Goal: Information Seeking & Learning: Learn about a topic

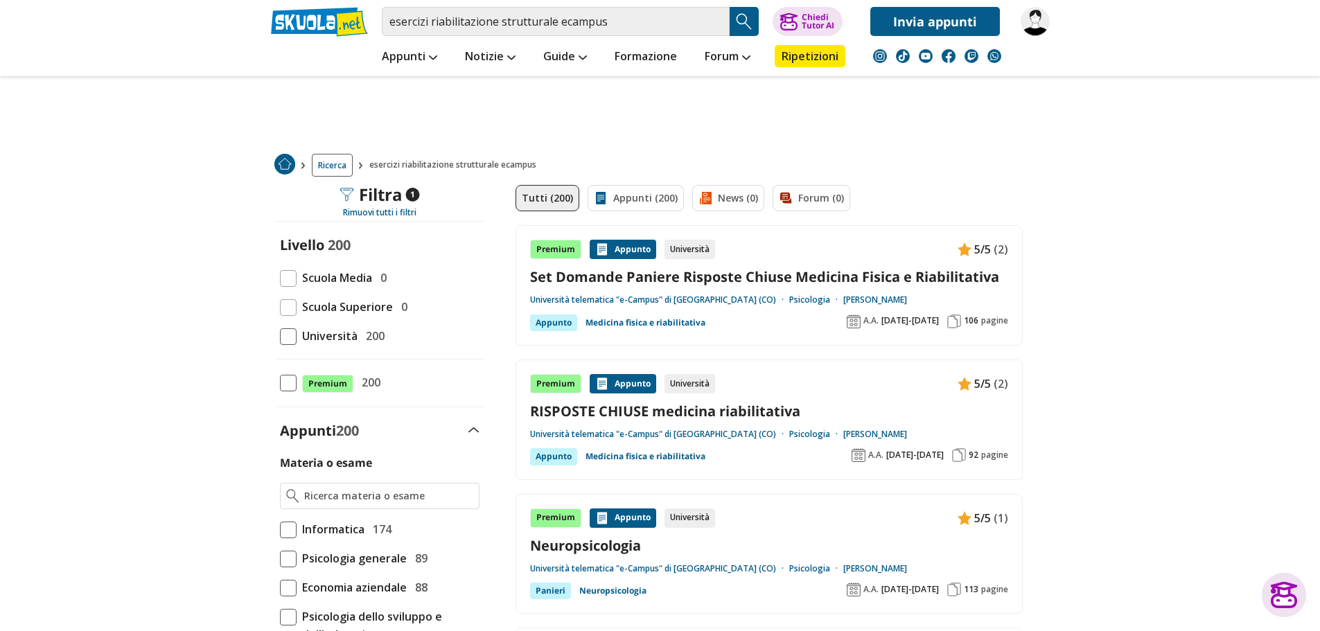
click at [290, 342] on span at bounding box center [288, 337] width 17 height 17
click at [280, 336] on input "Università 200" at bounding box center [280, 336] width 0 height 0
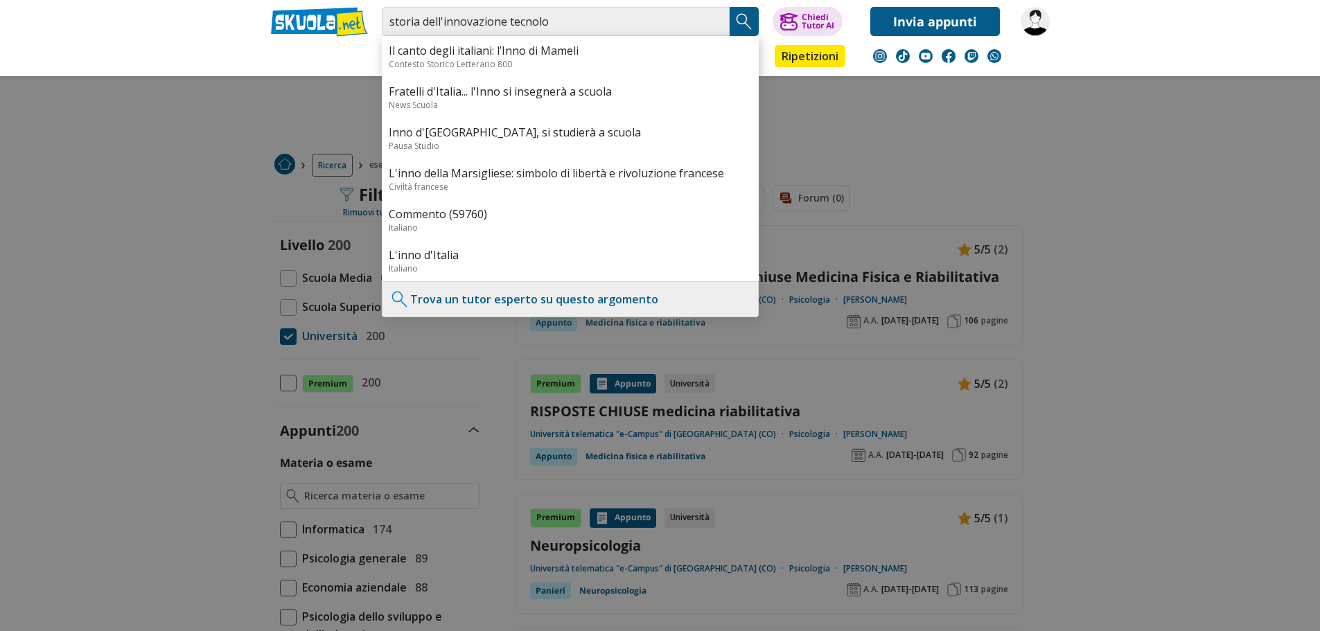
click at [508, 26] on input "storia dell'innovazione tecnolo" at bounding box center [556, 21] width 348 height 29
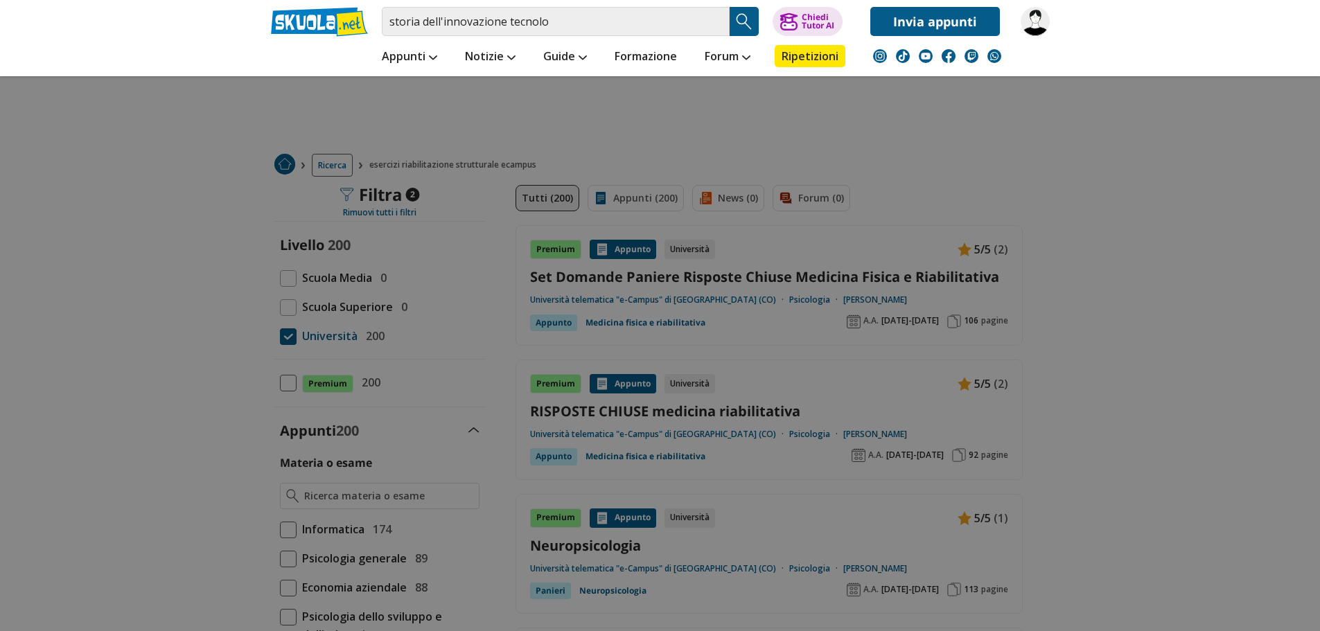
click at [501, 24] on input "storia dell'innovazione tecnolo" at bounding box center [556, 21] width 348 height 29
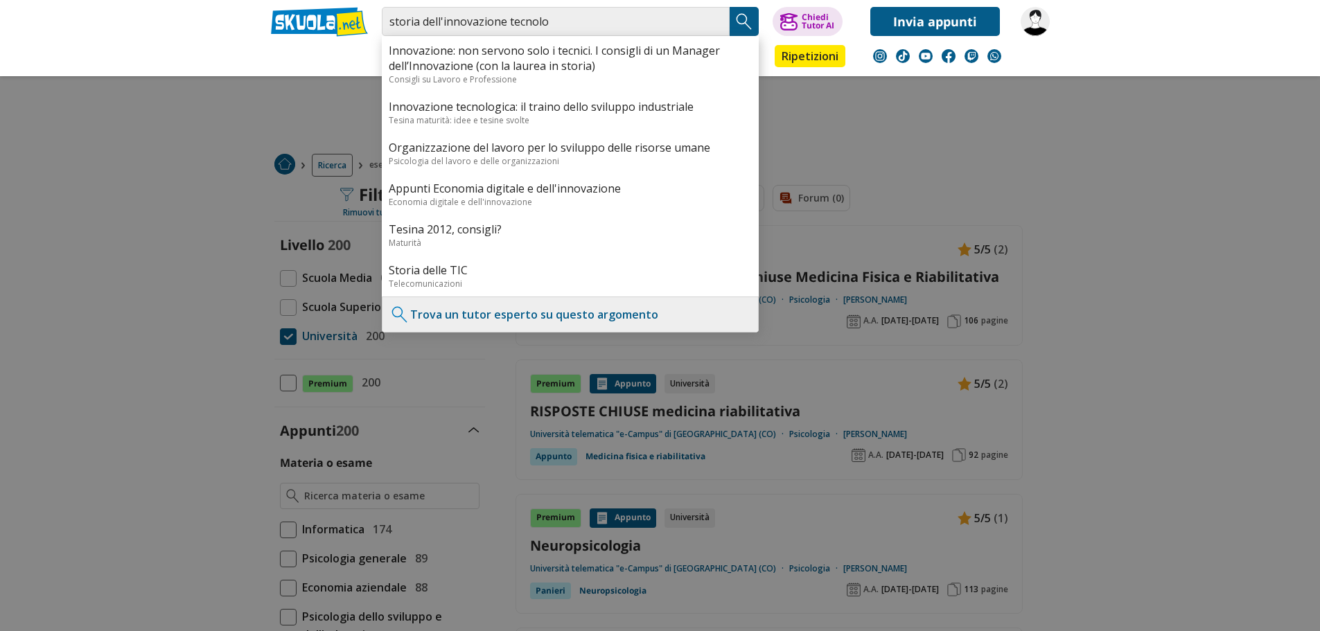
click at [499, 23] on input "storia dell'innovazione tecnolo" at bounding box center [556, 21] width 348 height 29
click at [504, 22] on input "storia dell'innovazione tecnolo" at bounding box center [556, 21] width 348 height 29
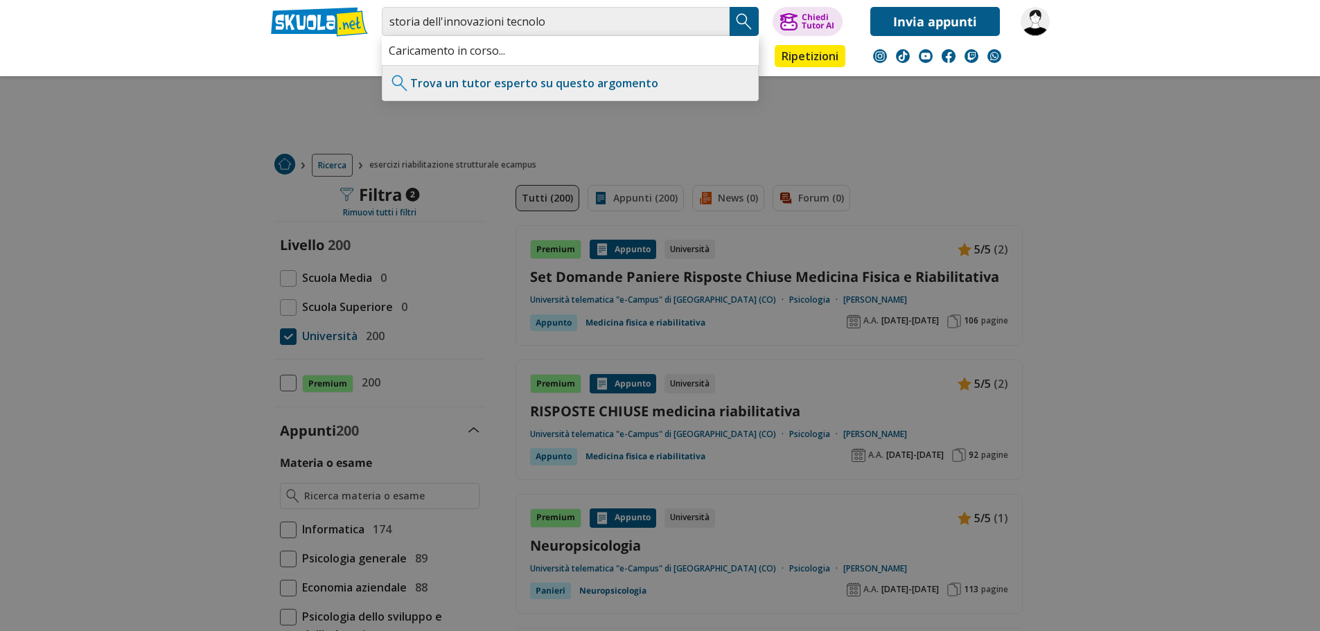
click at [551, 16] on input "storia dell'innovazioni tecnolo" at bounding box center [556, 21] width 348 height 29
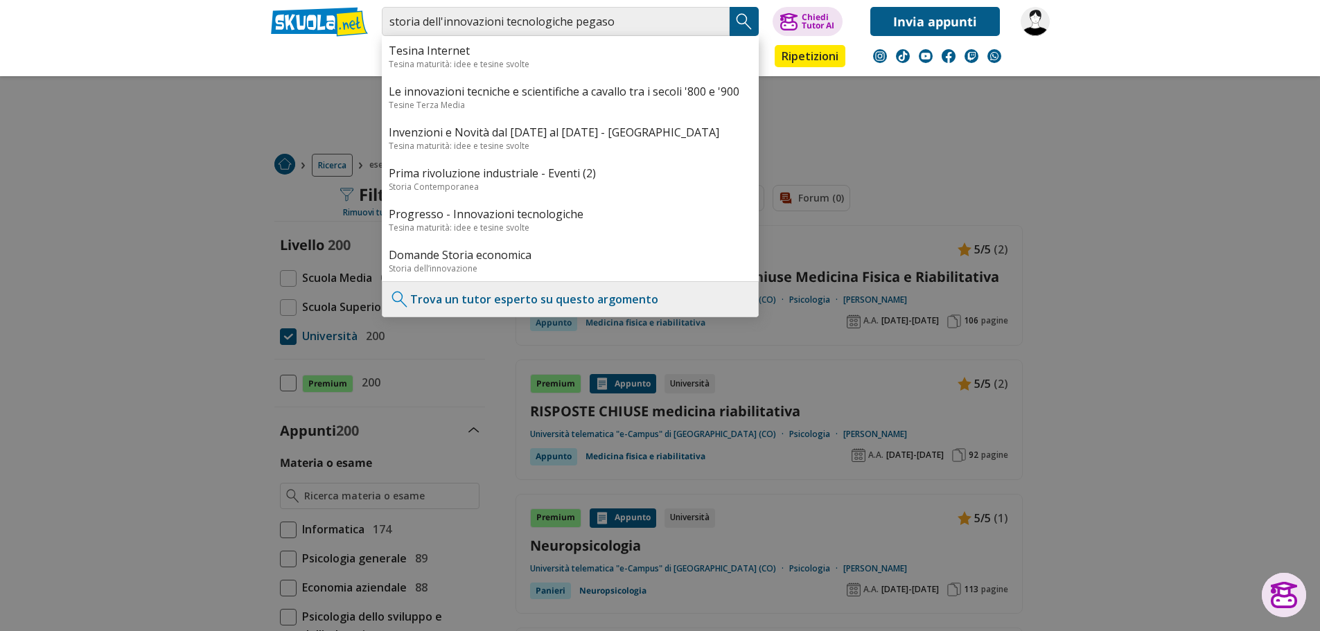
click at [632, 21] on input "storia dell'innovazioni tecnologiche pegaso" at bounding box center [556, 21] width 348 height 29
type input "storia dell'innovazioni tecnologiche pegaso"
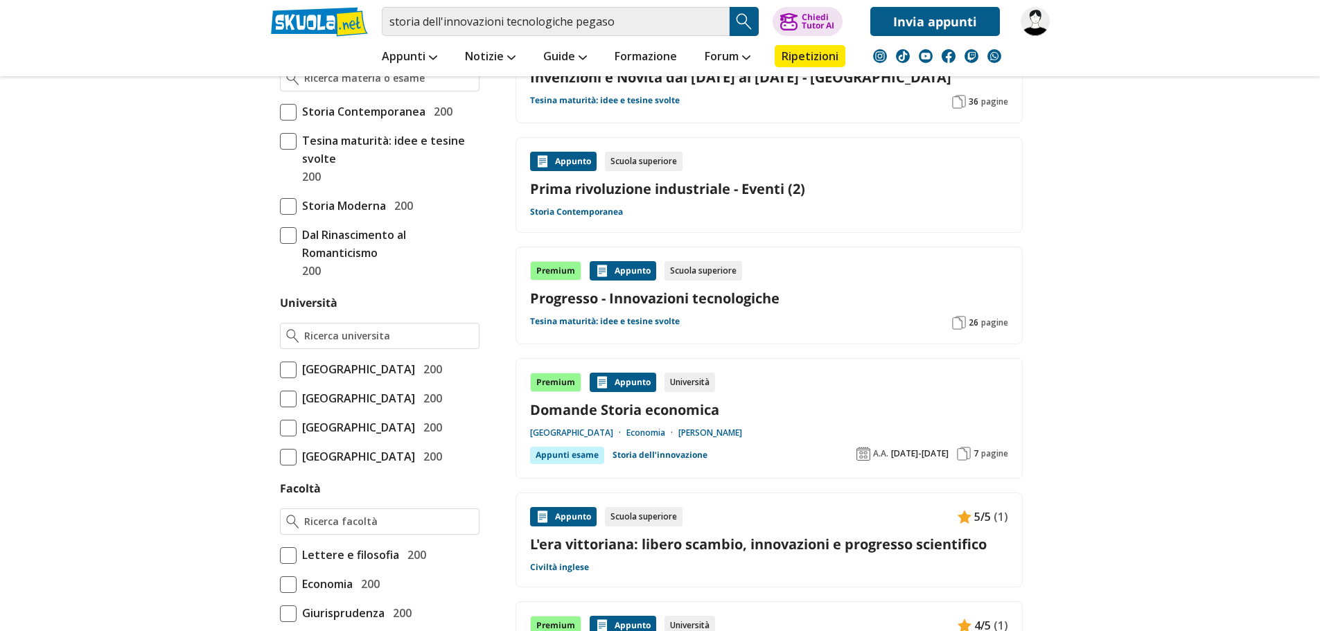
scroll to position [416, 0]
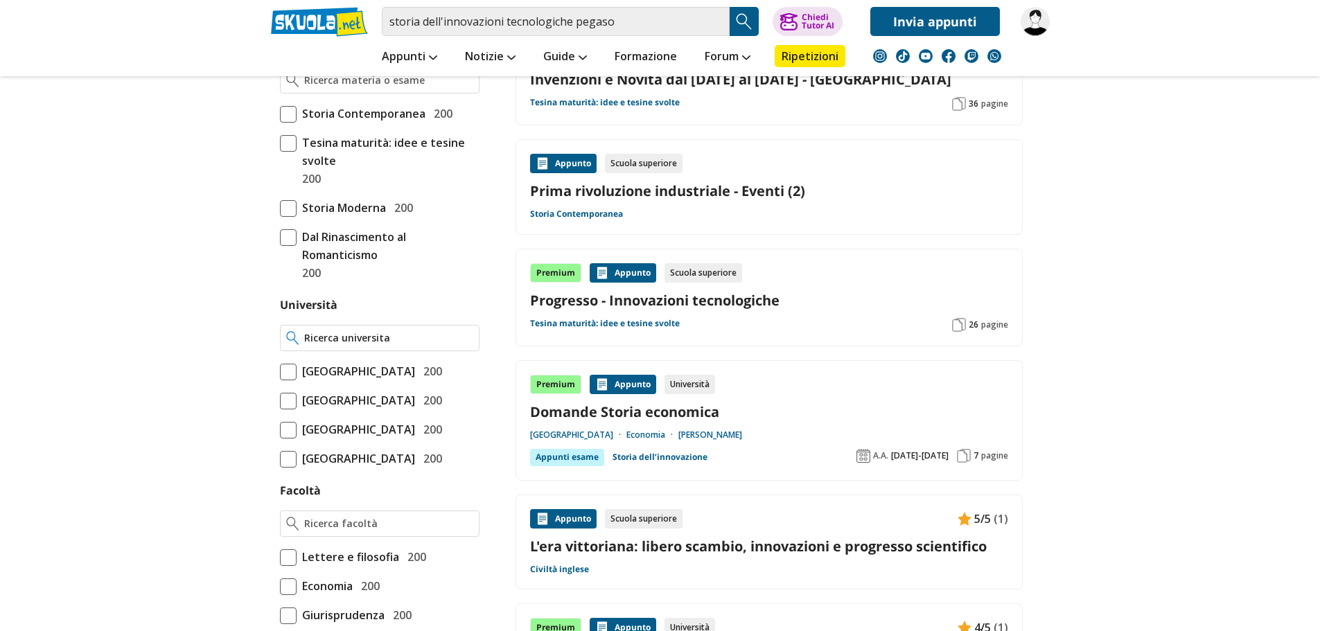
click at [339, 330] on div at bounding box center [380, 338] width 200 height 26
click at [337, 335] on input "Università" at bounding box center [388, 338] width 168 height 14
click at [344, 361] on div "Universita telematica " Pegaso " di Napoli" at bounding box center [380, 374] width 198 height 47
type input "Universita telematica "Pegaso" di Napoli"
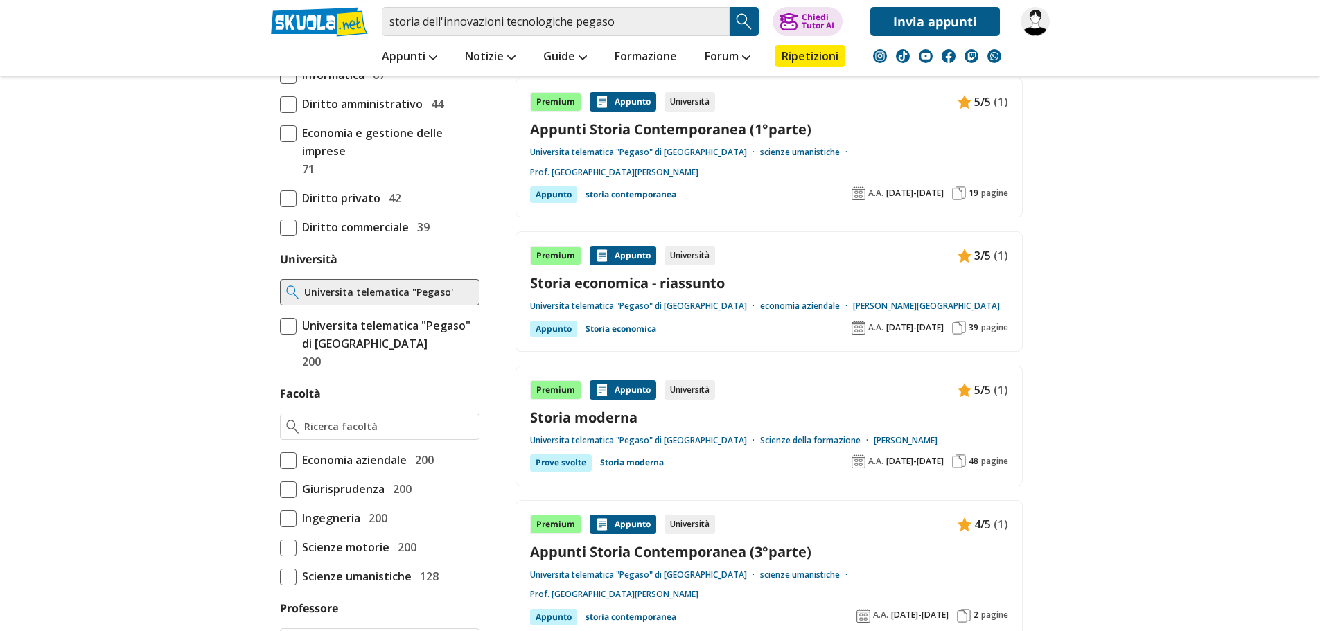
scroll to position [485, 0]
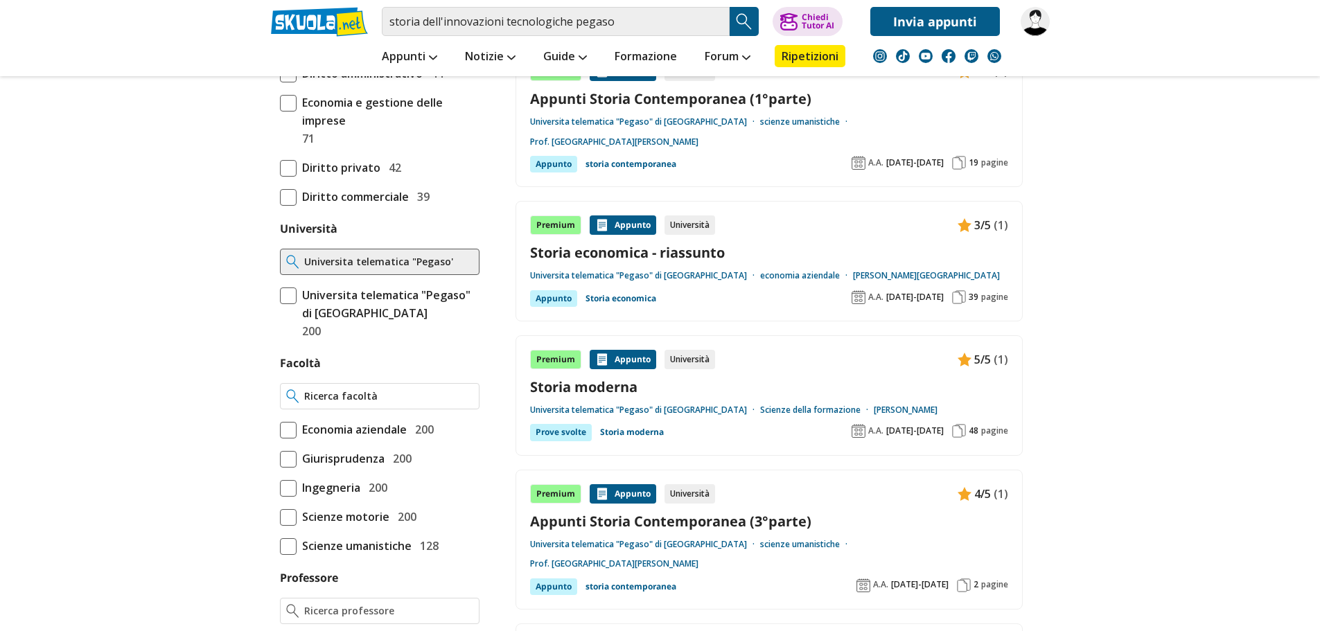
click at [356, 391] on input "Facoltà" at bounding box center [388, 397] width 168 height 14
type input "scienze pedagogiche"
click at [295, 547] on span at bounding box center [288, 547] width 17 height 17
click at [280, 546] on input "Scienze umanistiche 128" at bounding box center [280, 546] width 0 height 0
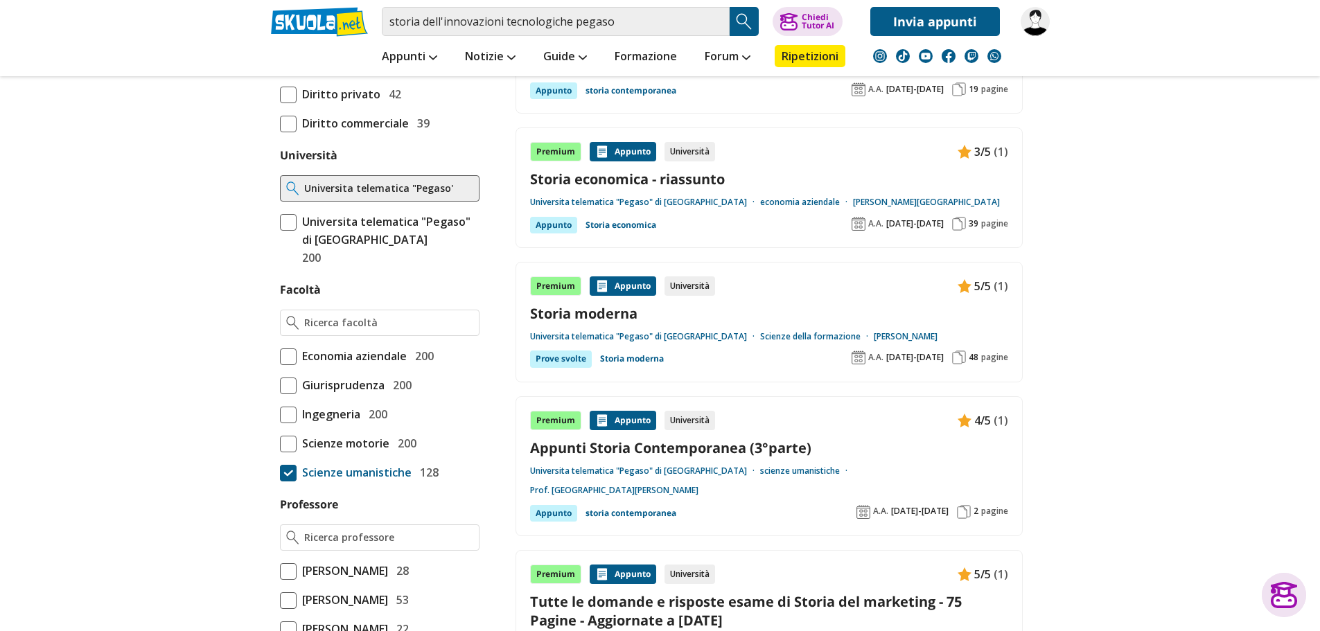
scroll to position [624, 0]
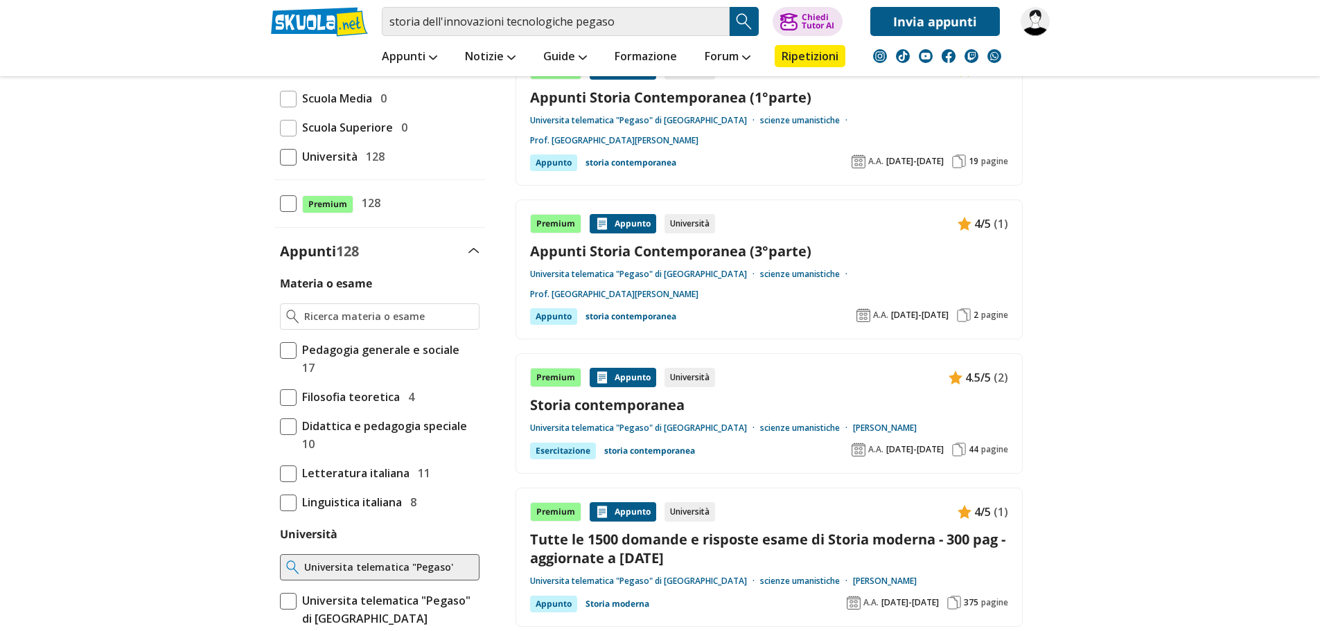
scroll to position [208, 0]
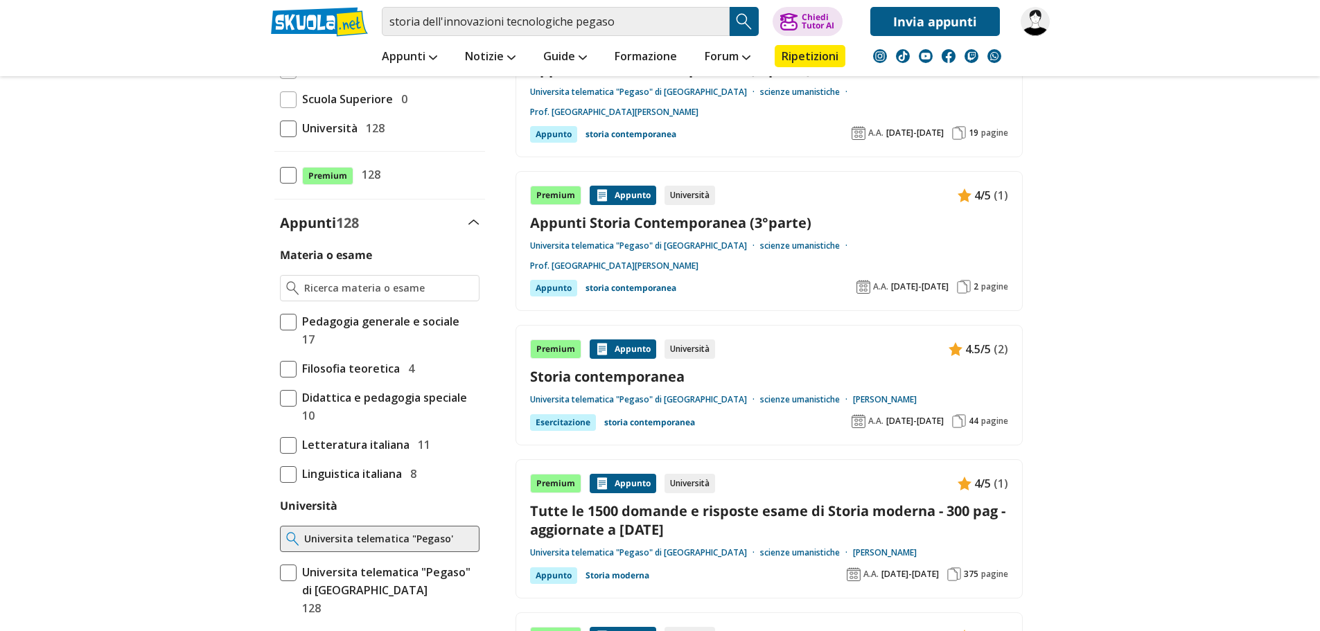
click at [286, 565] on span at bounding box center [288, 573] width 17 height 17
click at [280, 591] on input "Universita telematica "Pegaso" di Napoli 128" at bounding box center [280, 591] width 0 height 0
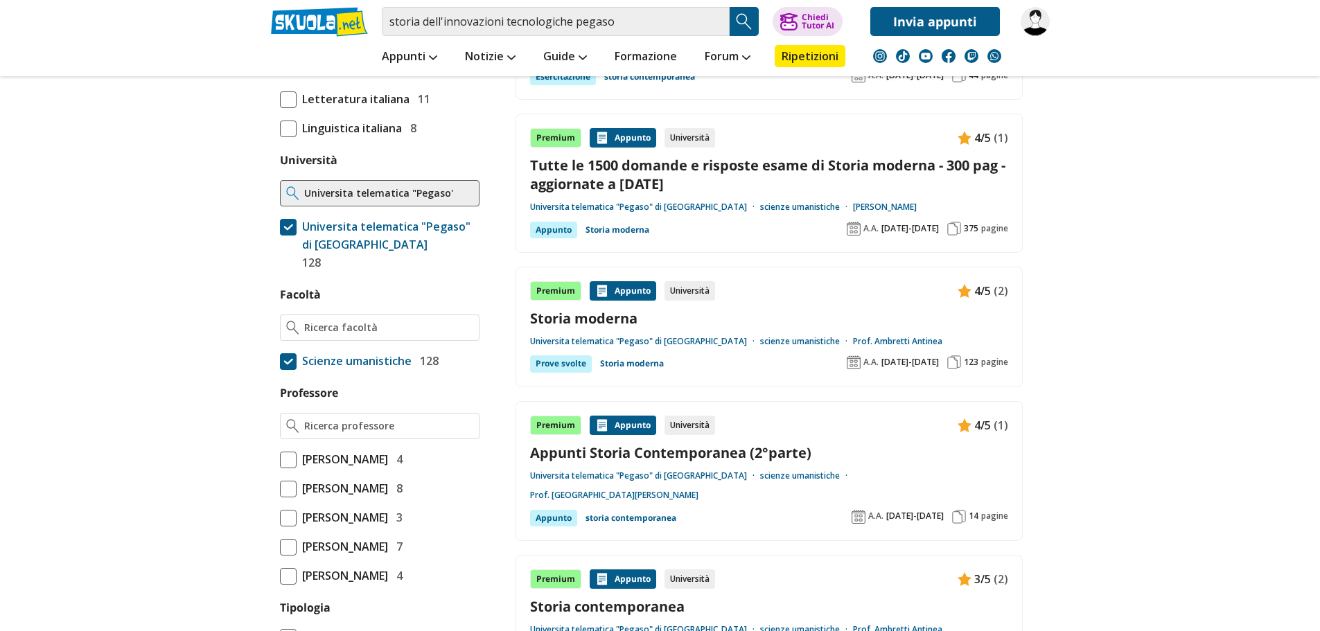
scroll to position [554, 0]
click at [368, 419] on input "Professore" at bounding box center [388, 426] width 168 height 14
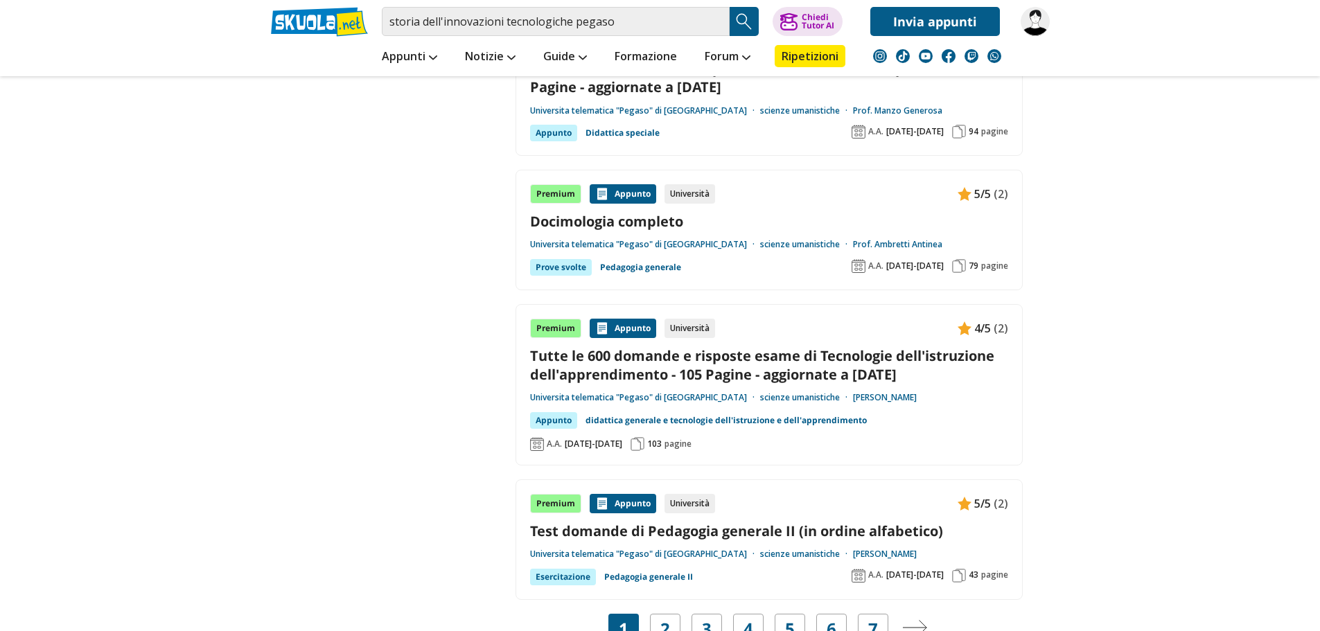
scroll to position [2564, 0]
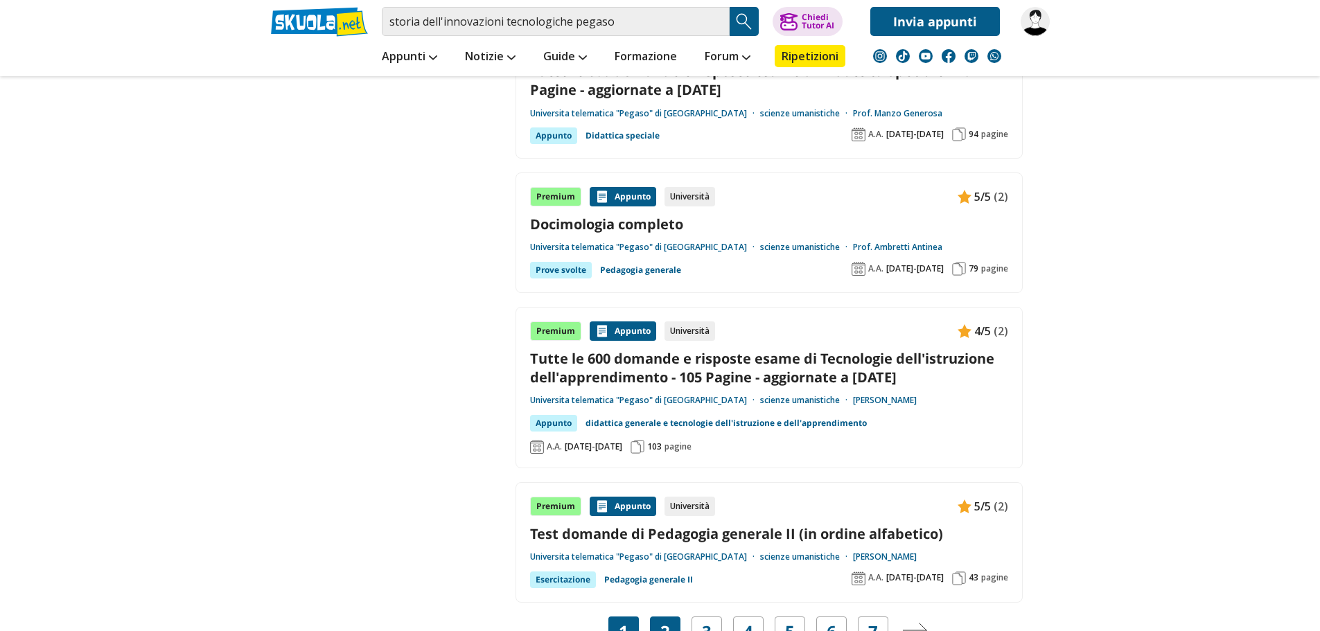
click at [669, 622] on link "2" at bounding box center [666, 631] width 10 height 19
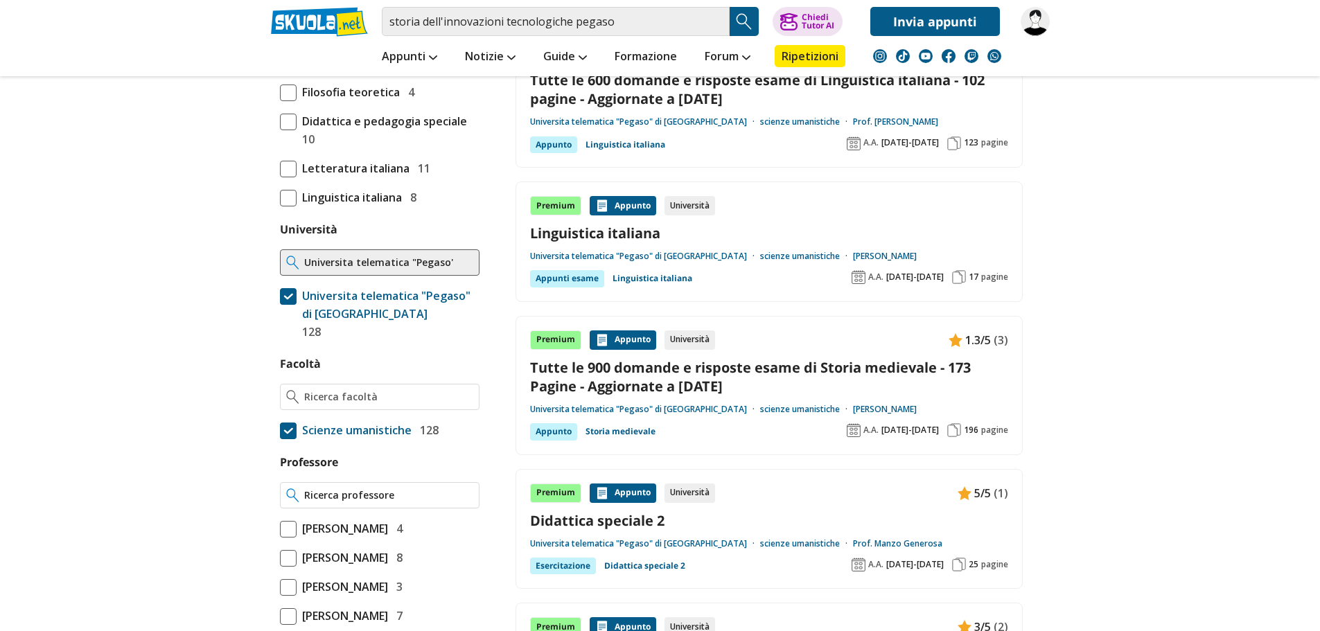
scroll to position [485, 0]
click at [330, 488] on input "Professore" at bounding box center [388, 495] width 168 height 14
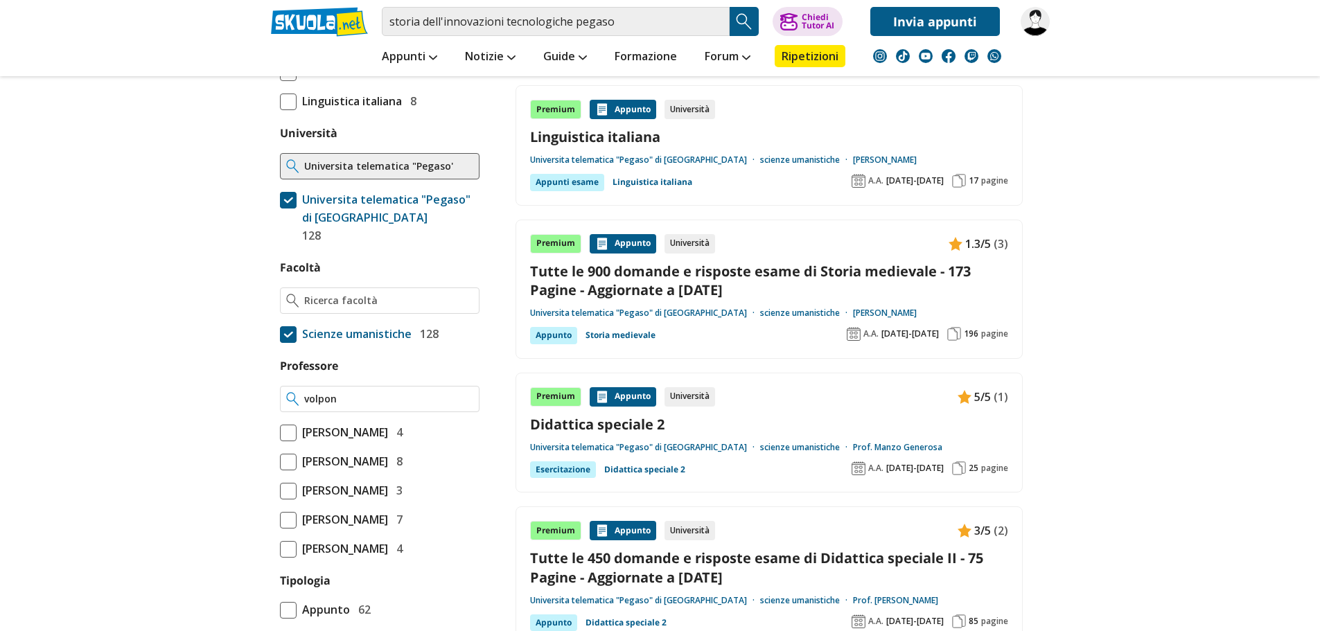
scroll to position [624, 0]
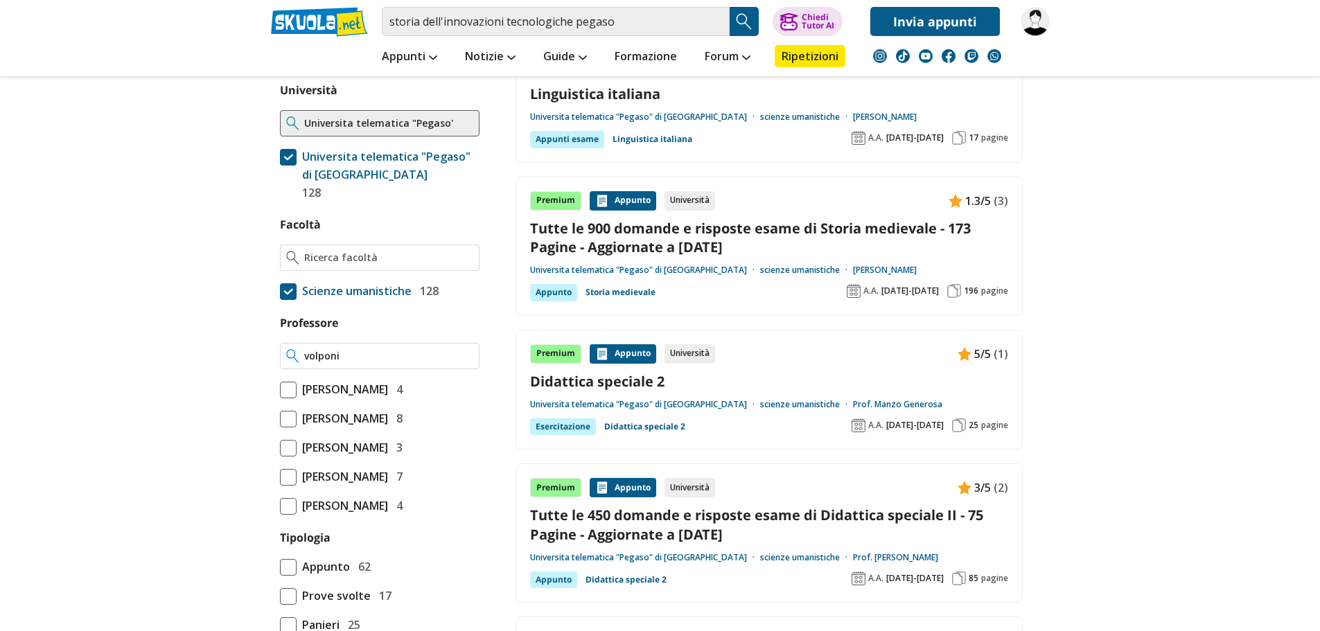
type input "volponi"
click at [292, 349] on img at bounding box center [292, 356] width 13 height 14
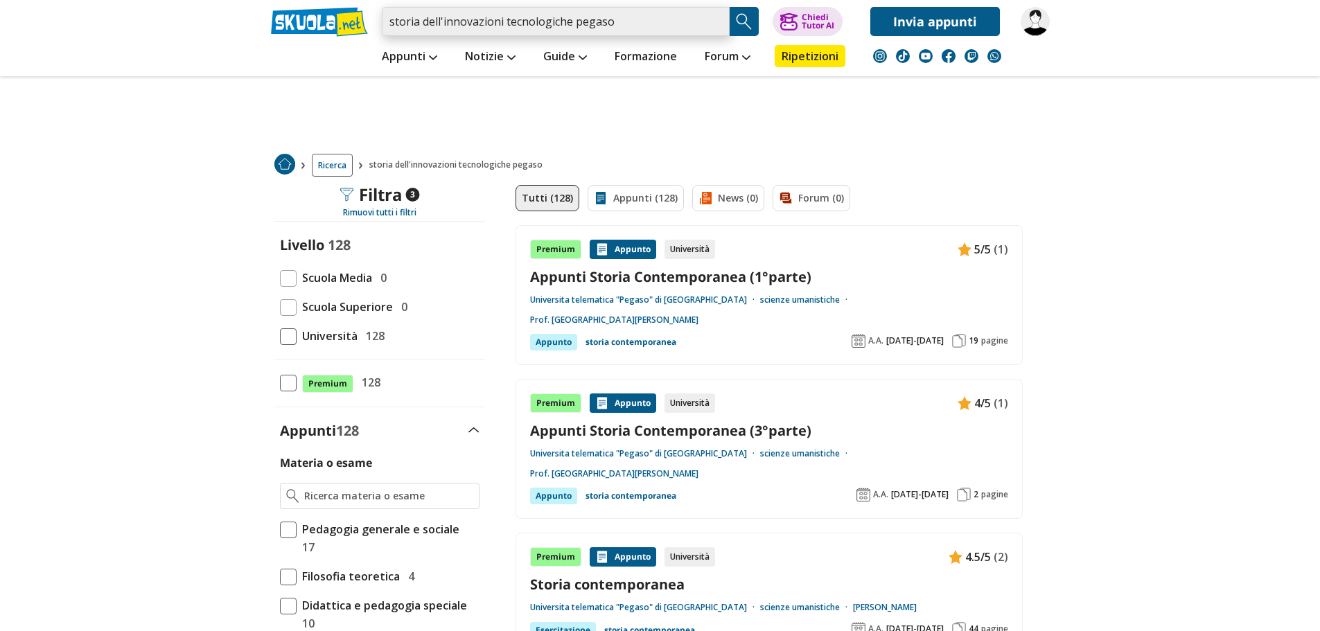
click at [622, 22] on input "storia dell'innovazioni tecnologiche pegaso" at bounding box center [556, 21] width 348 height 29
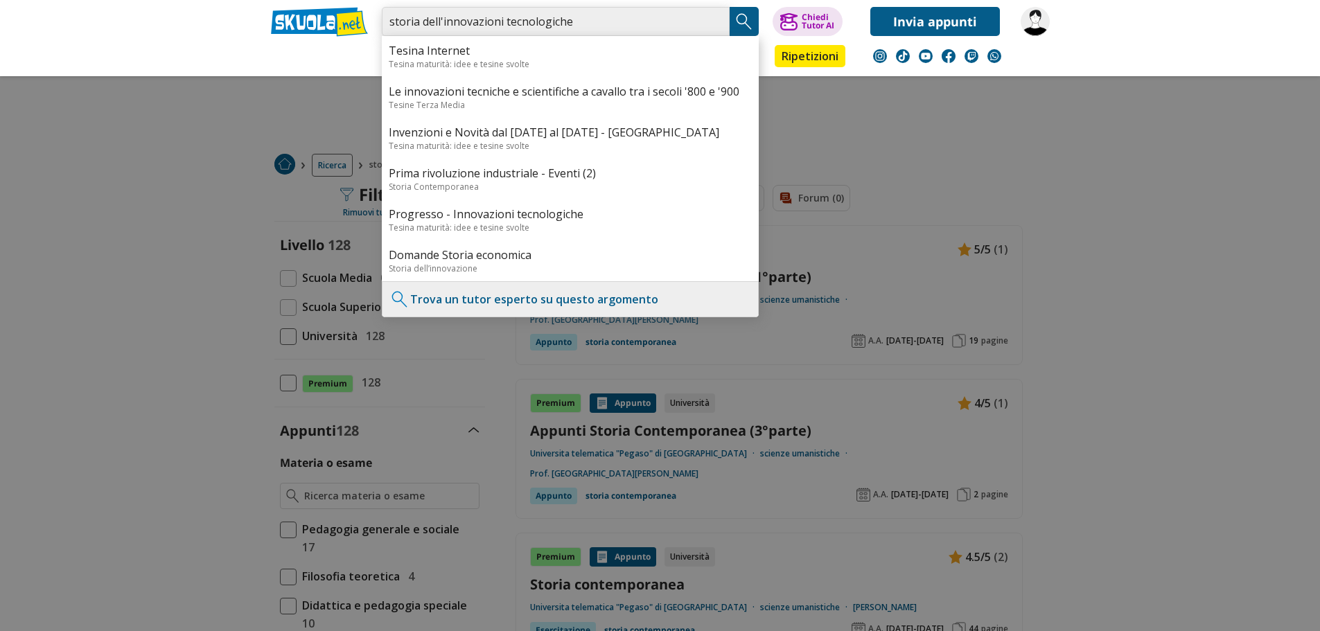
type input "storia dell'innovazioni tecnologiche"
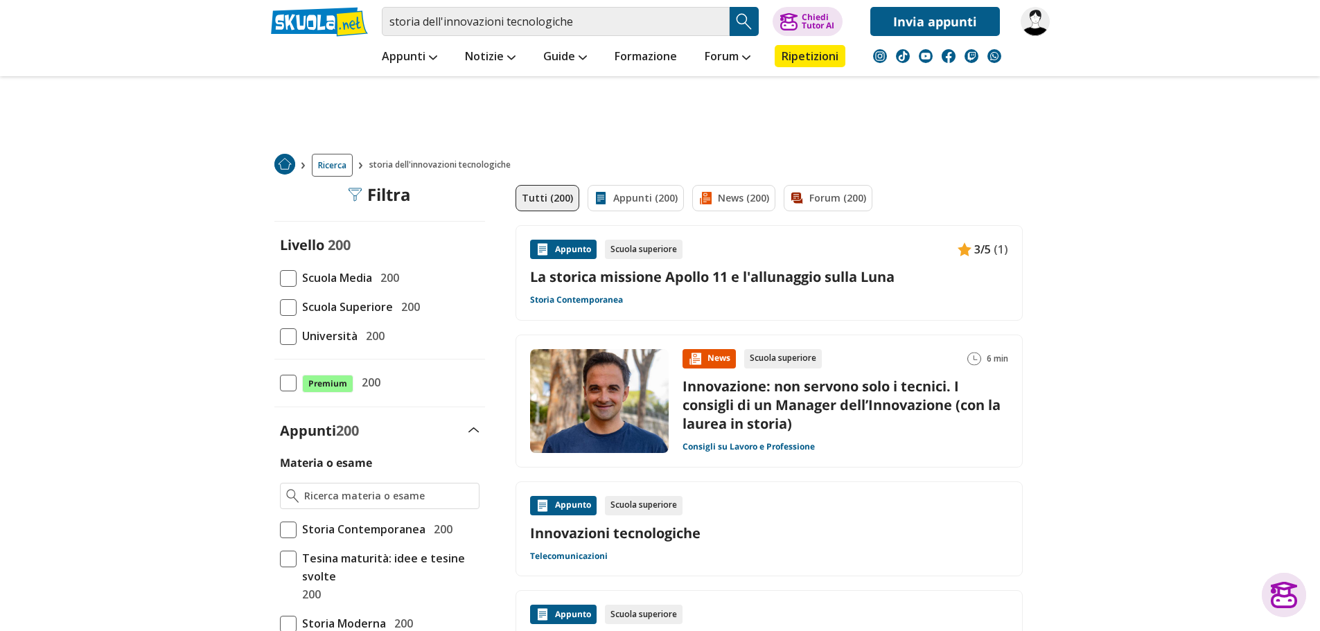
click at [286, 341] on span at bounding box center [288, 337] width 17 height 17
click at [280, 336] on input "Università 200" at bounding box center [280, 336] width 0 height 0
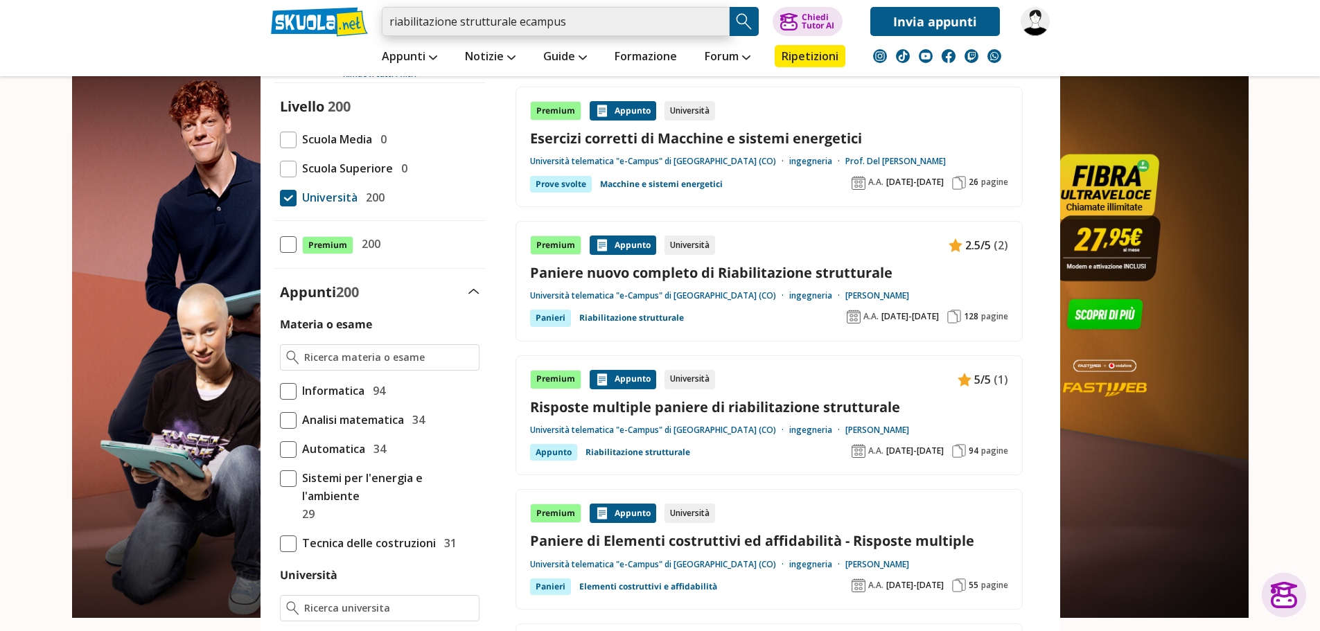
drag, startPoint x: 576, startPoint y: 26, endPoint x: 381, endPoint y: 35, distance: 195.7
click at [381, 35] on div "riabilitazione strutturale ecampus Trova un tutor esperto su questo argomento C…" at bounding box center [661, 18] width 800 height 36
click at [348, 57] on div "Appunti Appunti Medie Italiano Matematica Storia Scienze Geografia Educazione C…" at bounding box center [661, 56] width 800 height 40
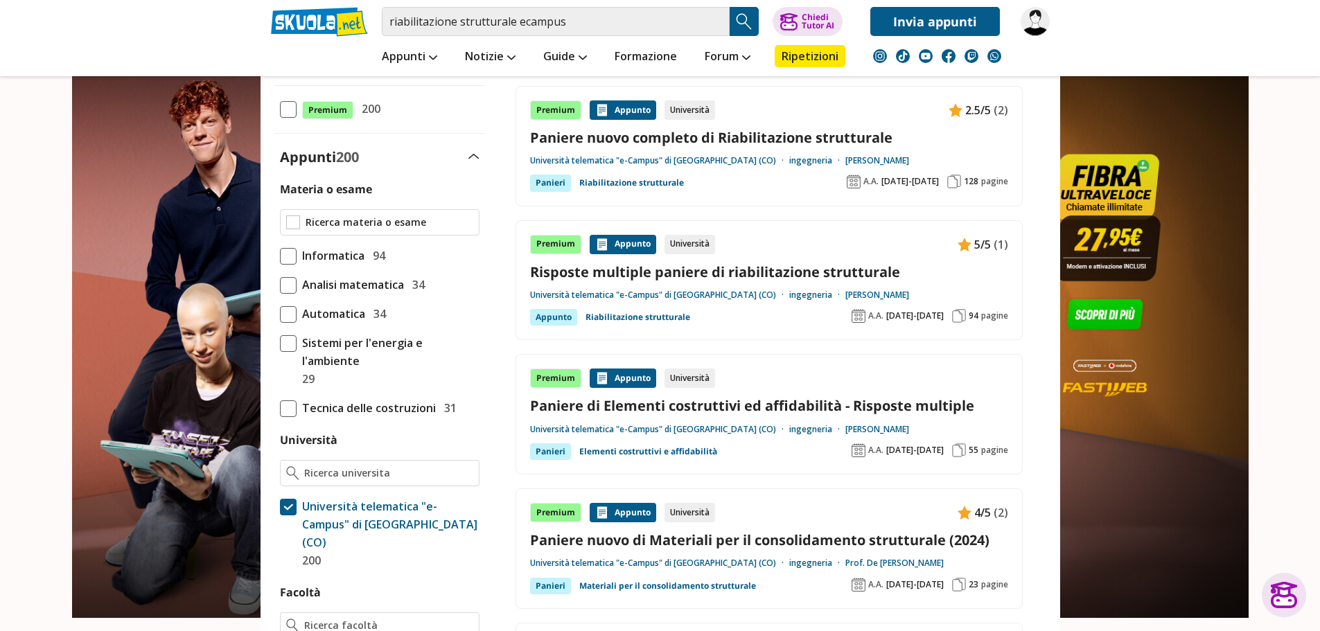
scroll to position [277, 0]
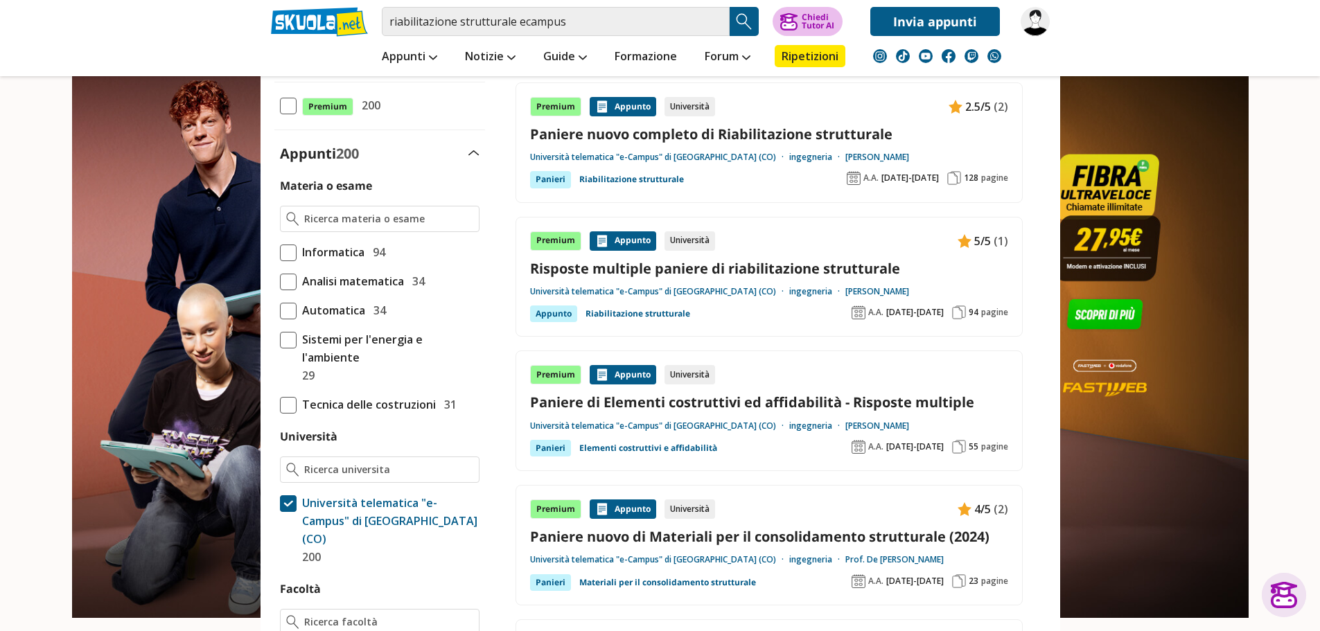
click at [823, 24] on div "Chiedi Tutor AI" at bounding box center [818, 21] width 33 height 17
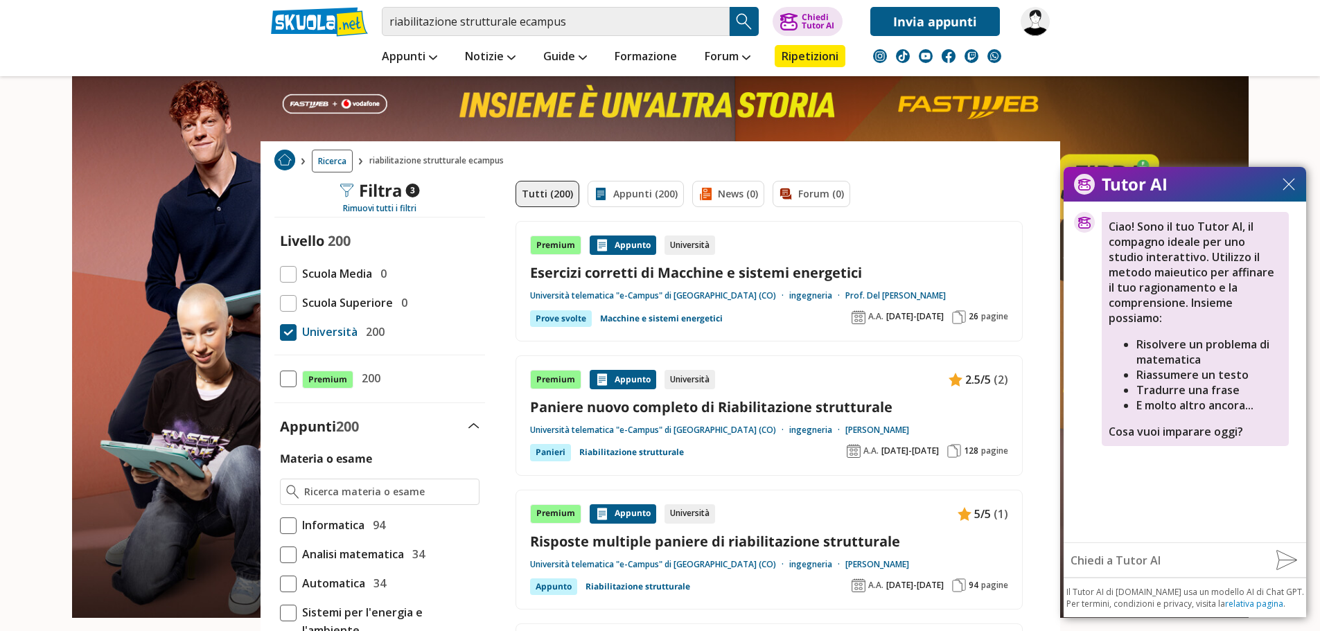
scroll to position [0, 0]
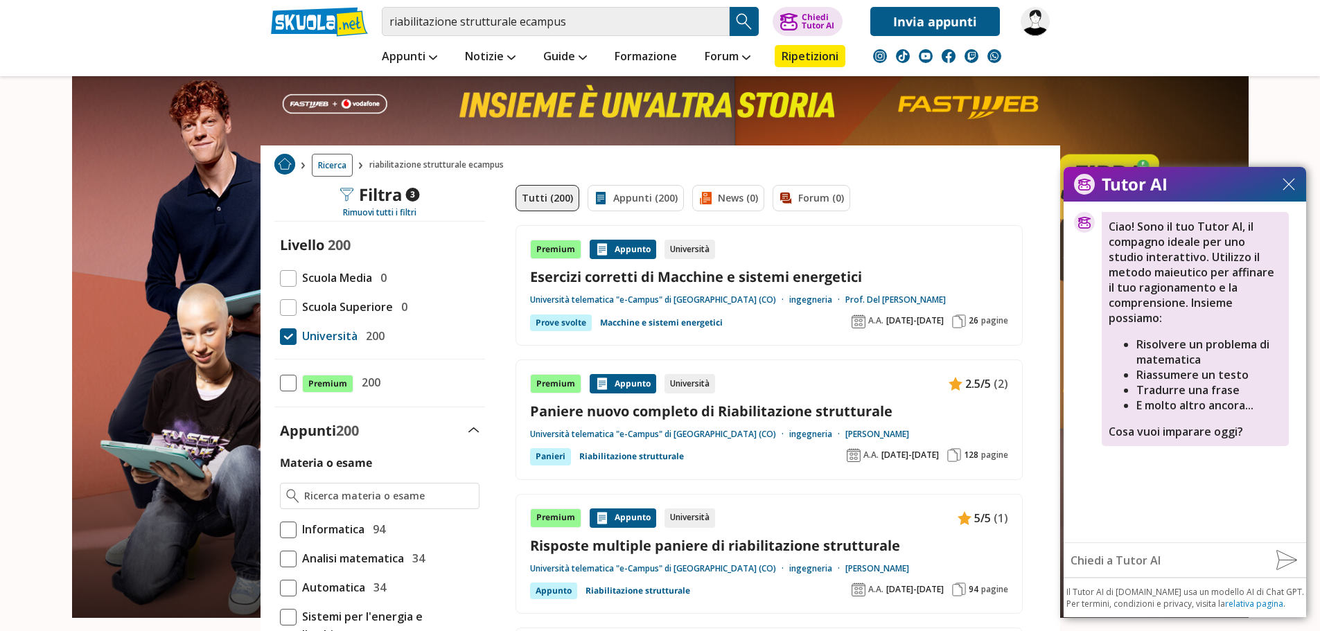
click at [289, 166] on img at bounding box center [284, 164] width 21 height 21
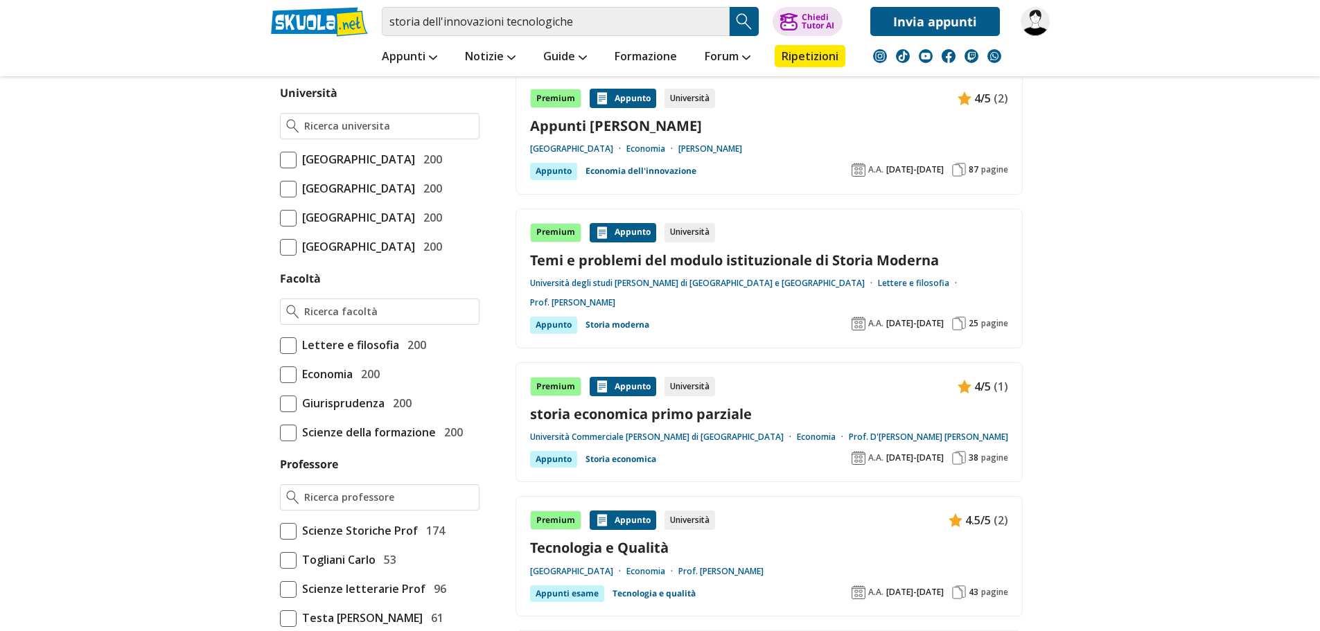
scroll to position [554, 0]
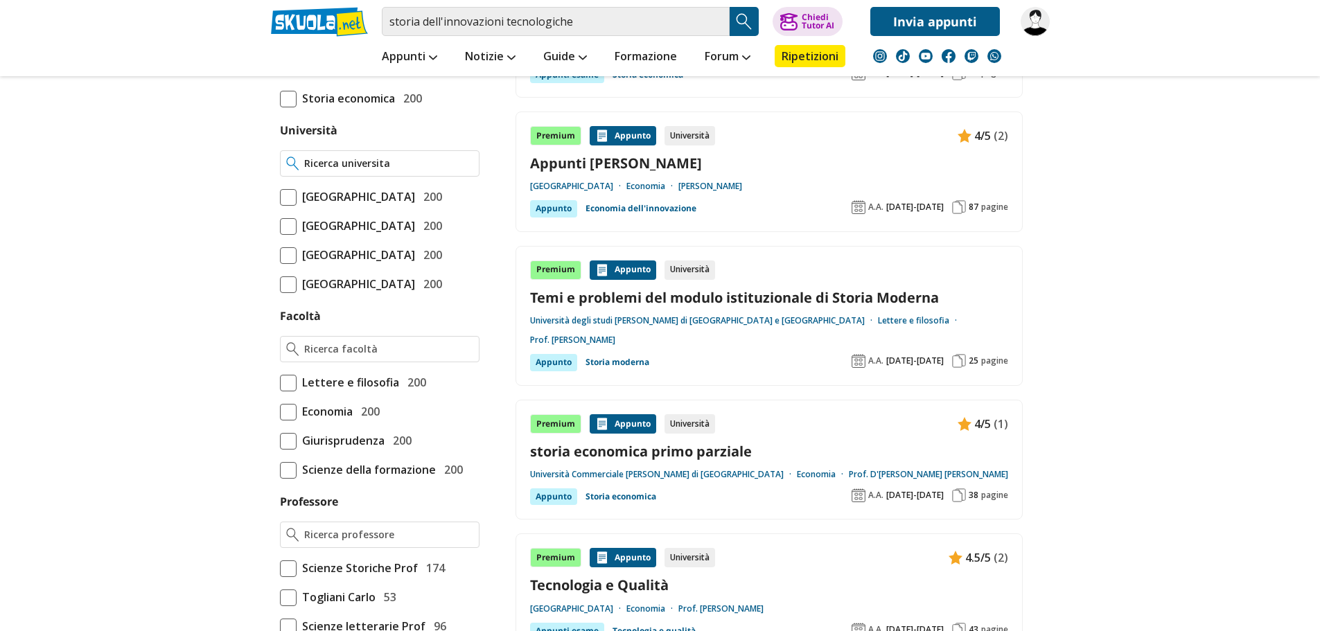
click at [330, 166] on input "Università" at bounding box center [388, 164] width 168 height 14
click at [331, 184] on div "Universita telematica " Pega so" di Napoli" at bounding box center [380, 200] width 198 height 47
type input "Universita telematica "Pegaso" di Napoli"
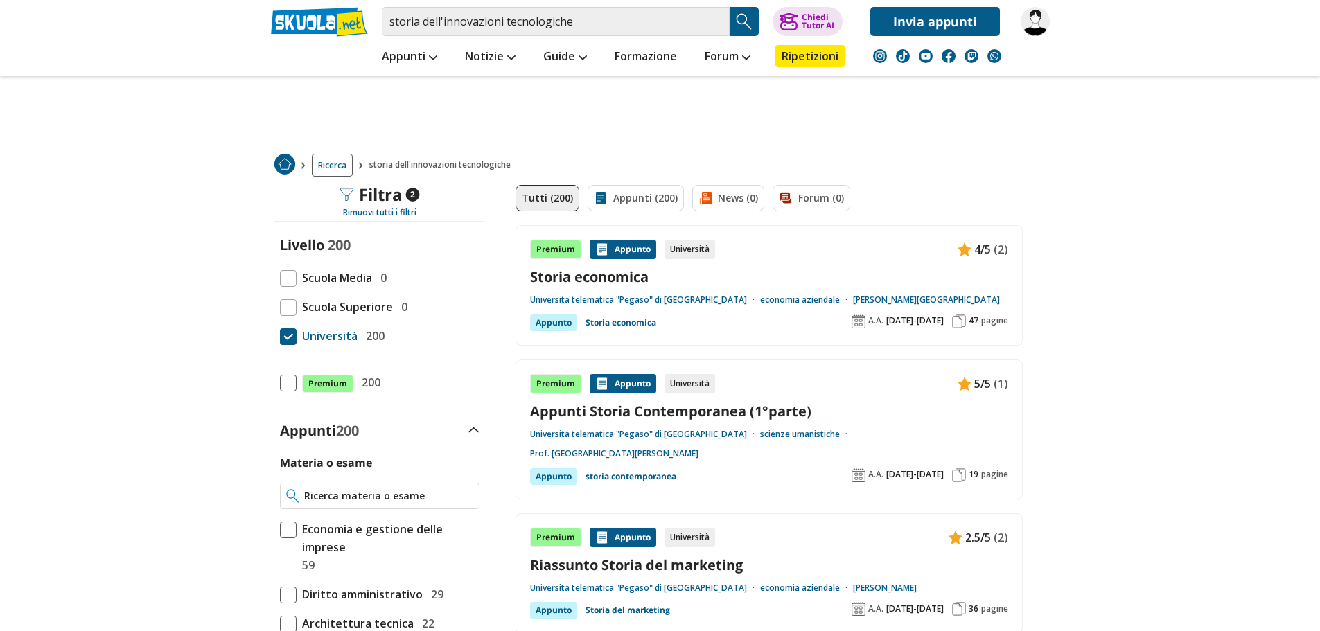
click at [320, 495] on input "Materia o esame" at bounding box center [388, 496] width 168 height 14
drag, startPoint x: 572, startPoint y: 24, endPoint x: 387, endPoint y: 30, distance: 185.2
click at [387, 30] on input "storia dell'innovazioni tecnologiche" at bounding box center [556, 21] width 348 height 29
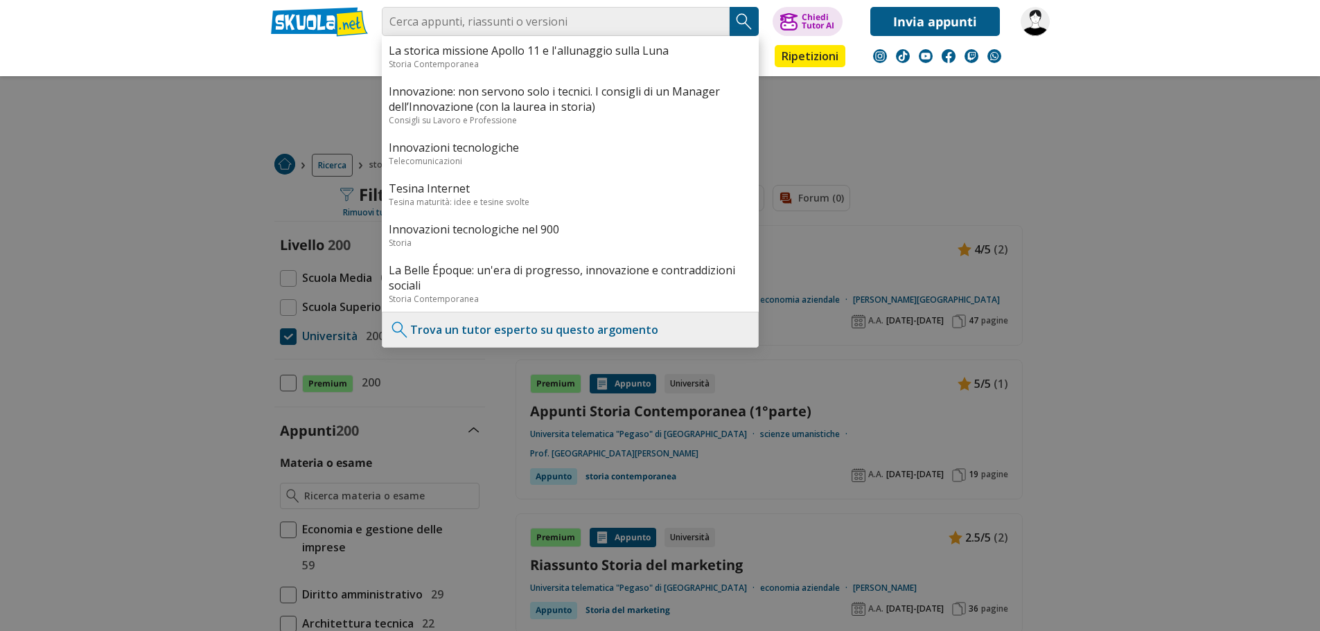
click at [307, 499] on div at bounding box center [660, 315] width 1320 height 631
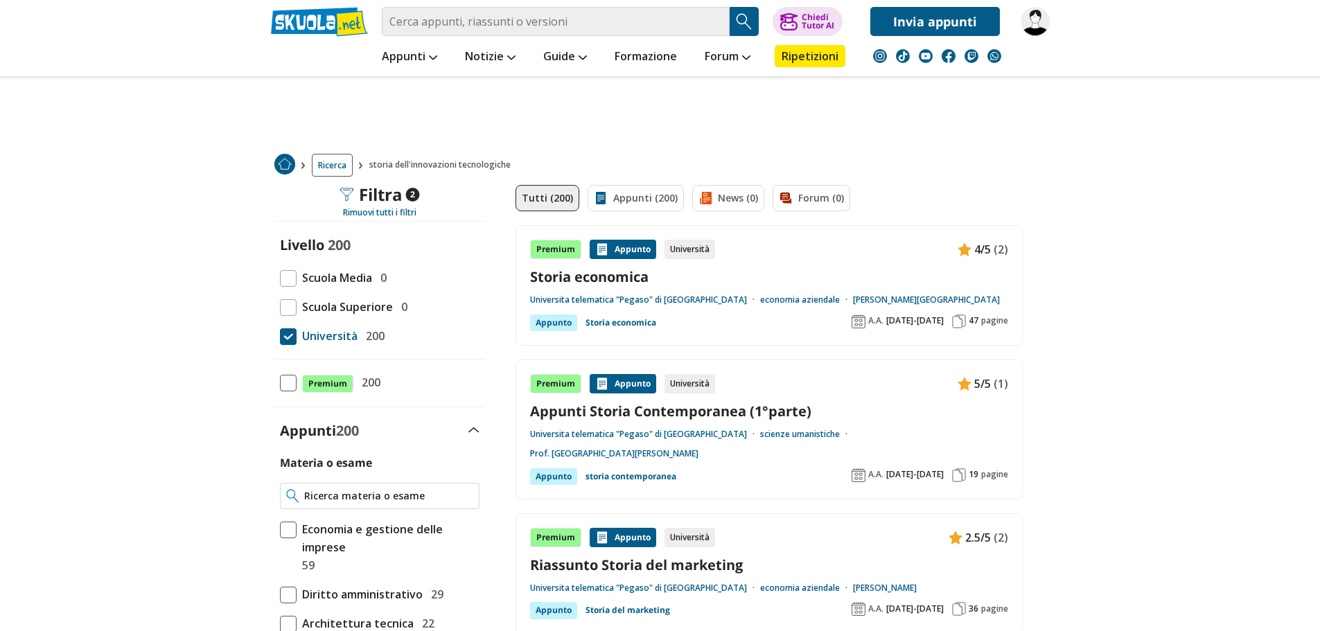
click at [310, 493] on input "Materia o esame" at bounding box center [388, 496] width 168 height 14
paste input "storia dell'innovazioni tecnologiche"
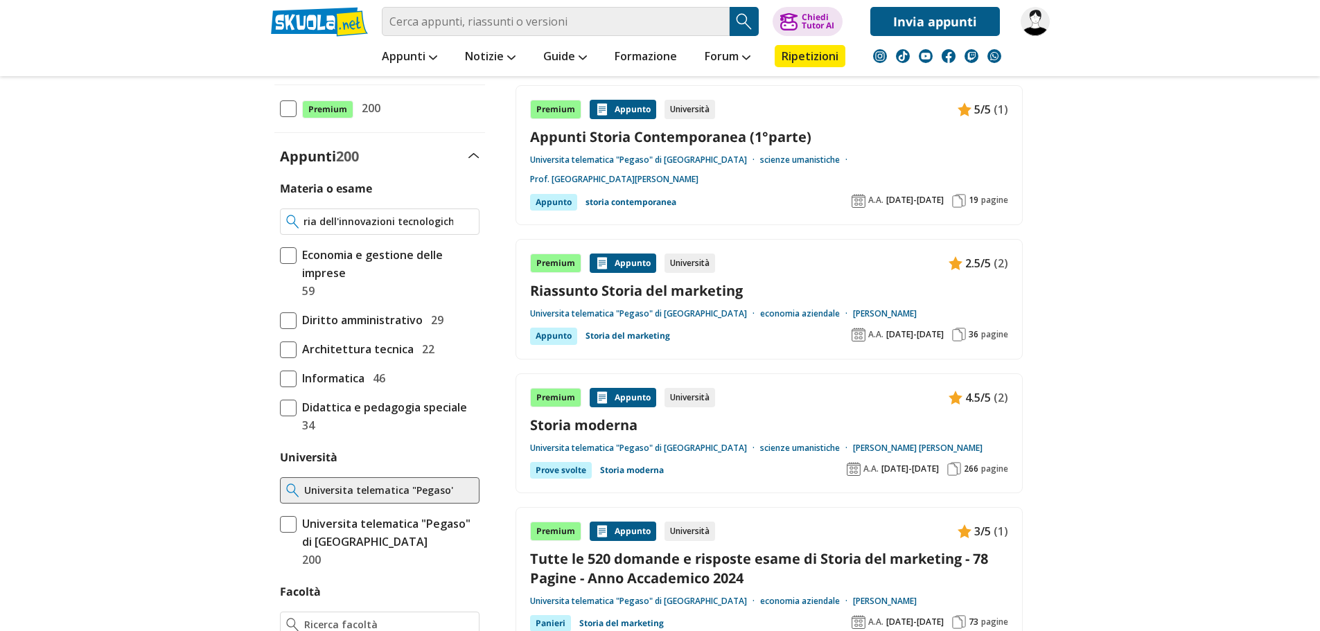
scroll to position [277, 0]
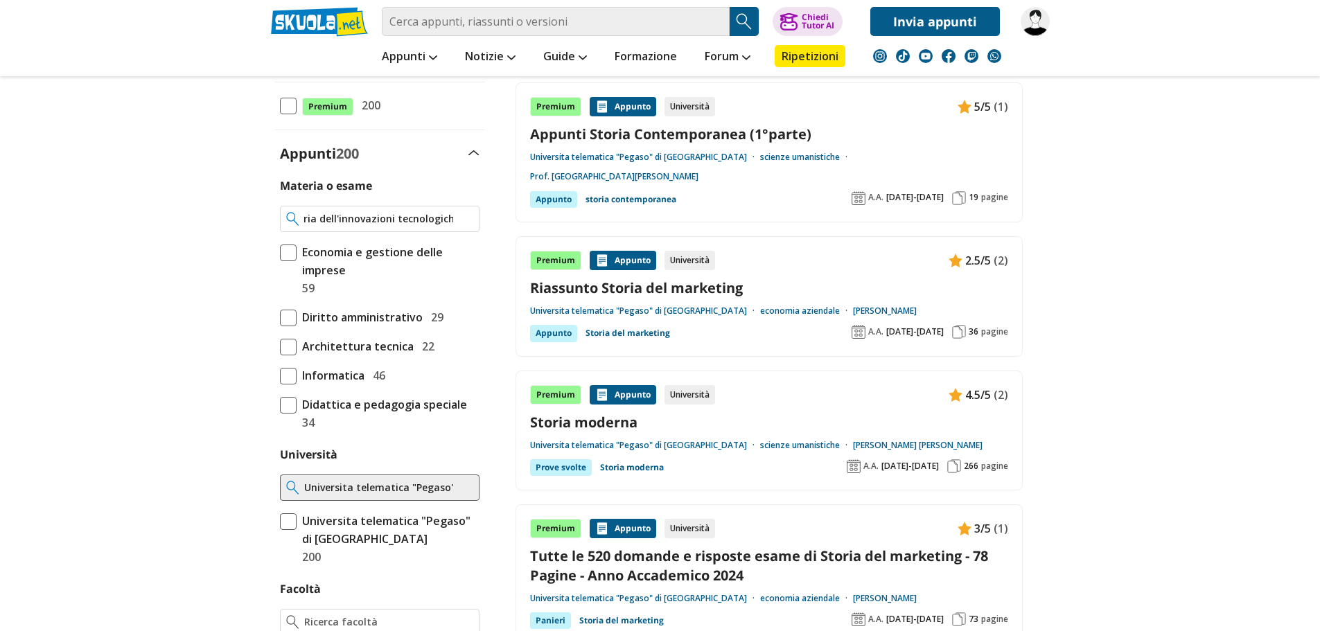
type input "storia dell'innovazioni tecnologiche"
click at [290, 217] on img at bounding box center [292, 219] width 13 height 14
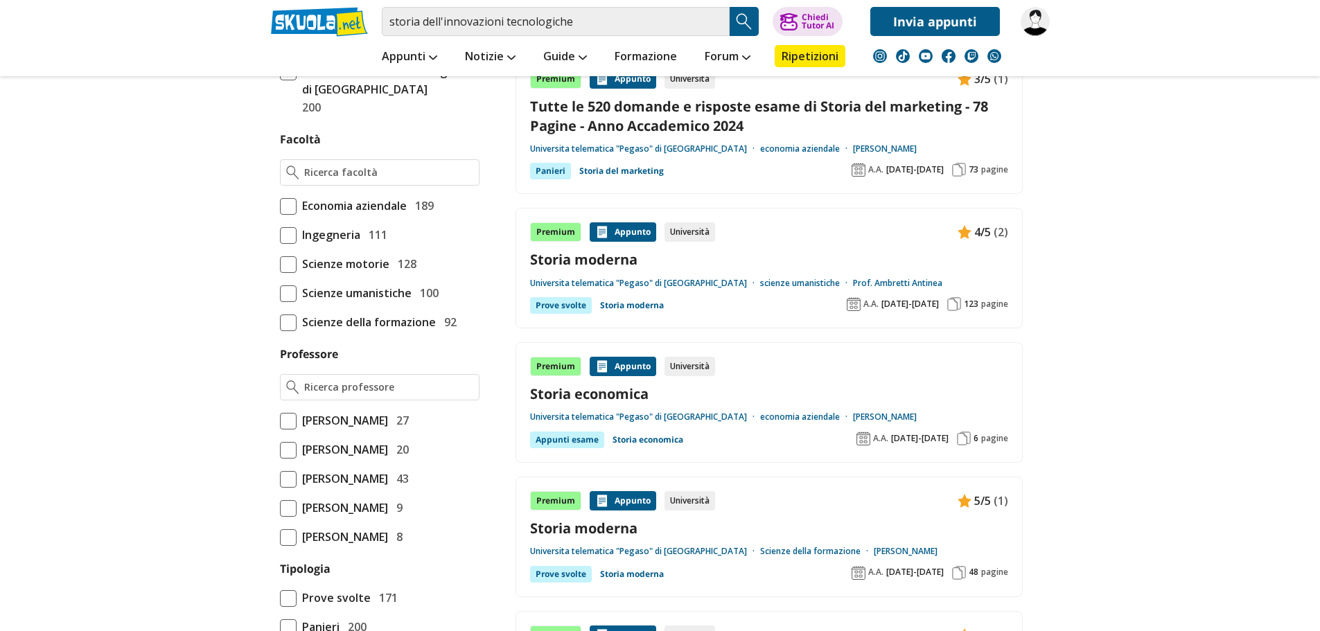
scroll to position [762, 0]
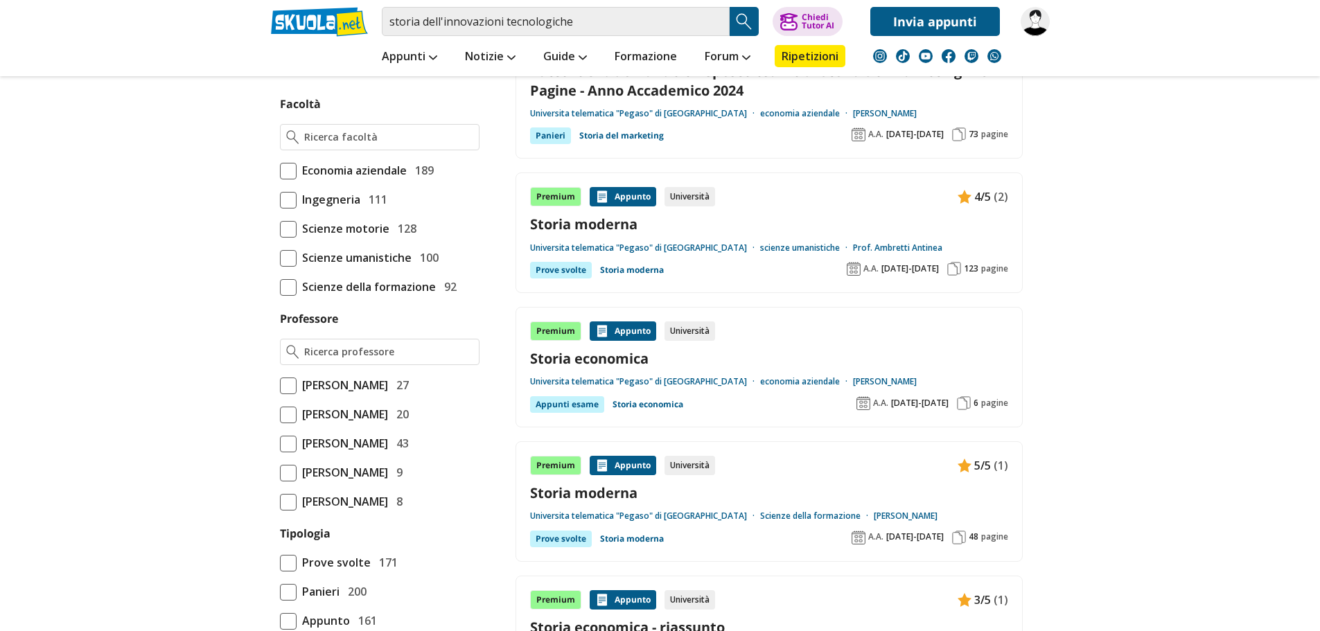
click at [279, 288] on div "Materia o esame Economia e gestione delle imprese 59 Diritto amministrativo 29" at bounding box center [379, 293] width 211 height 1202
click at [290, 288] on span at bounding box center [288, 287] width 17 height 17
click at [280, 287] on input "Scienze della formazione 92" at bounding box center [280, 287] width 0 height 0
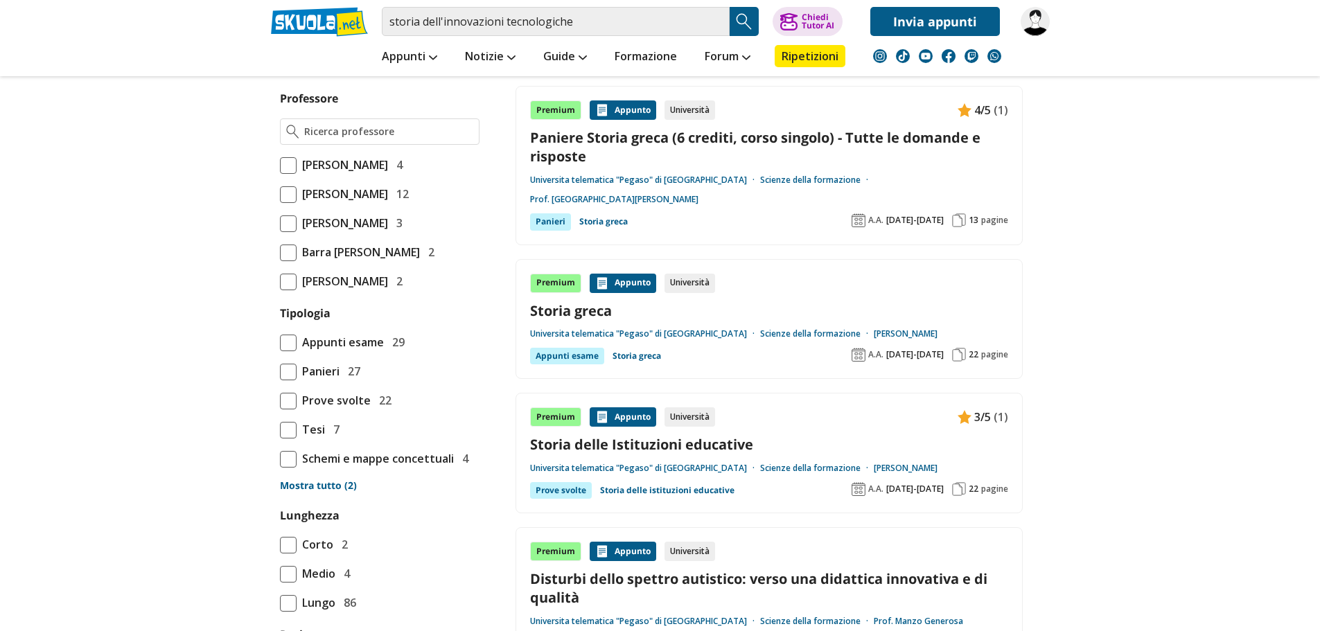
scroll to position [832, 0]
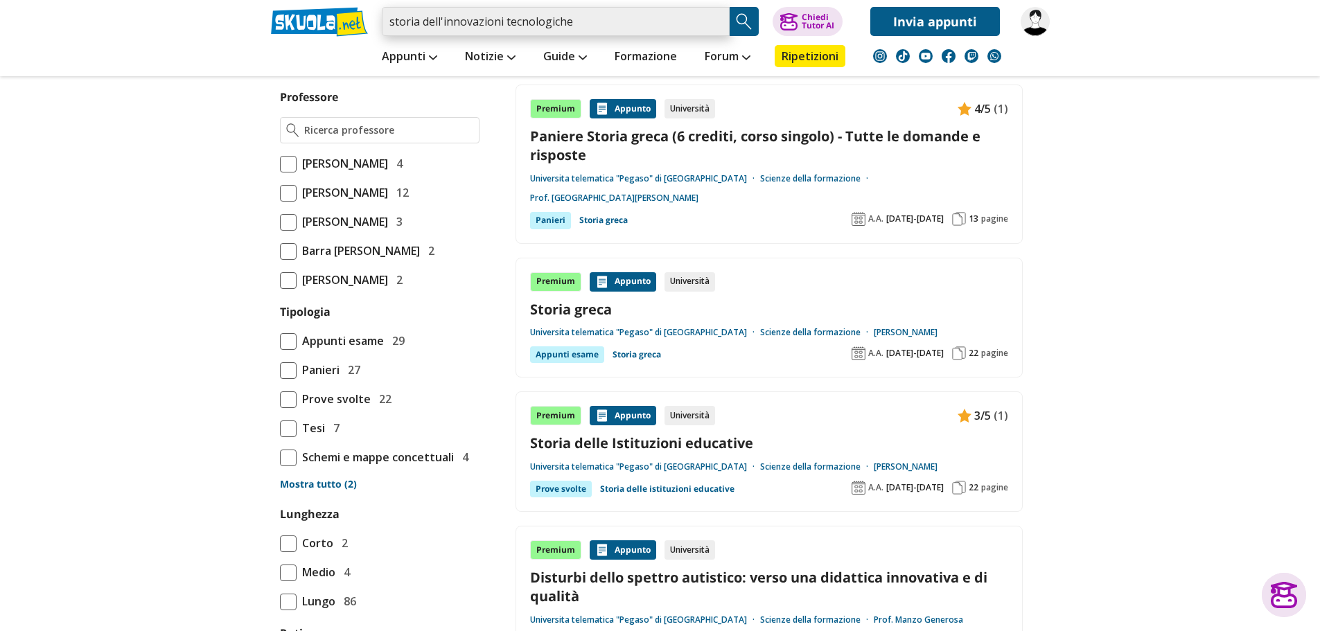
drag, startPoint x: 599, startPoint y: 19, endPoint x: 371, endPoint y: 17, distance: 228.0
click at [371, 17] on div "storia dell'innovazioni tecnologiche Trova un tutor esperto su questo argomento…" at bounding box center [661, 18] width 800 height 36
paste input "e tecnologica"
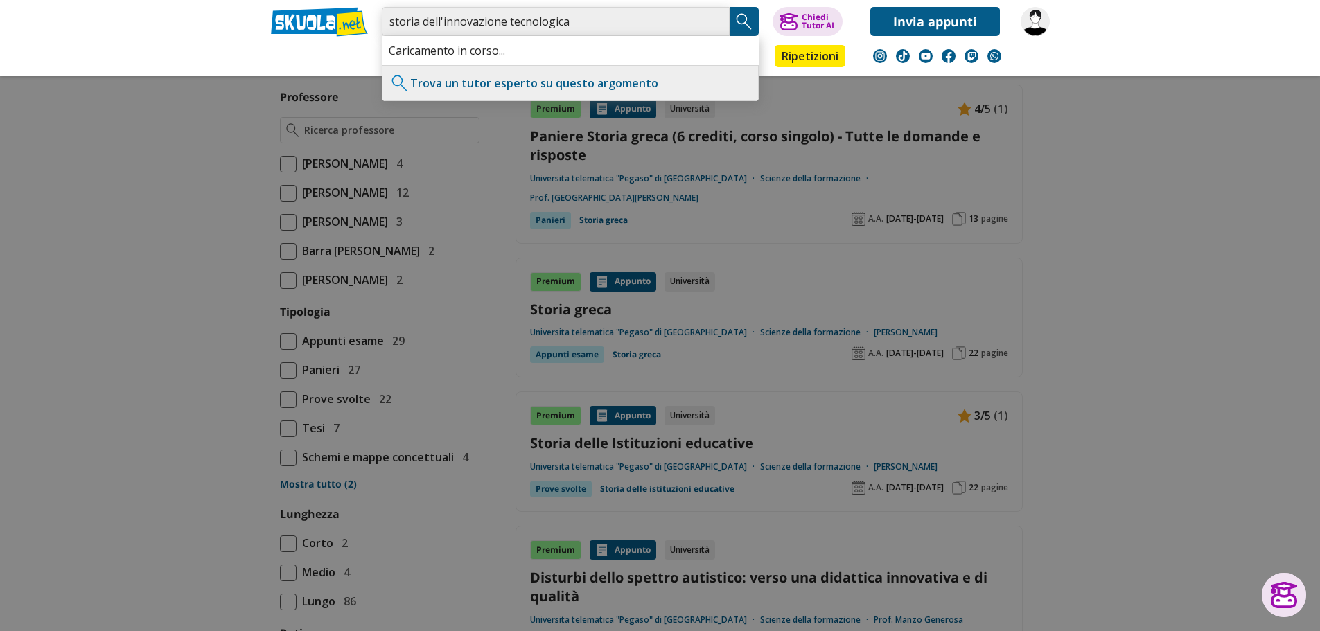
type input "storia dell'innovazione tecnologica"
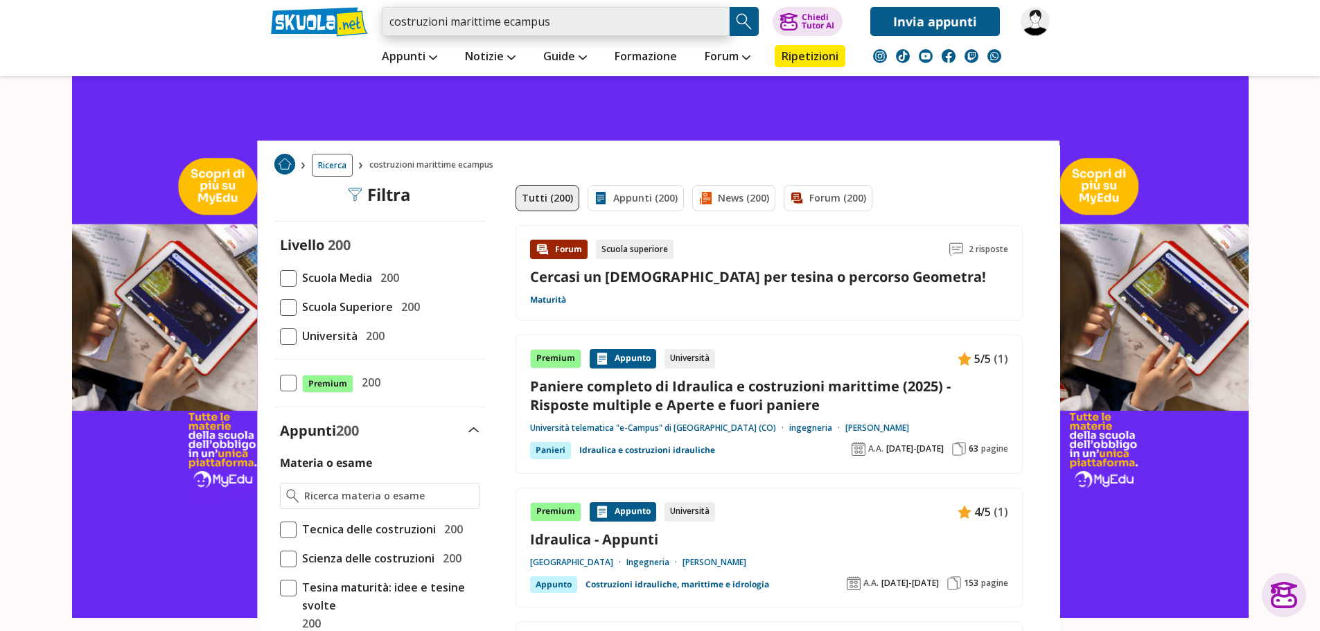
drag, startPoint x: 559, startPoint y: 21, endPoint x: 373, endPoint y: 28, distance: 185.9
click at [373, 28] on div "costruzioni marittime ecampus Trova un tutor esperto su questo argomento Chiedi…" at bounding box center [661, 18] width 800 height 36
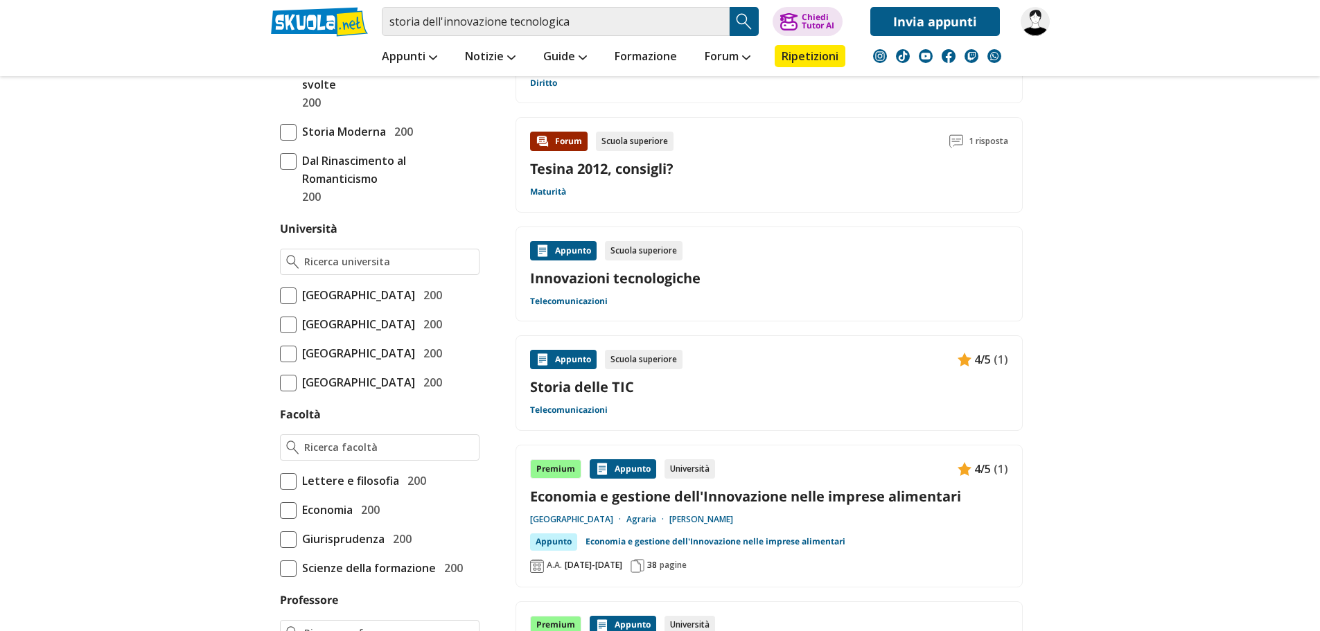
scroll to position [485, 0]
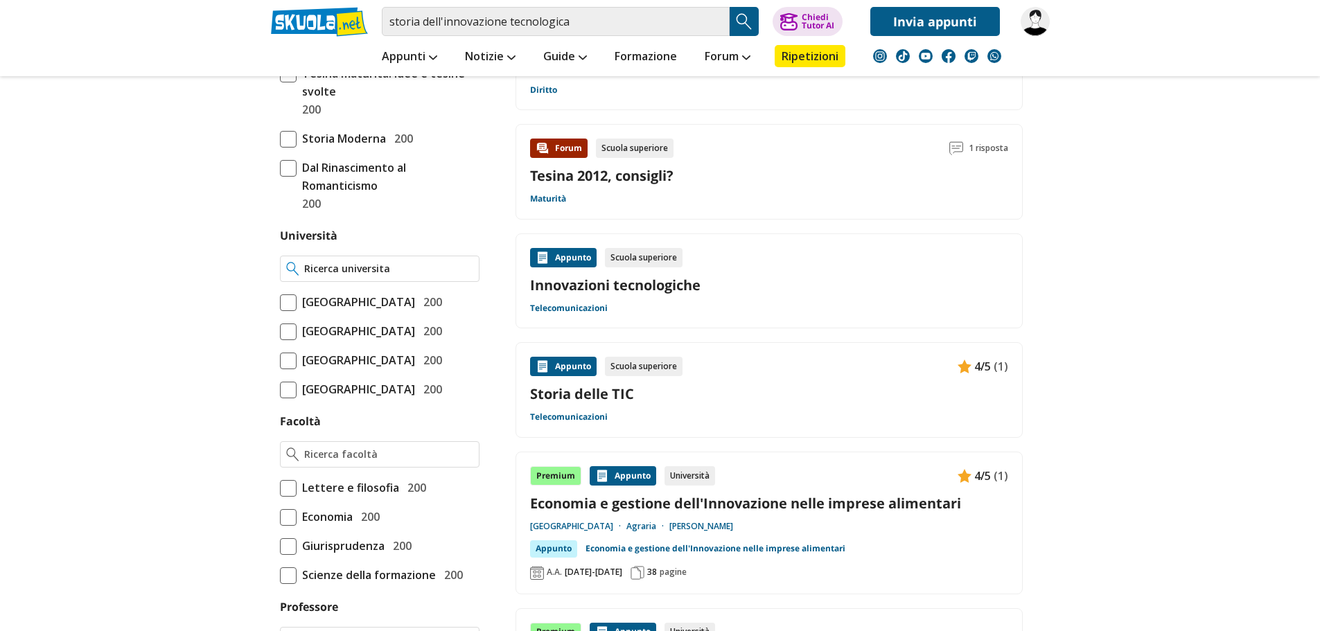
click at [348, 270] on input "Università" at bounding box center [388, 269] width 168 height 14
click at [341, 301] on div "Universita telematica " Peg aso" di Napoli" at bounding box center [380, 305] width 198 height 47
type input "Universita telematica "Pegaso" di [GEOGRAPHIC_DATA]"
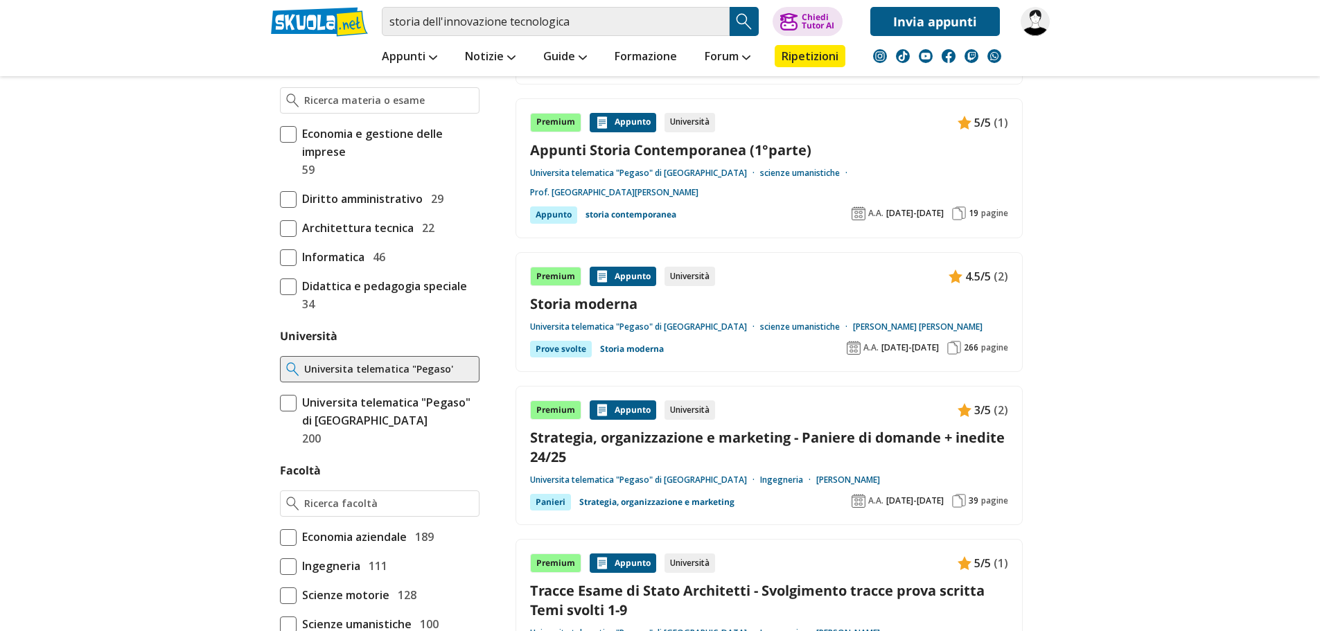
scroll to position [416, 0]
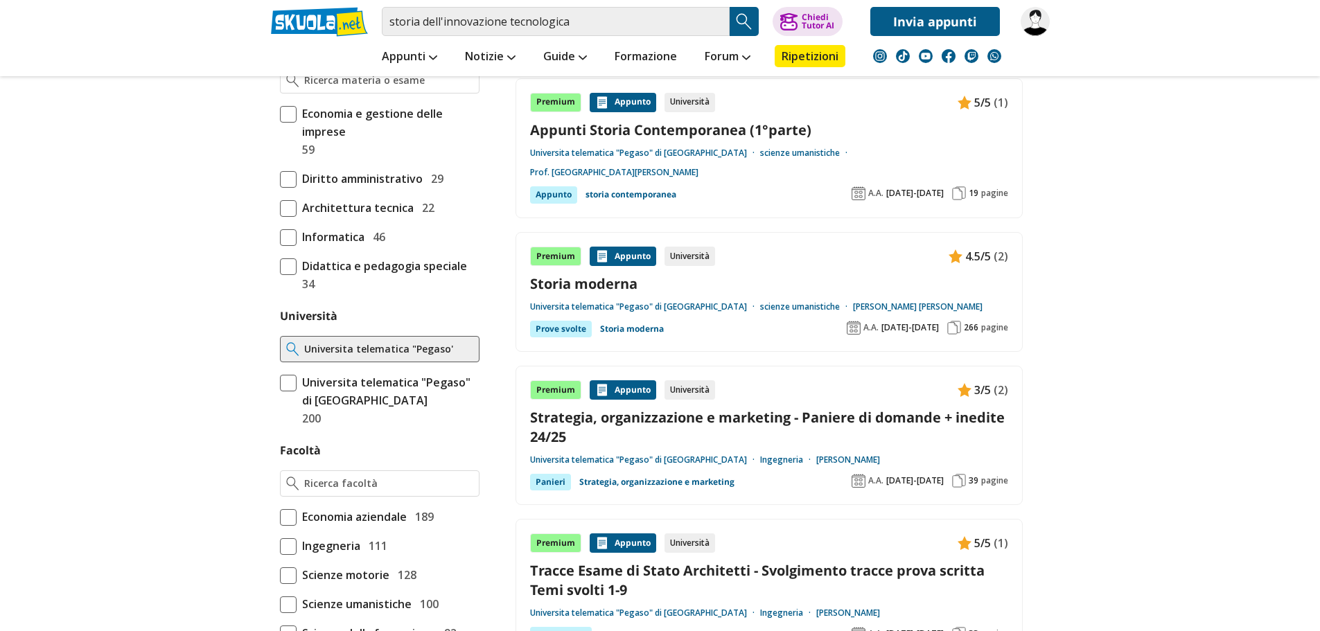
click at [283, 381] on span at bounding box center [288, 383] width 17 height 17
click at [280, 401] on input "Universita telematica "Pegaso" di Napoli 200" at bounding box center [280, 401] width 0 height 0
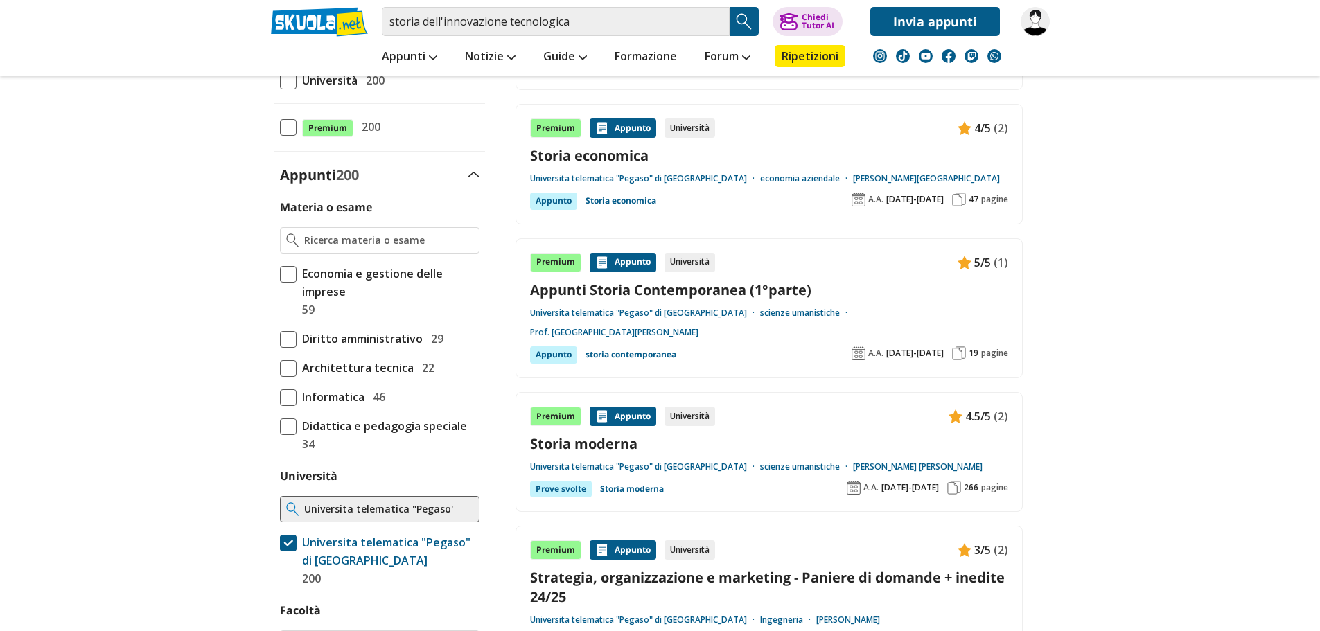
scroll to position [277, 0]
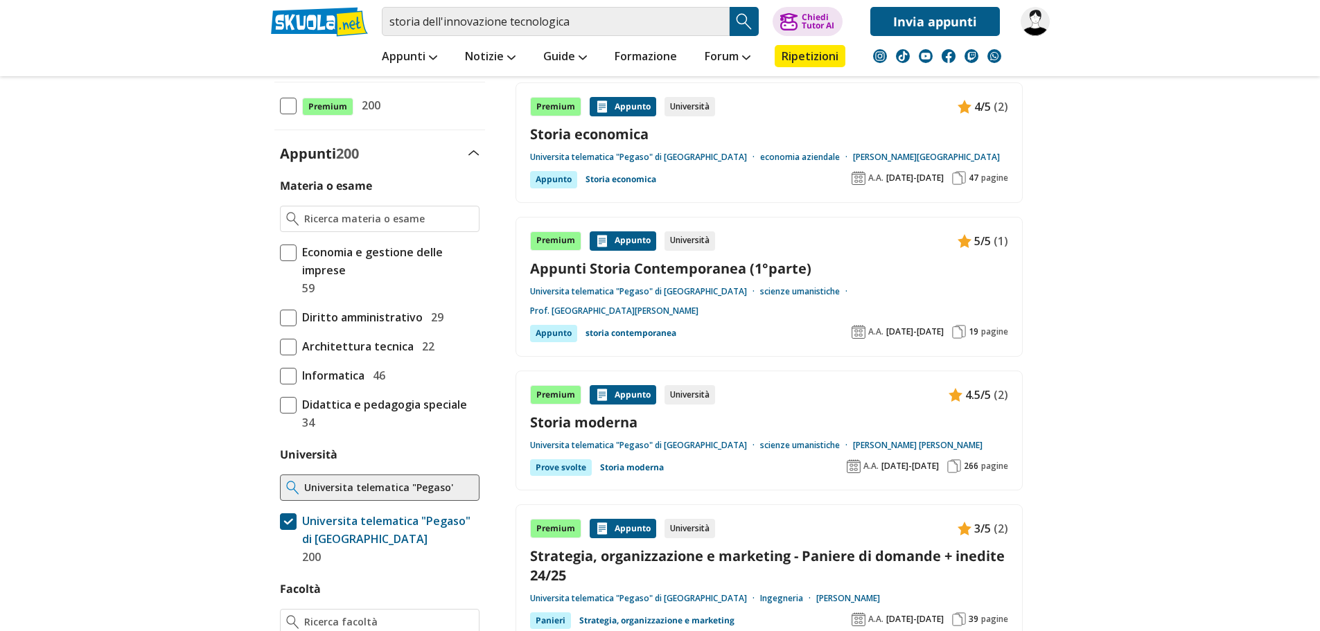
click at [292, 409] on span at bounding box center [288, 405] width 17 height 17
click at [280, 414] on input "Didattica e pedagogia speciale 34" at bounding box center [280, 414] width 0 height 0
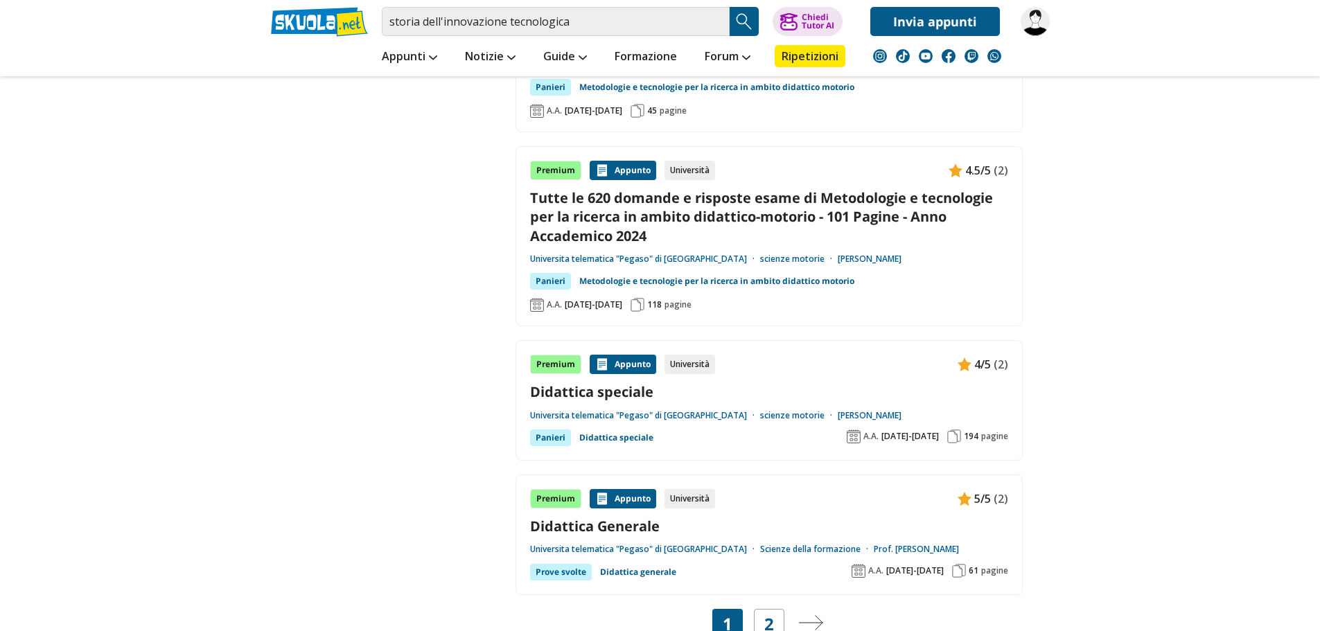
scroll to position [2772, 0]
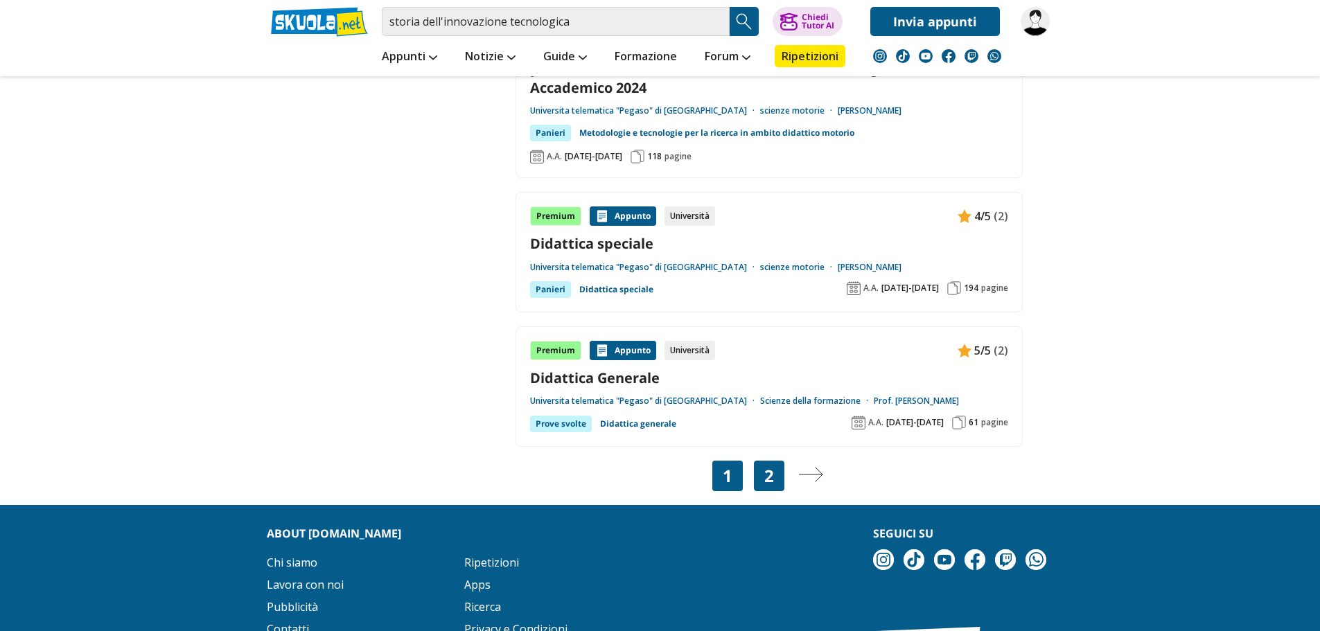
click at [764, 466] on link "2" at bounding box center [769, 475] width 10 height 19
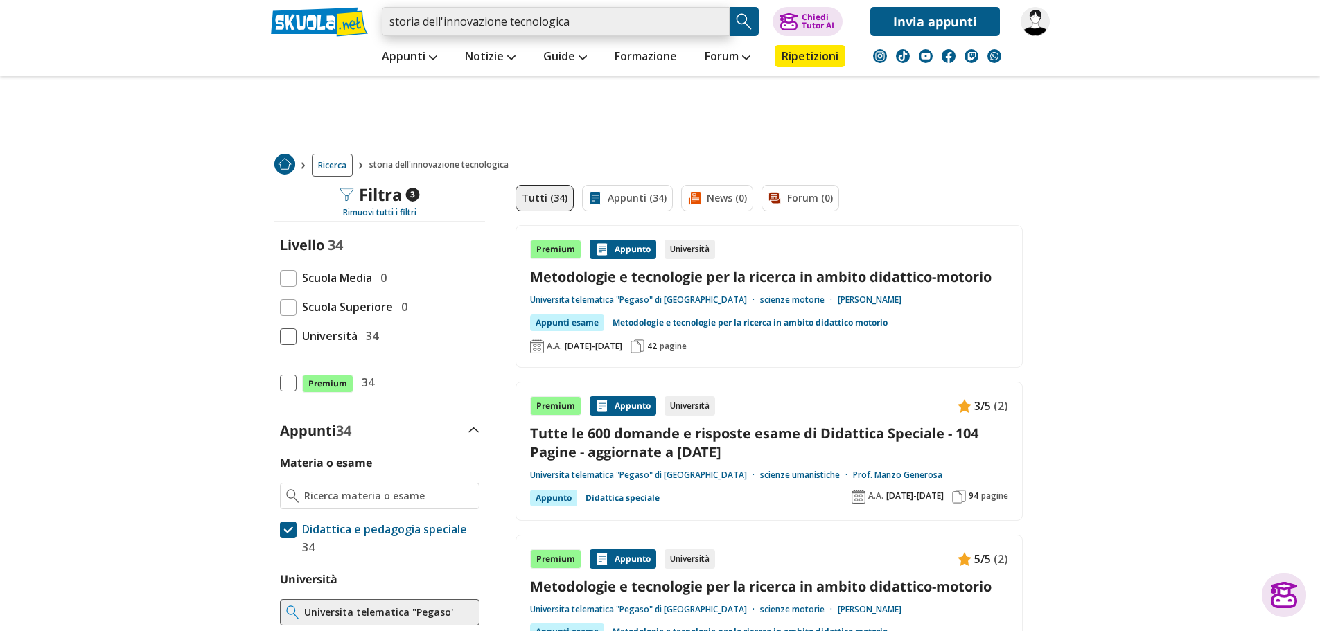
click at [568, 26] on input "storia dell'innovazione tecnologica" at bounding box center [556, 21] width 348 height 29
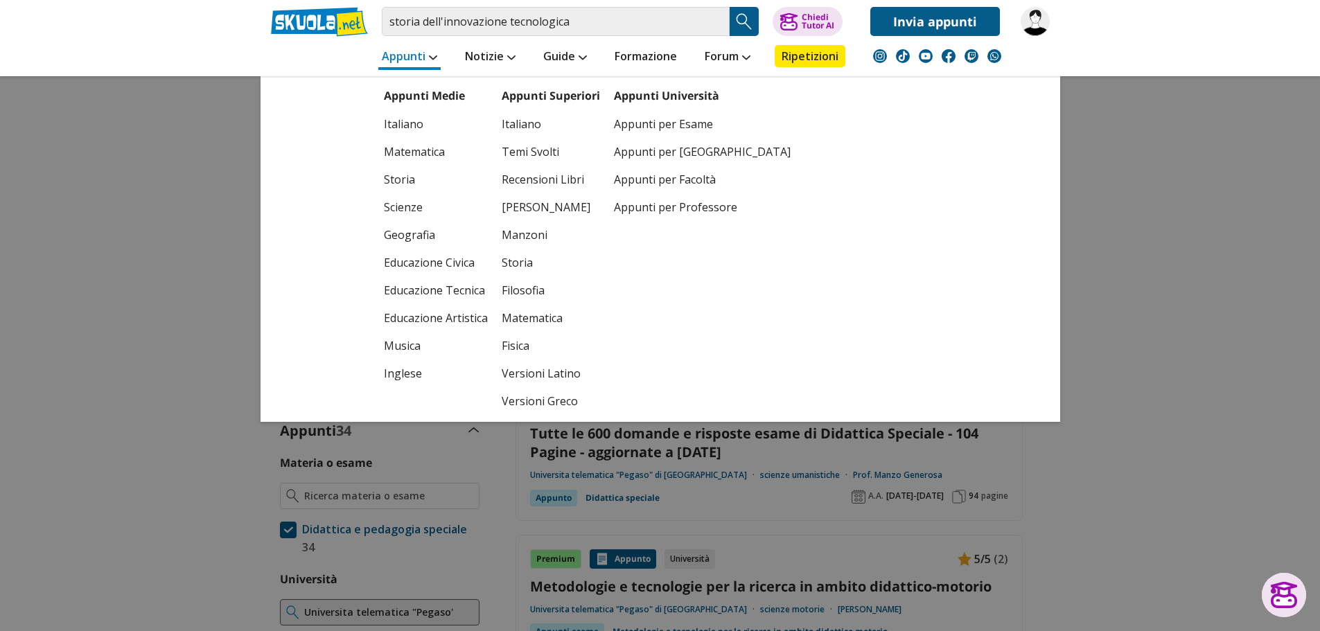
click at [432, 61] on link "Appunti" at bounding box center [409, 57] width 62 height 25
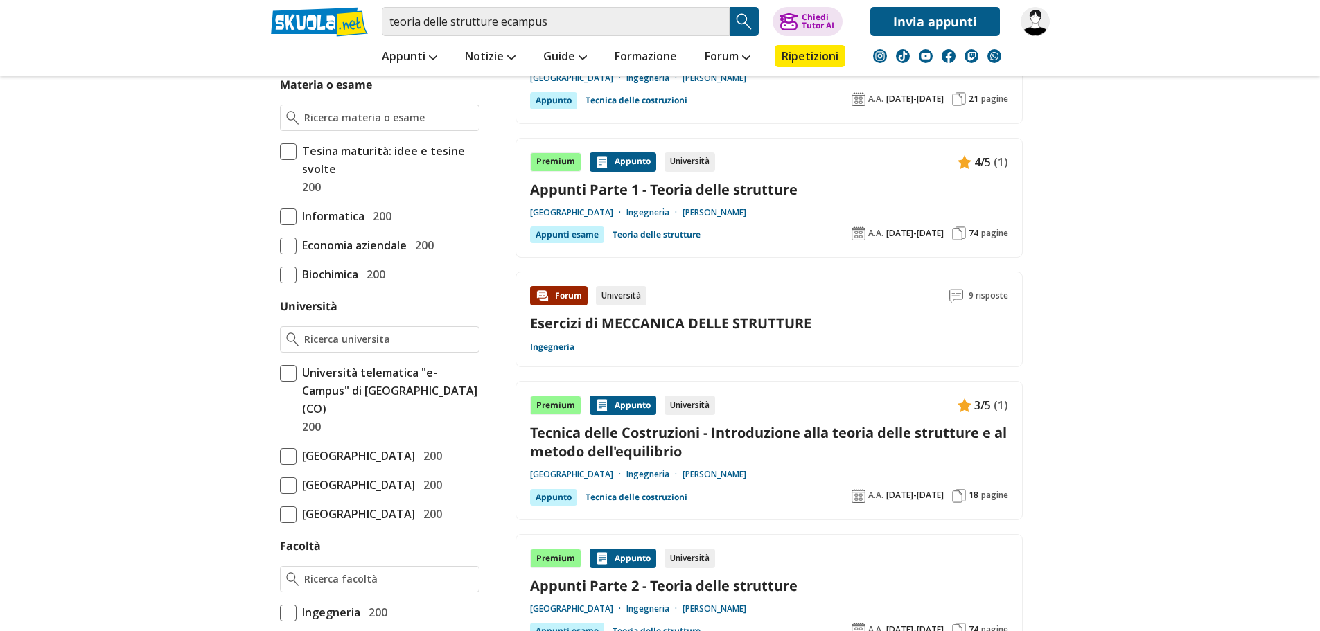
scroll to position [416, 0]
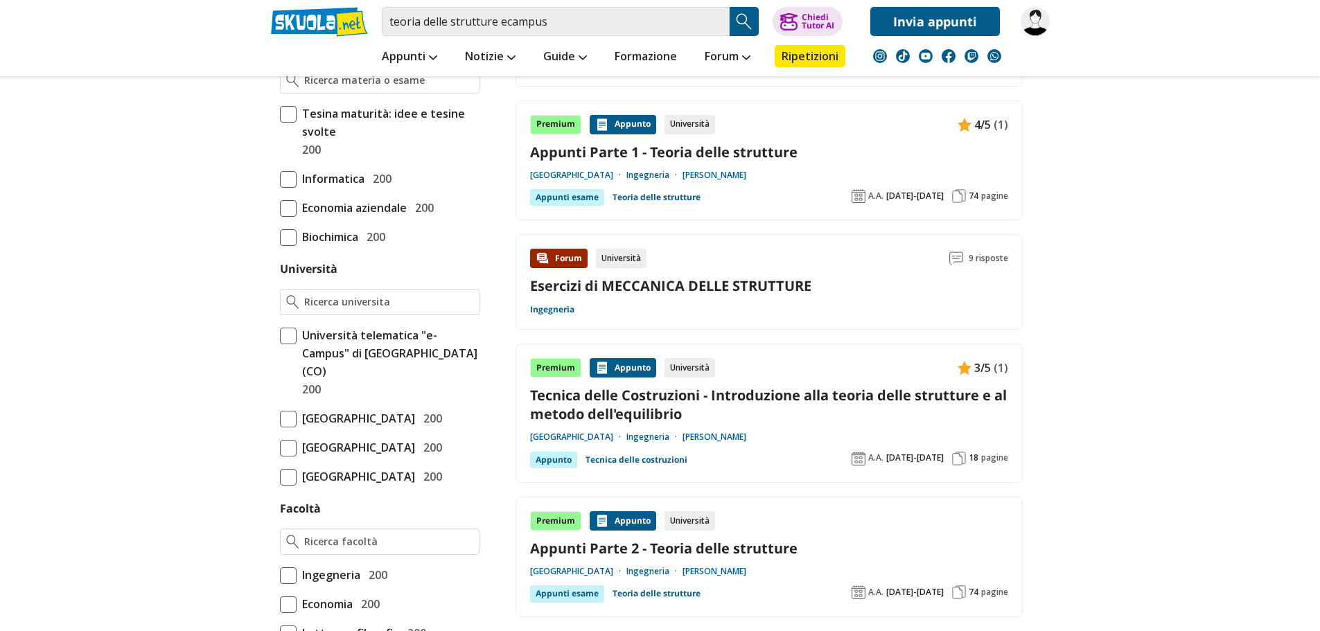
click at [290, 335] on span at bounding box center [288, 336] width 17 height 17
click at [280, 362] on input "Università telematica "e-Campus" di Novedrate (CO) 200" at bounding box center [280, 362] width 0 height 0
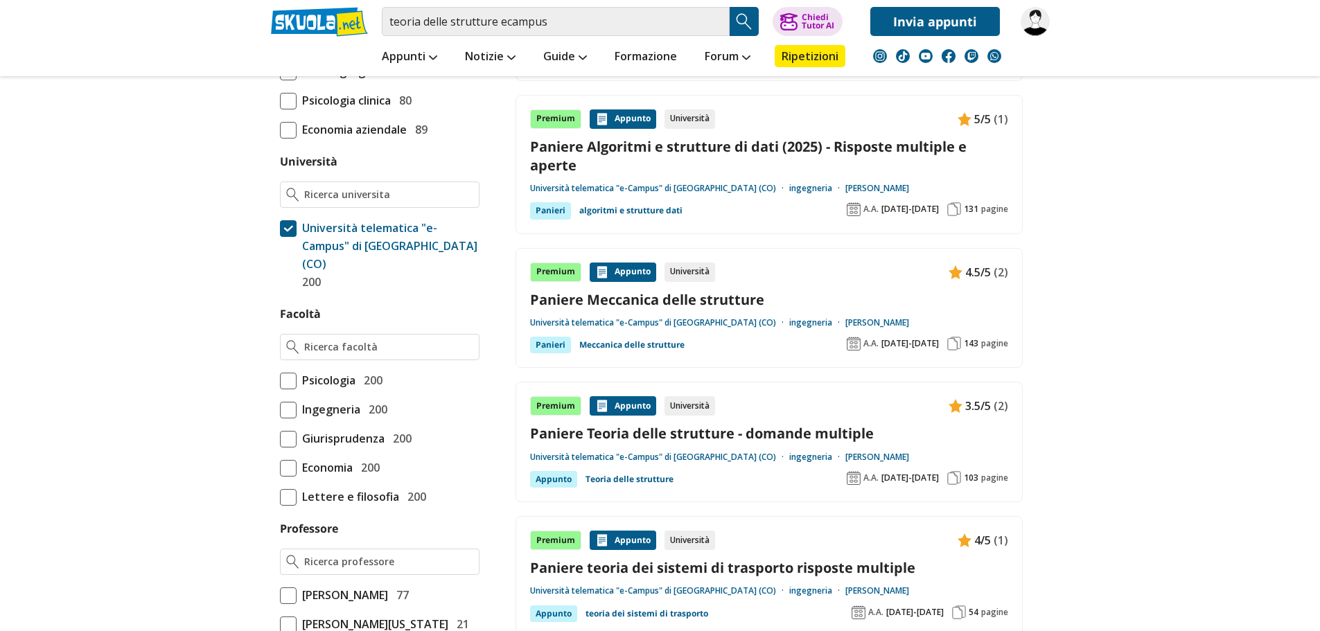
scroll to position [554, 0]
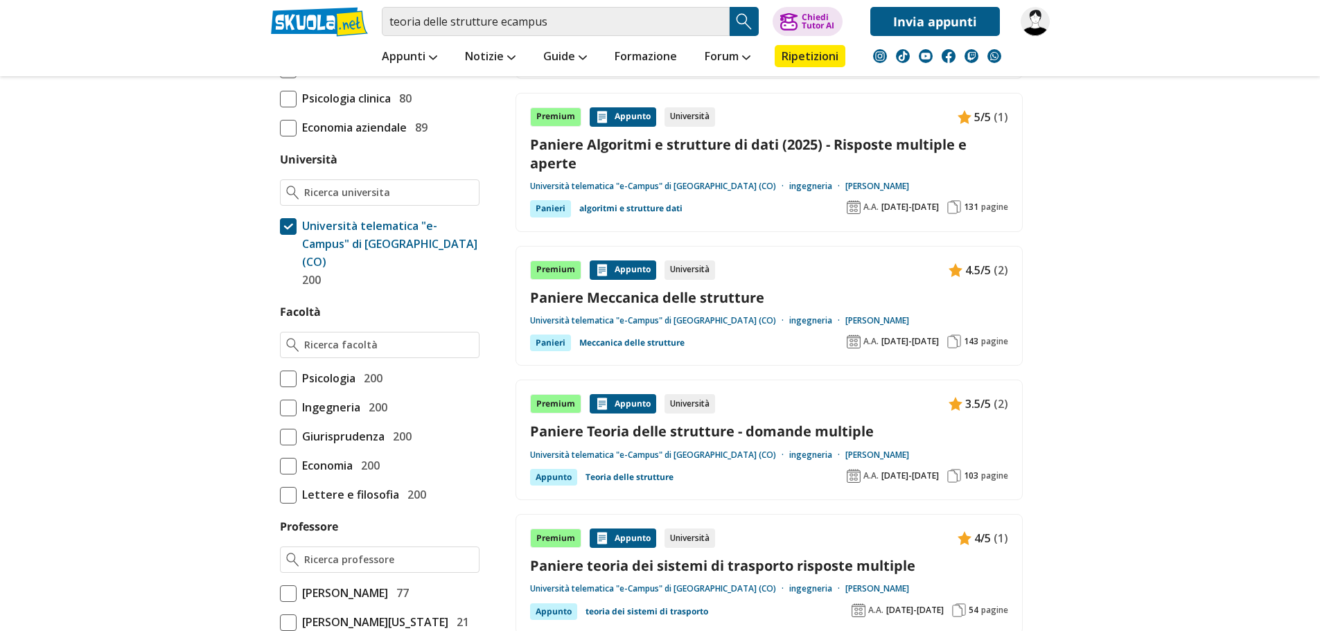
click at [288, 400] on span at bounding box center [288, 408] width 17 height 17
click at [280, 408] on input "Ingegneria 200" at bounding box center [280, 408] width 0 height 0
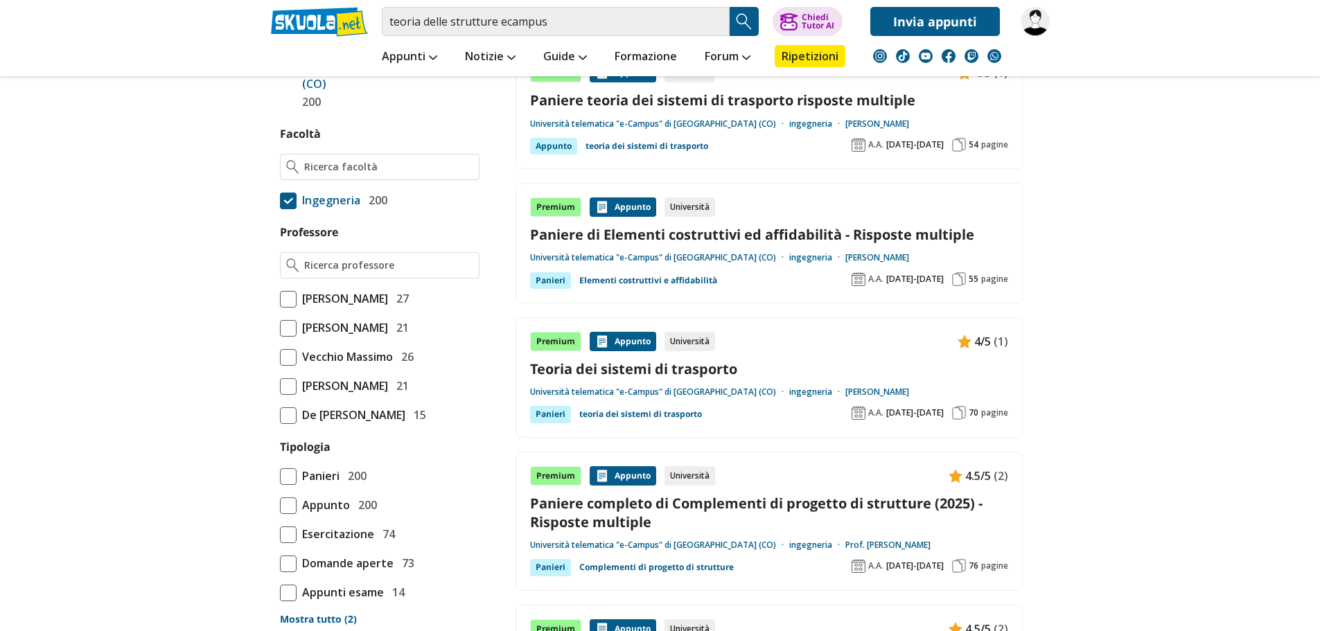
scroll to position [762, 0]
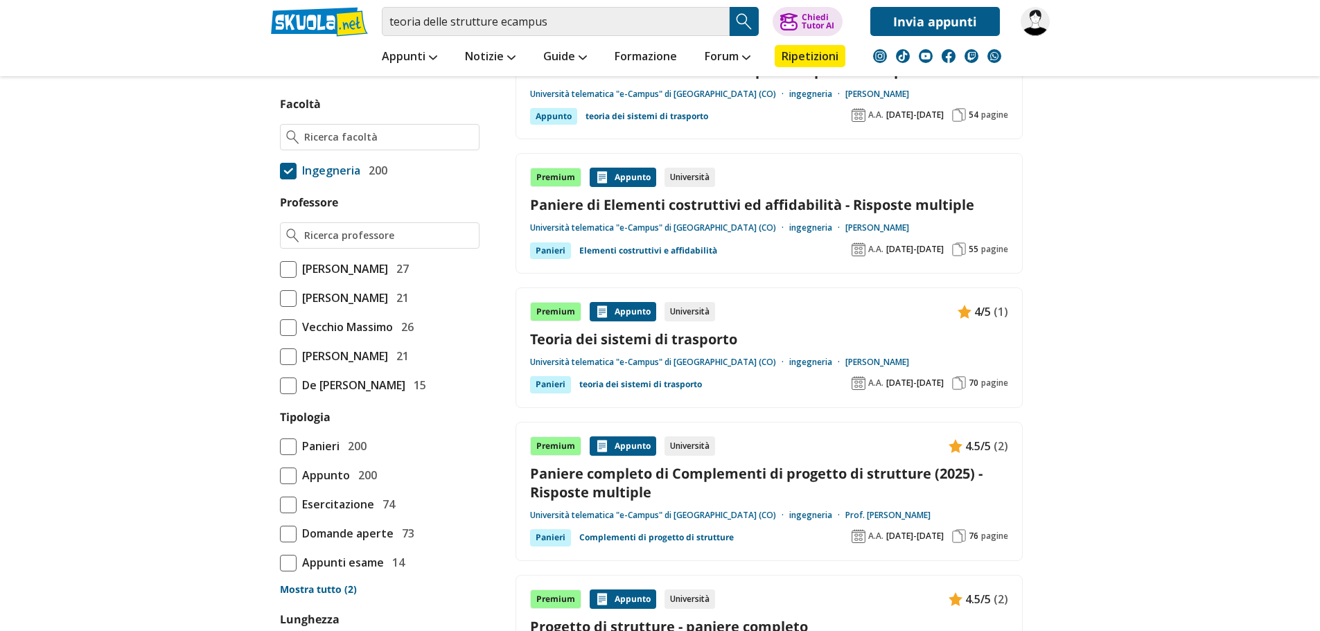
click at [283, 439] on span at bounding box center [288, 447] width 17 height 17
click at [280, 446] on input "Panieri 200" at bounding box center [280, 446] width 0 height 0
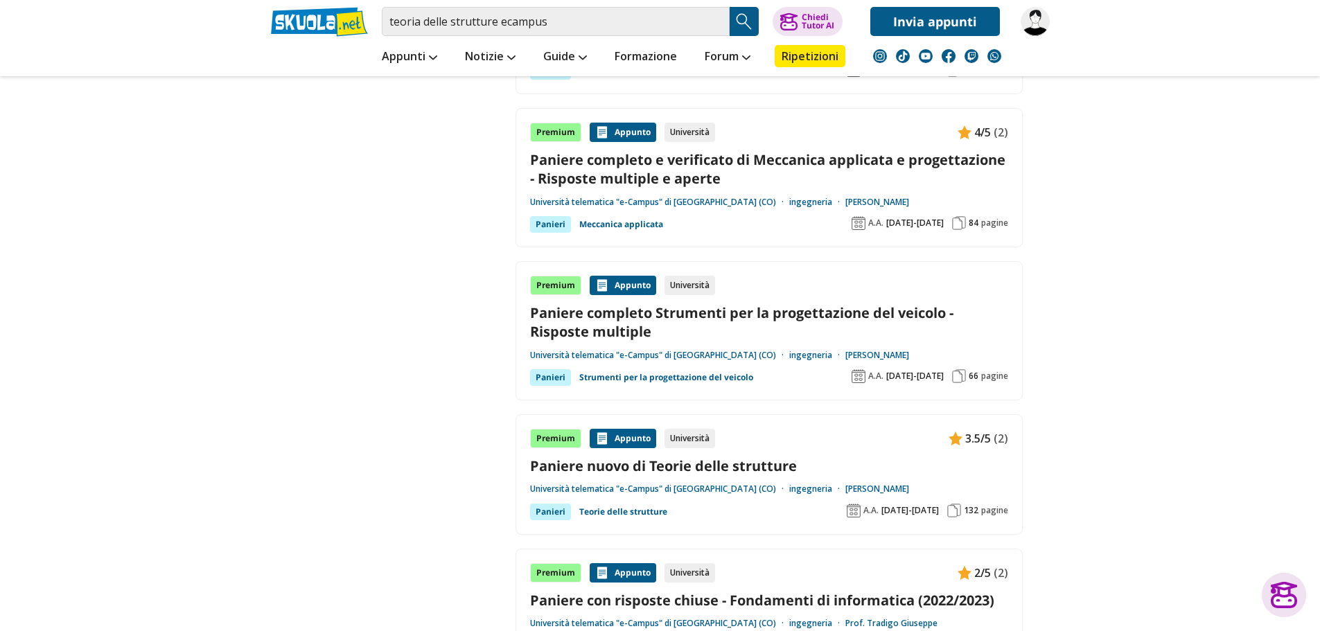
scroll to position [2495, 0]
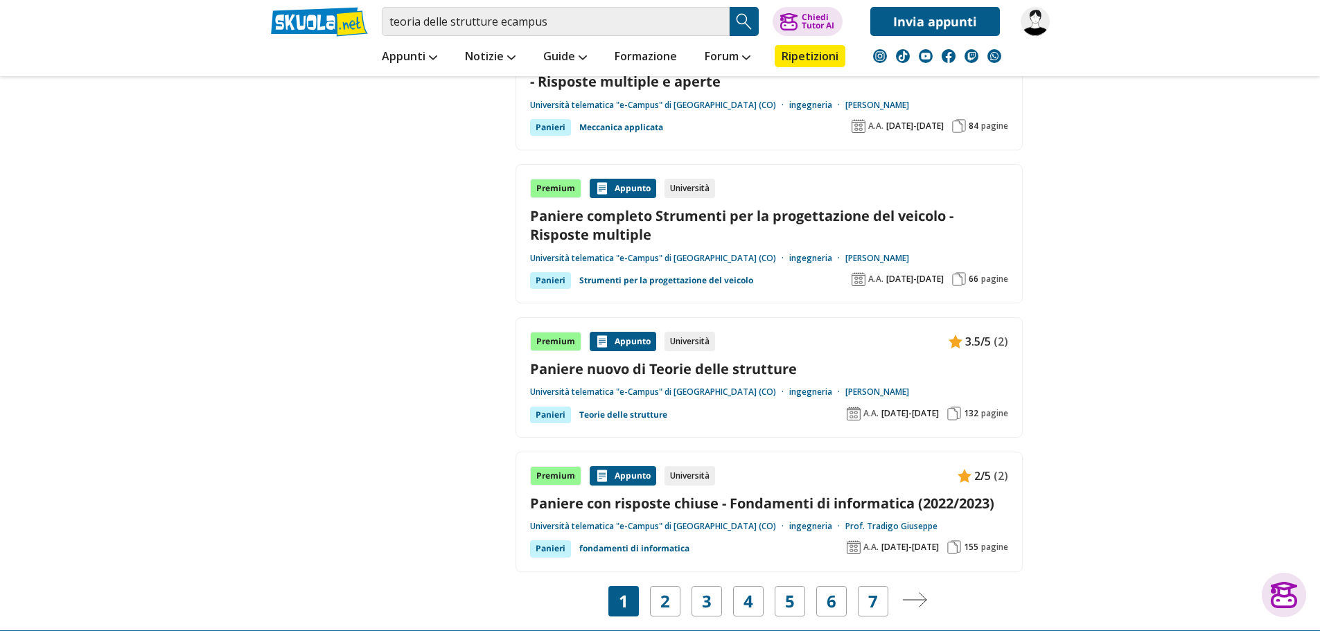
click at [665, 367] on link "Paniere nuovo di Teorie delle strutture" at bounding box center [769, 369] width 478 height 19
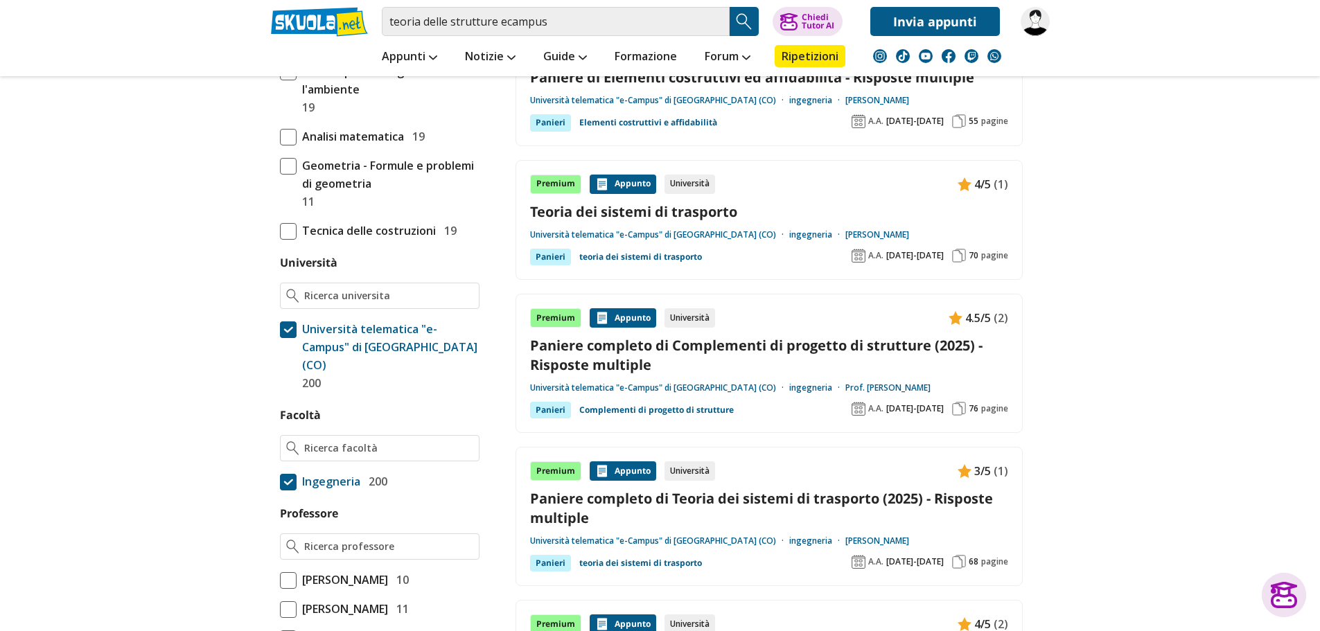
scroll to position [485, 0]
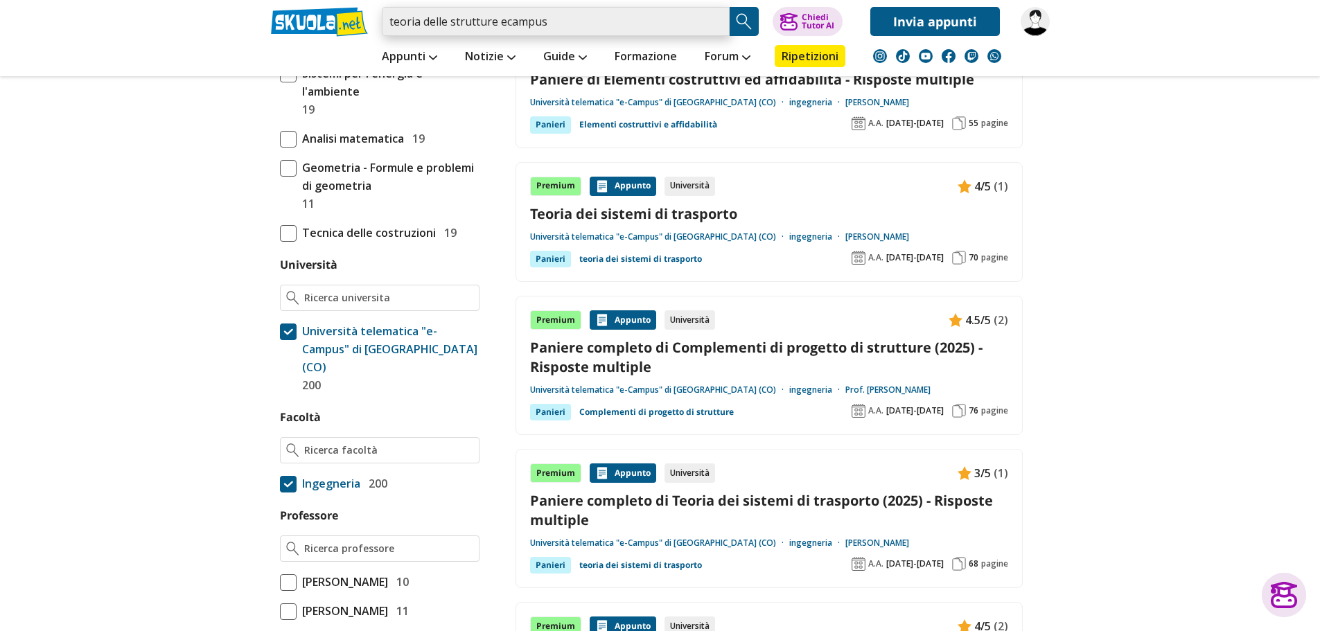
drag, startPoint x: 554, startPoint y: 18, endPoint x: 374, endPoint y: 21, distance: 180.9
click at [374, 21] on div "teoria delle strutture ecampus Trova un tutor esperto su questo argomento Chied…" at bounding box center [661, 18] width 800 height 36
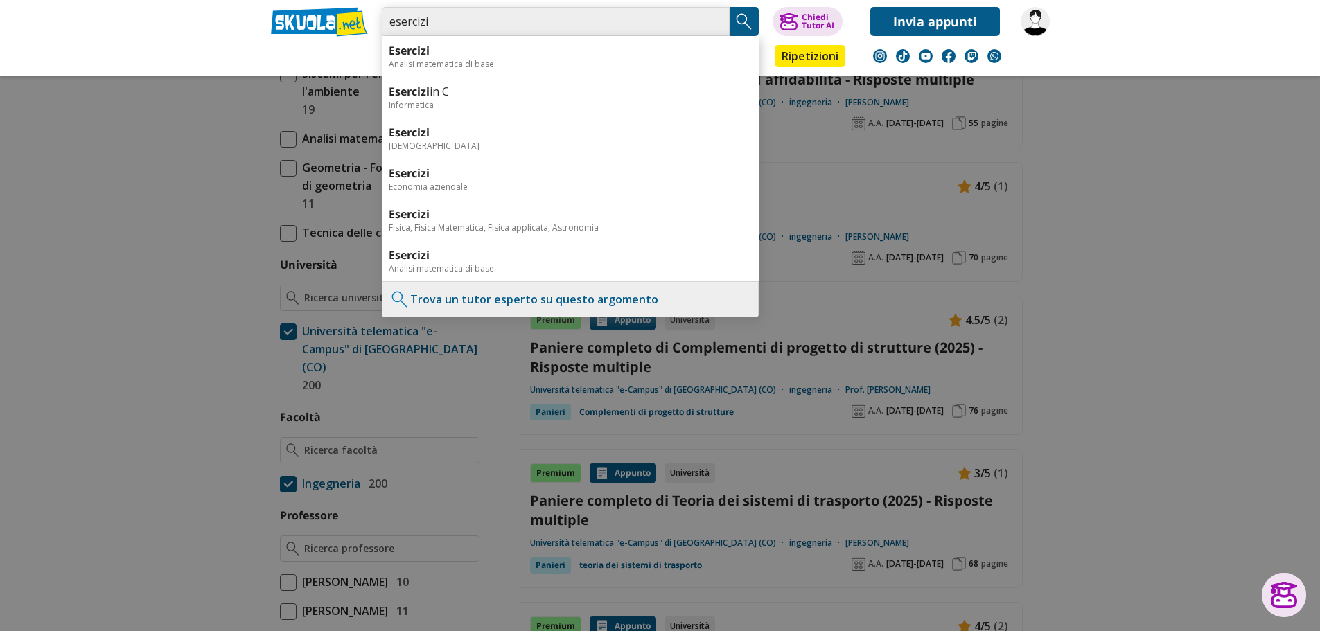
type input "esercizi riabilitazione strutturale ecampus"
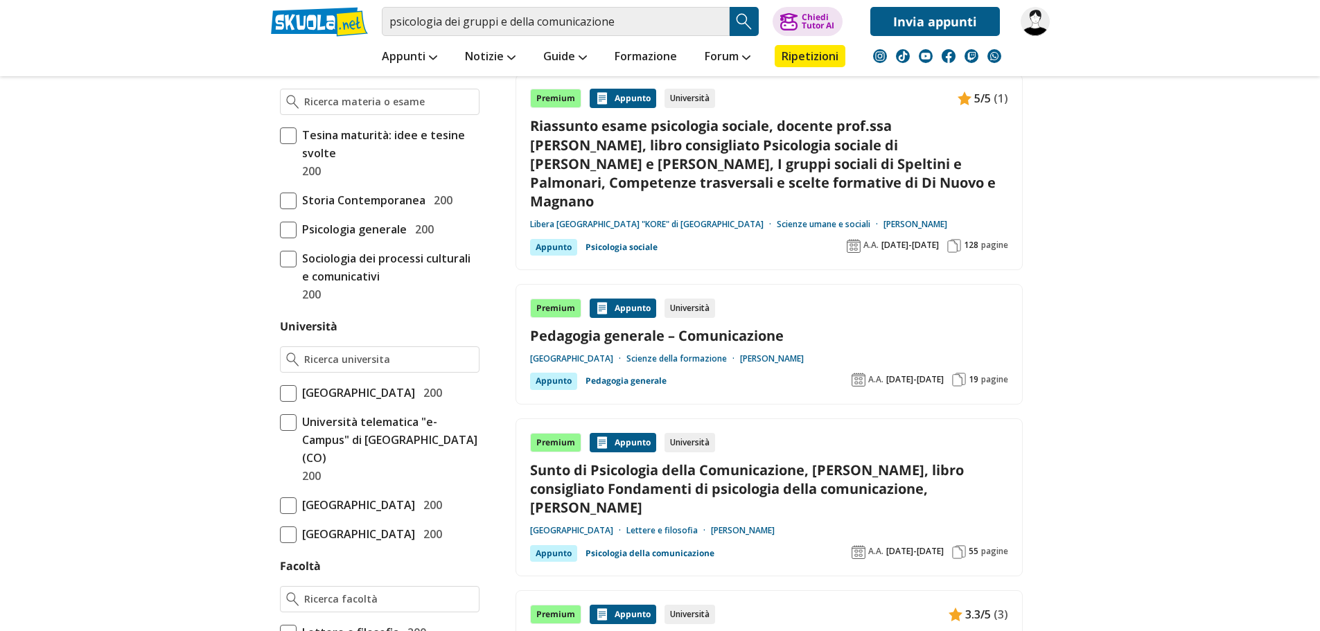
scroll to position [416, 0]
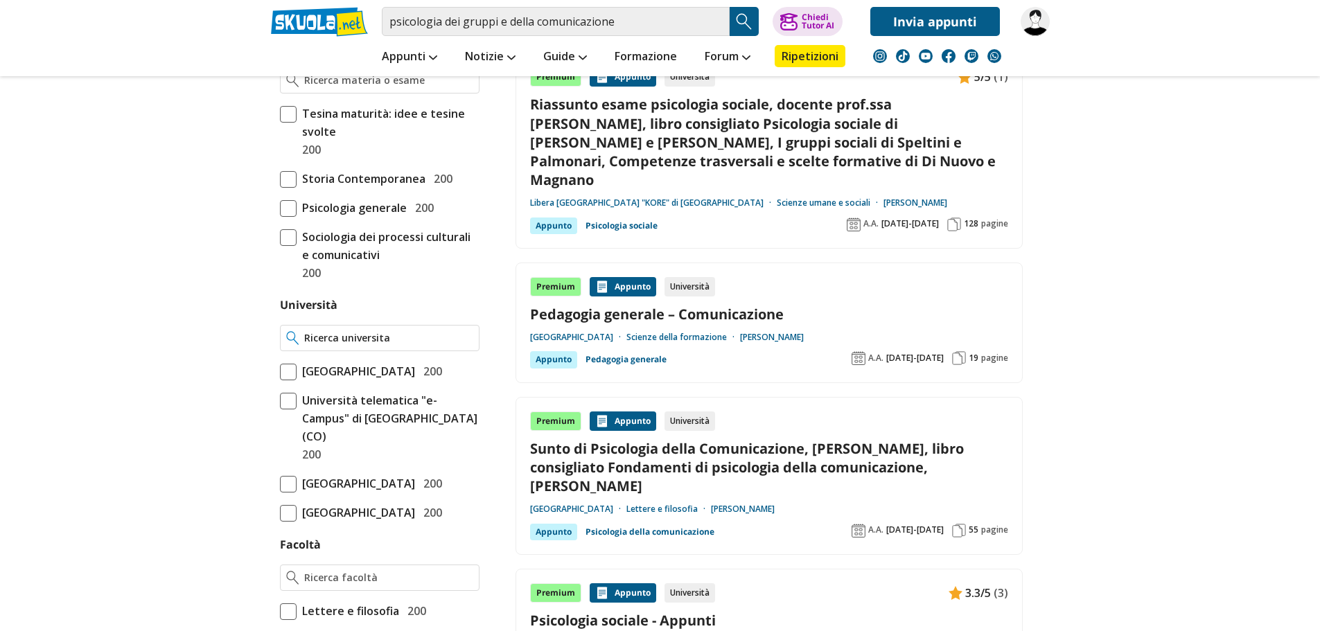
click at [354, 341] on input "Università" at bounding box center [388, 338] width 168 height 14
click at [358, 367] on div "Universita telematica " Pega so" di [GEOGRAPHIC_DATA]" at bounding box center [380, 374] width 198 height 47
type input "Universita telematica "Pegaso" di [GEOGRAPHIC_DATA]"
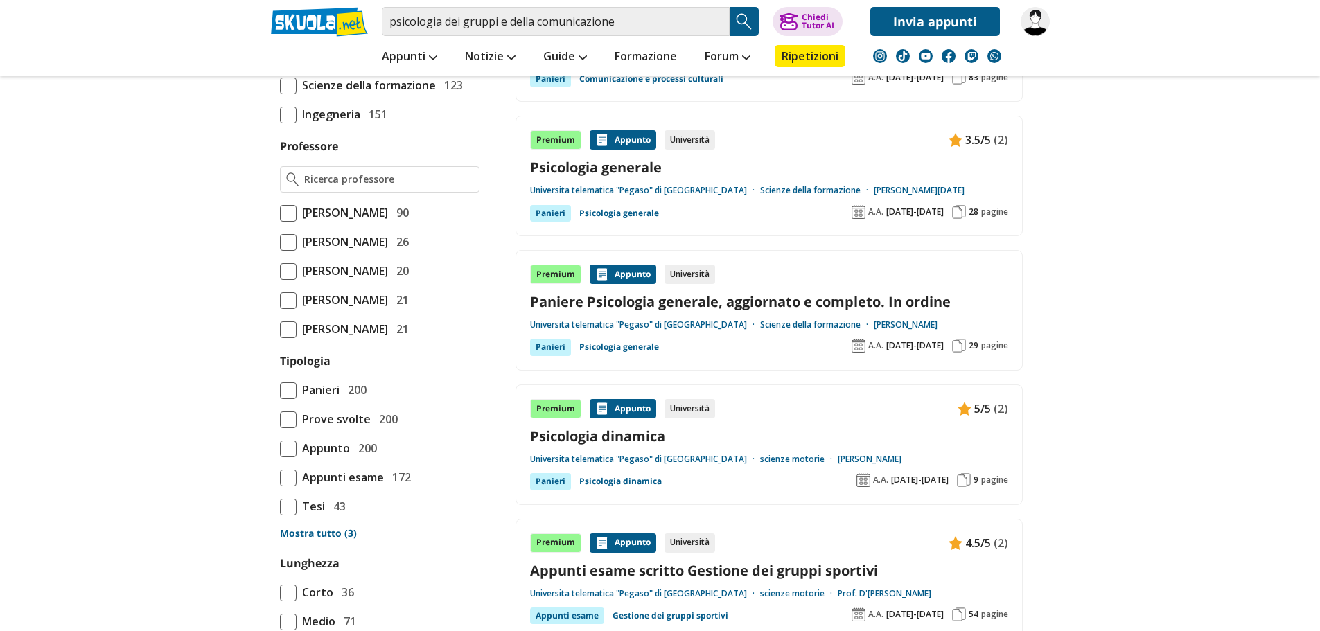
scroll to position [901, 0]
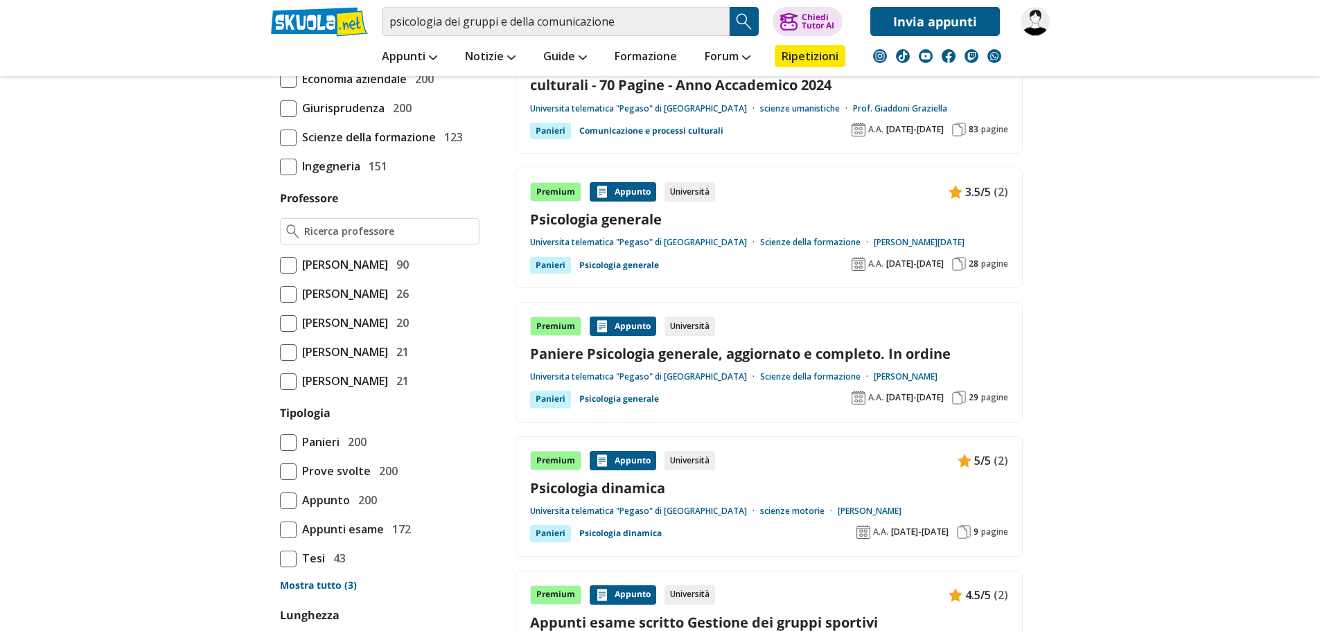
click at [282, 435] on span at bounding box center [288, 443] width 17 height 17
click at [280, 442] on input "Panieri 200" at bounding box center [280, 442] width 0 height 0
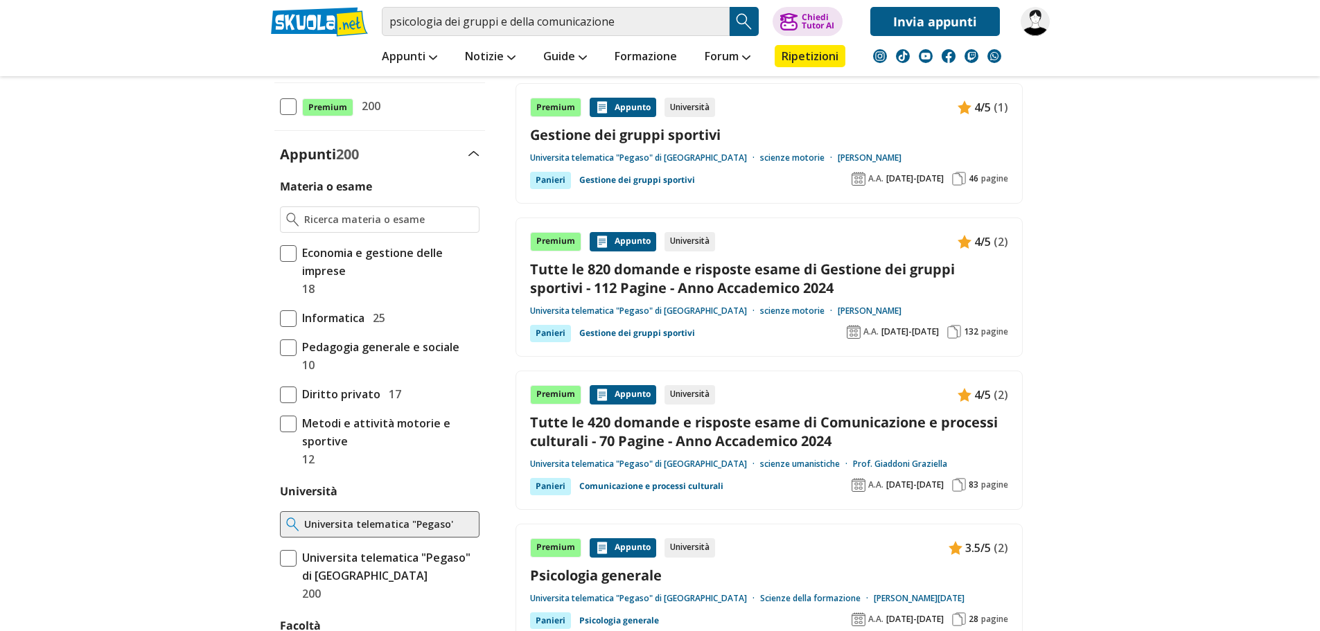
scroll to position [277, 0]
click at [292, 349] on span at bounding box center [288, 347] width 17 height 17
click at [280, 356] on input "Pedagogia generale e sociale 10" at bounding box center [280, 356] width 0 height 0
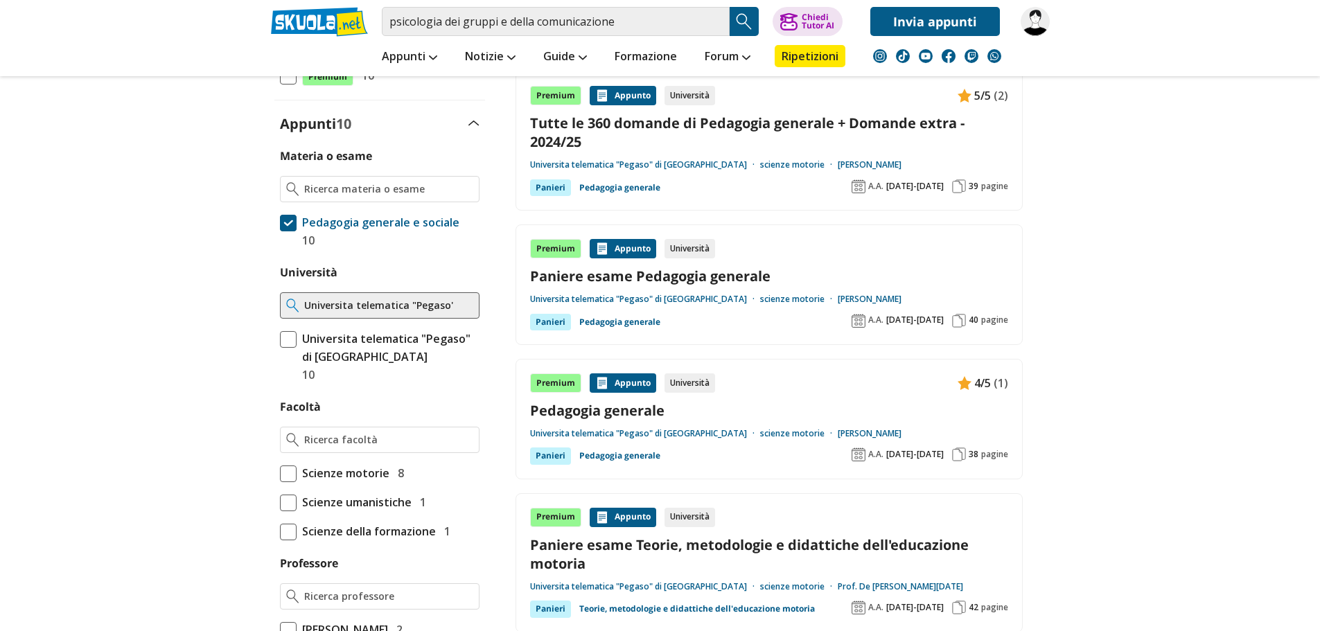
scroll to position [277, 0]
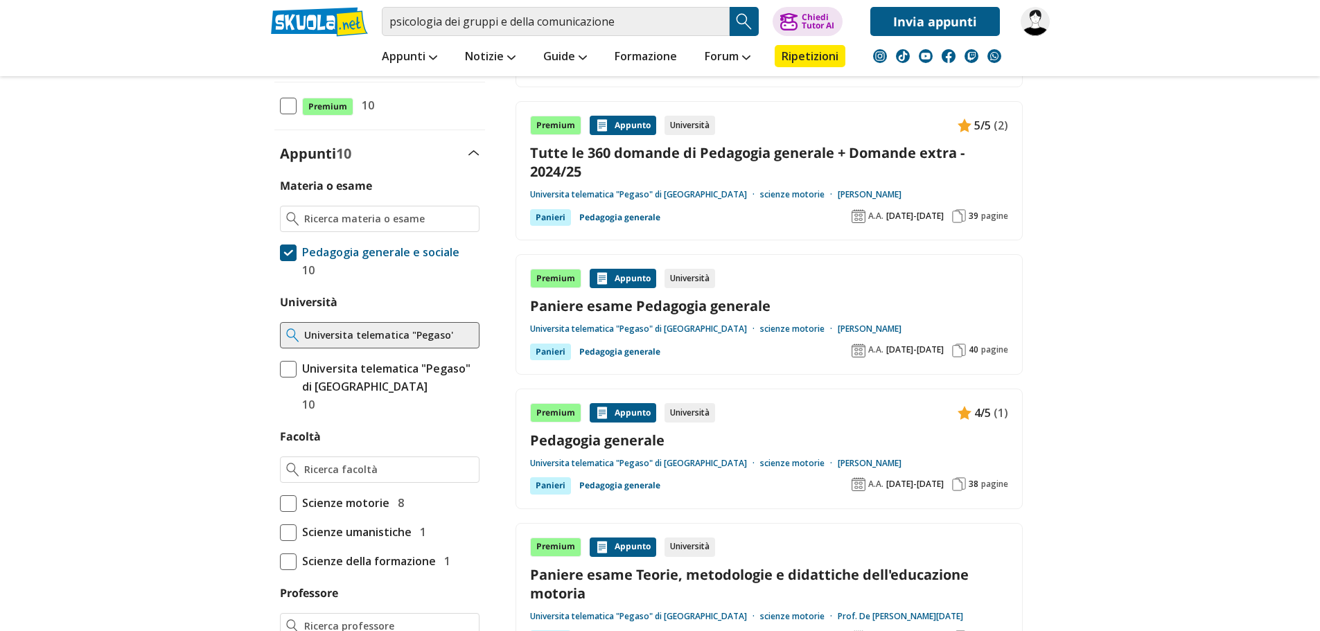
click at [283, 361] on span at bounding box center [288, 369] width 17 height 17
click at [280, 387] on input "Universita telematica "Pegaso" di Napoli 10" at bounding box center [280, 387] width 0 height 0
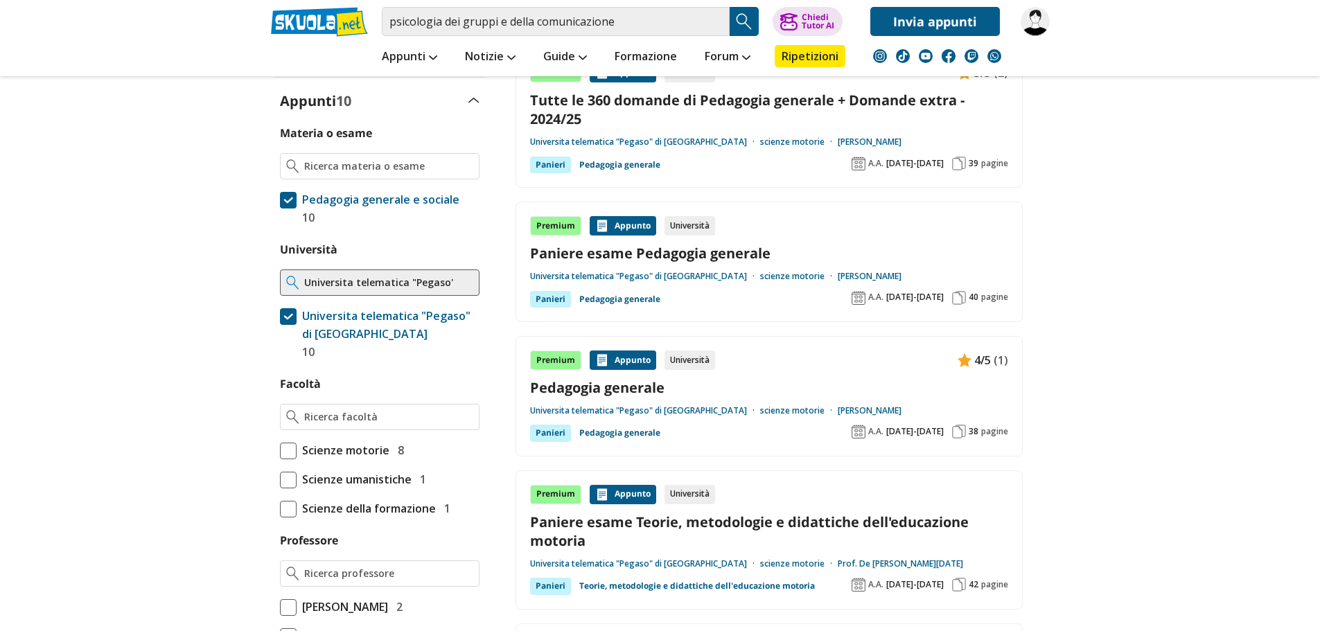
scroll to position [347, 0]
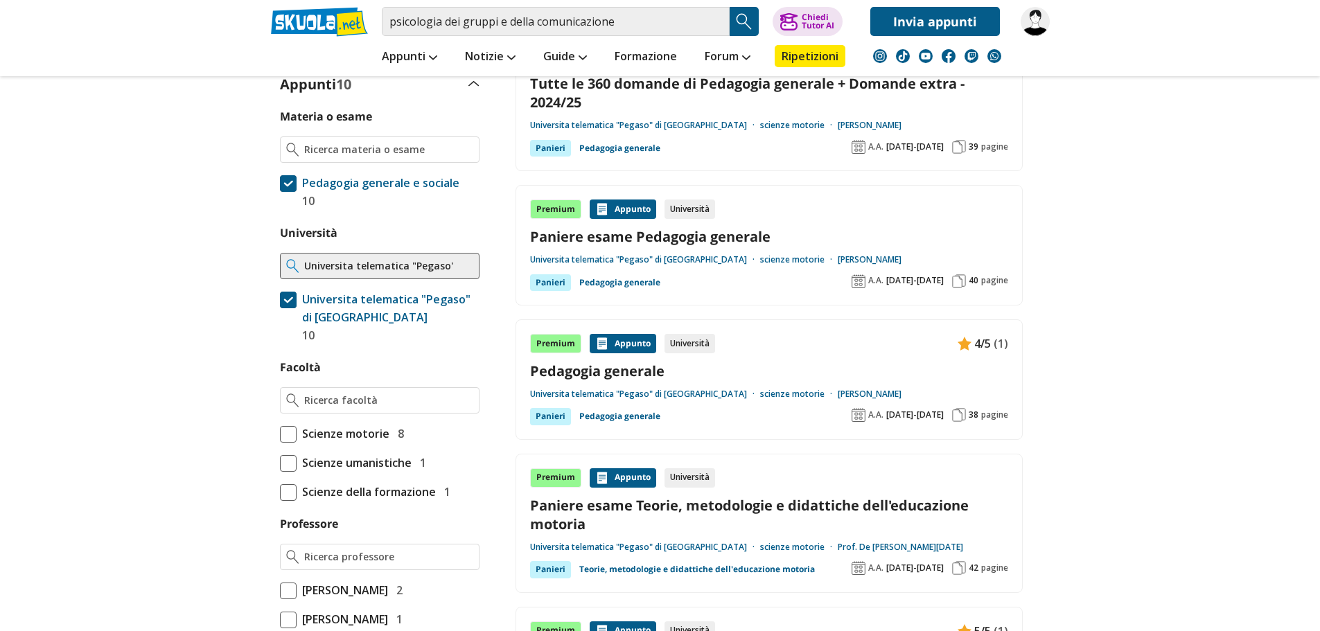
click at [293, 182] on span at bounding box center [288, 183] width 17 height 17
click at [280, 192] on input "Pedagogia generale e sociale 10" at bounding box center [280, 192] width 0 height 0
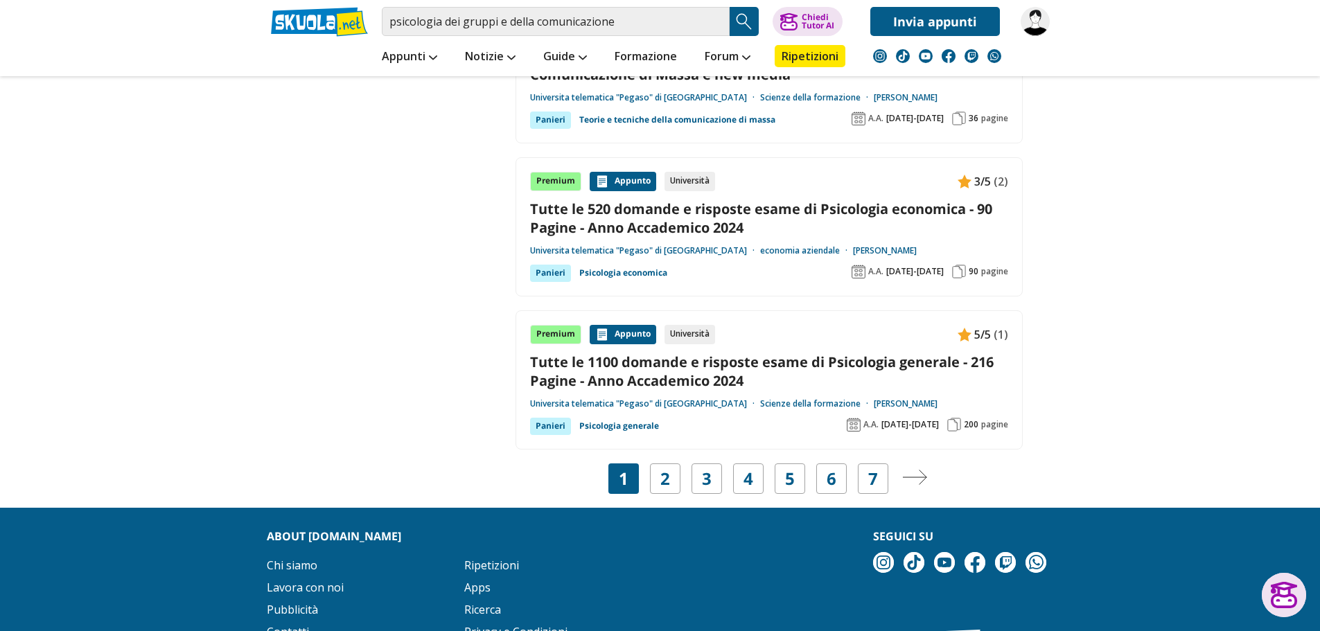
scroll to position [2634, 0]
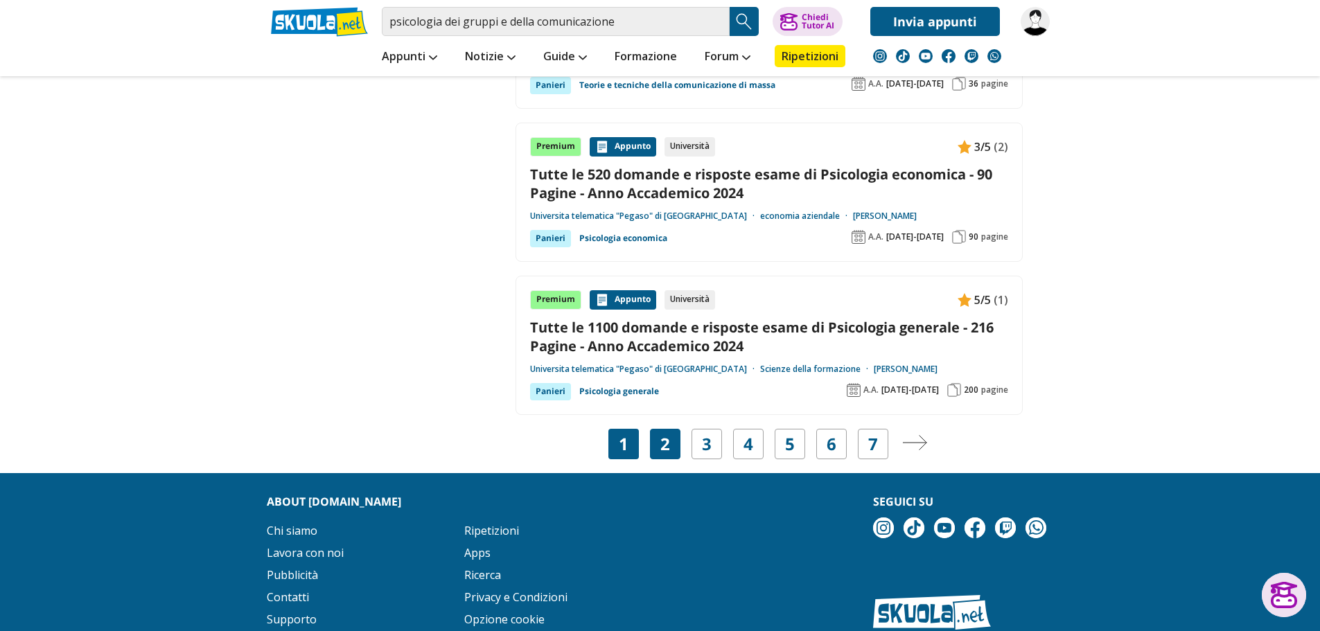
click at [666, 445] on link "2" at bounding box center [666, 444] width 10 height 19
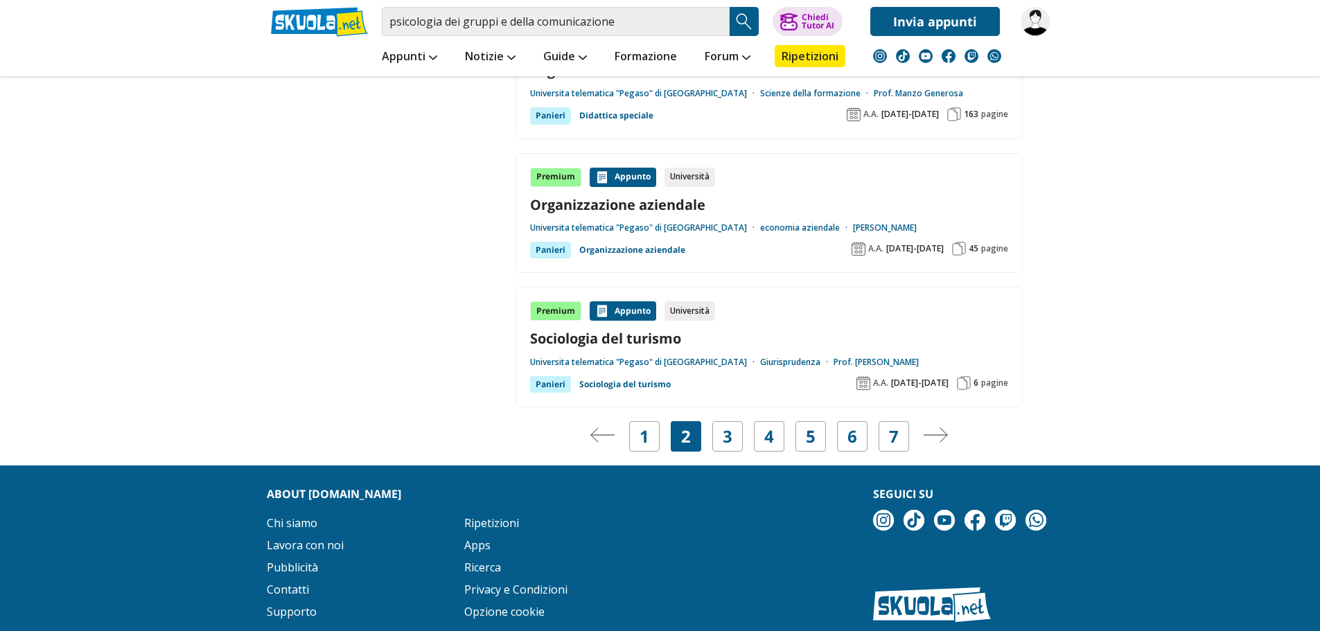
scroll to position [2703, 0]
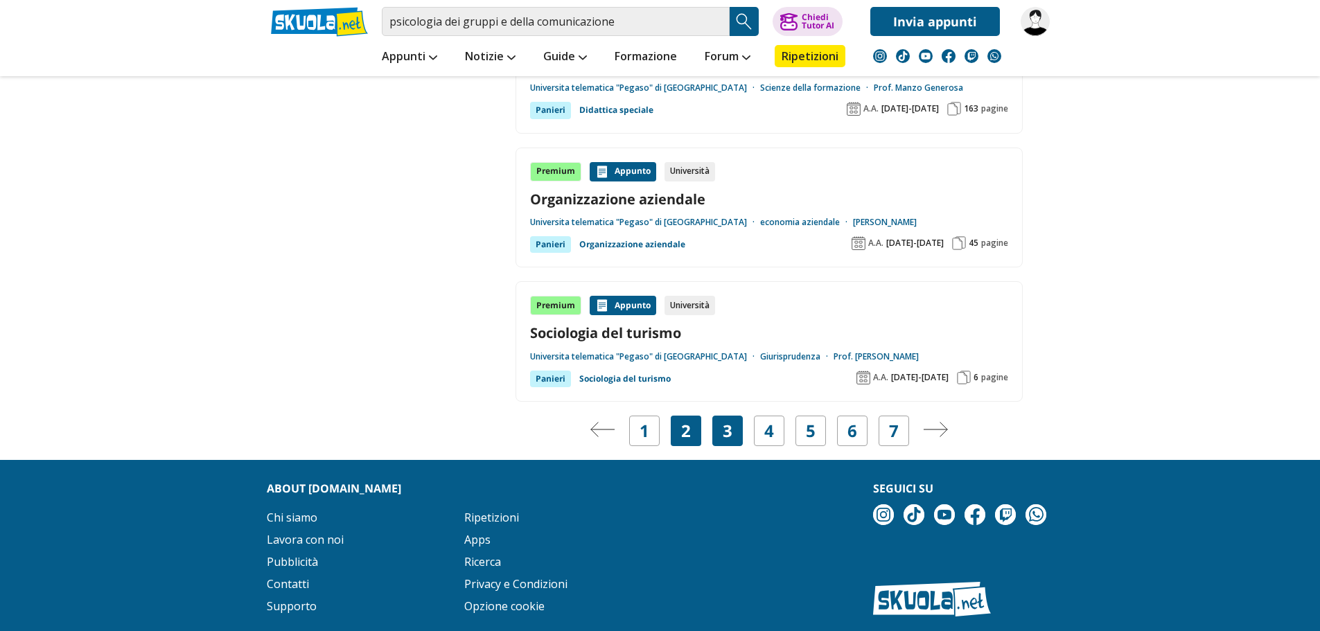
click at [721, 423] on div "3" at bounding box center [727, 431] width 30 height 30
click at [727, 428] on link "3" at bounding box center [728, 430] width 10 height 19
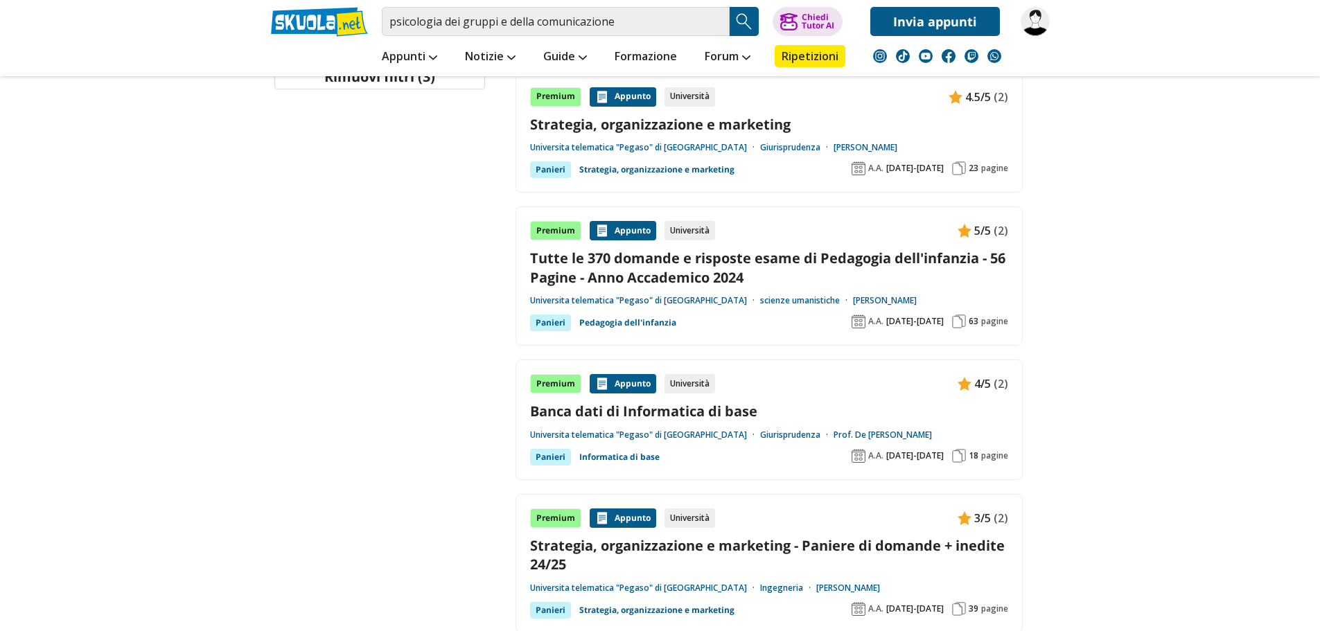
scroll to position [1594, 0]
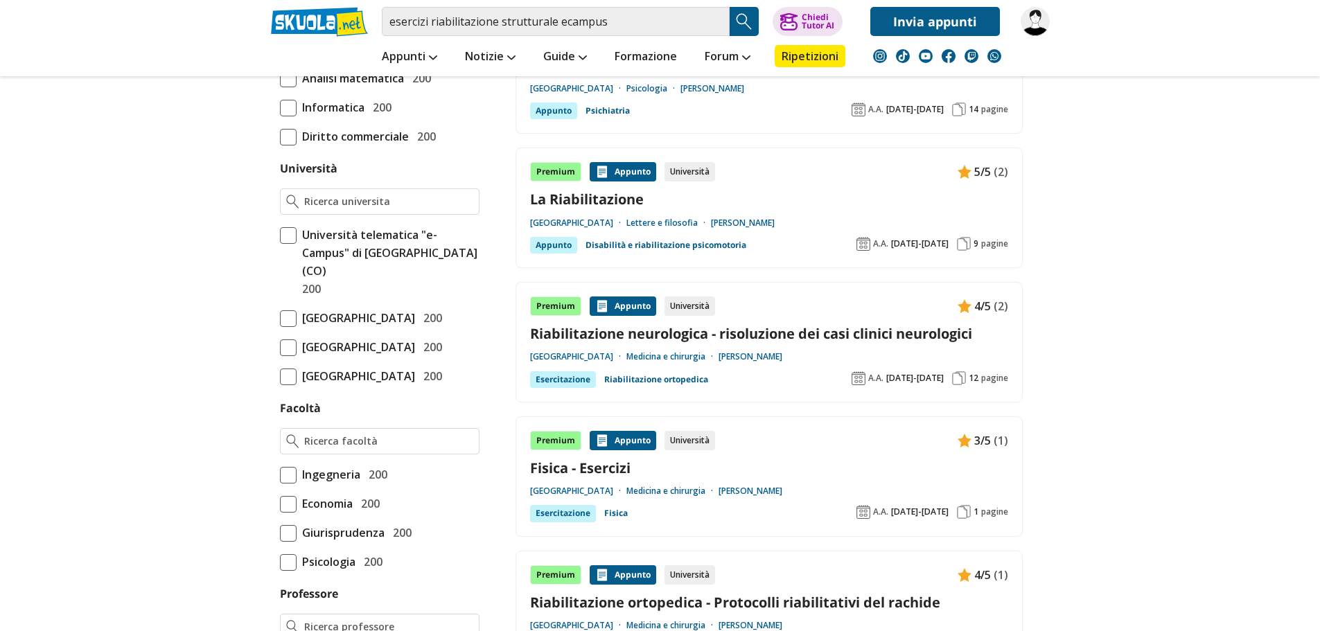
scroll to position [485, 0]
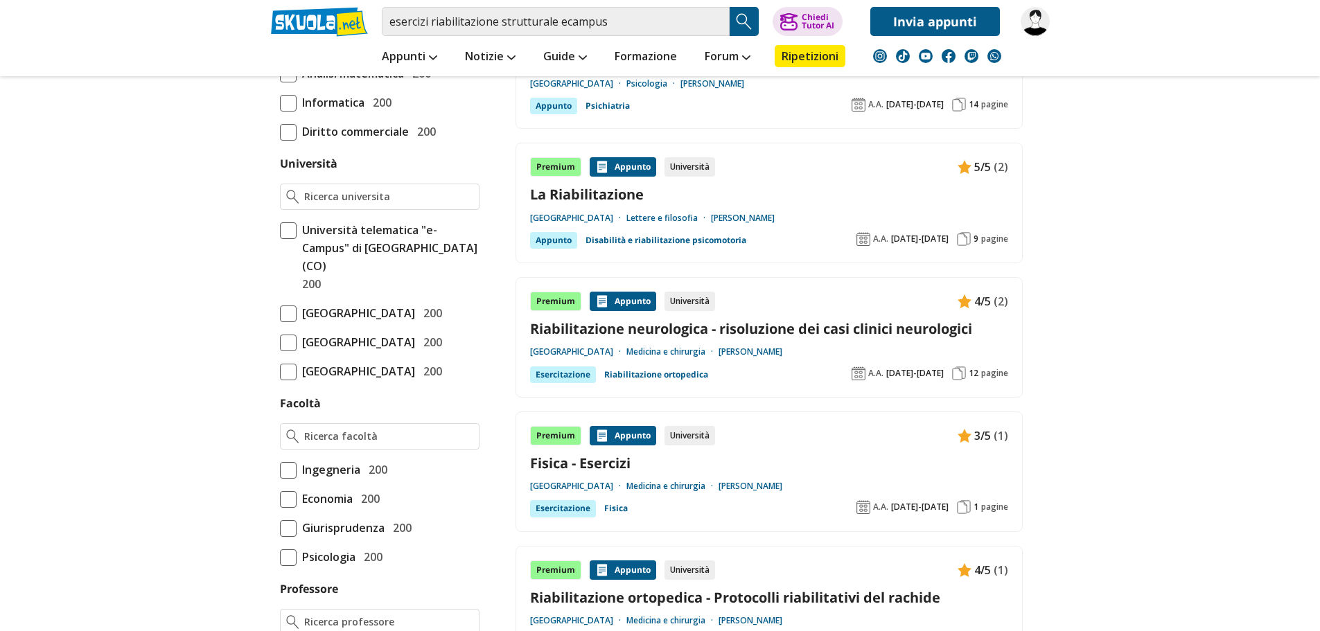
click at [292, 234] on span at bounding box center [288, 230] width 17 height 17
click at [280, 257] on input "Università telematica "e-Campus" di Novedrate (CO) 200" at bounding box center [280, 257] width 0 height 0
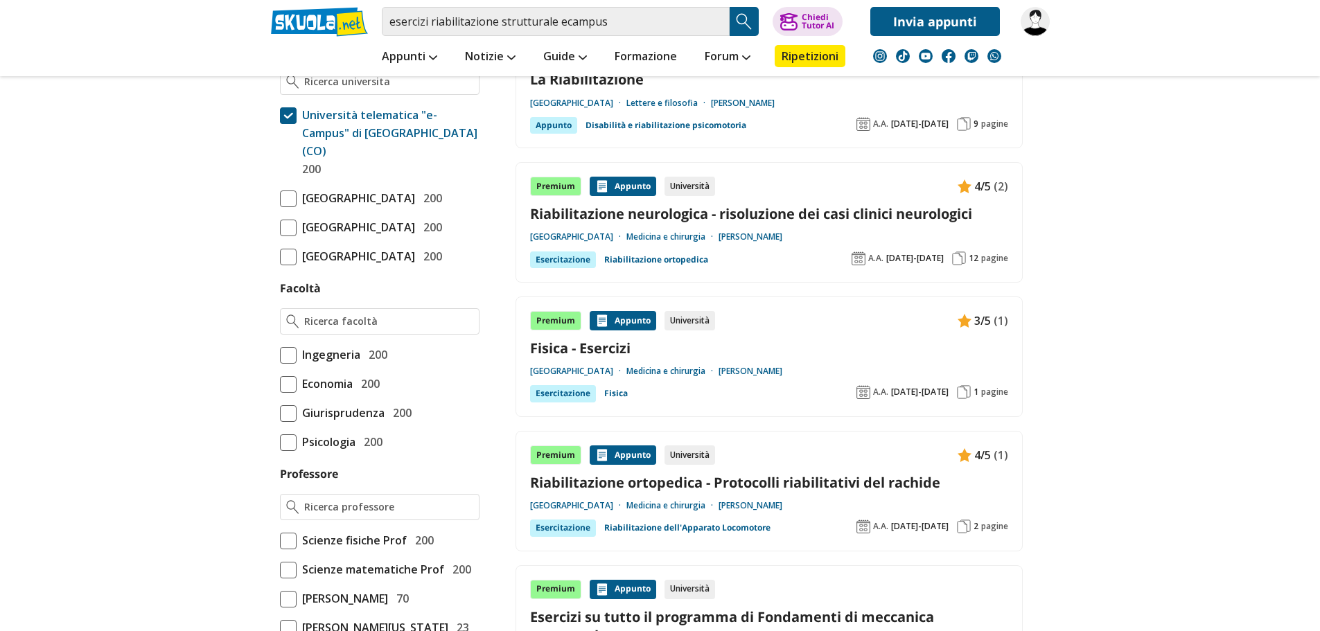
scroll to position [624, 0]
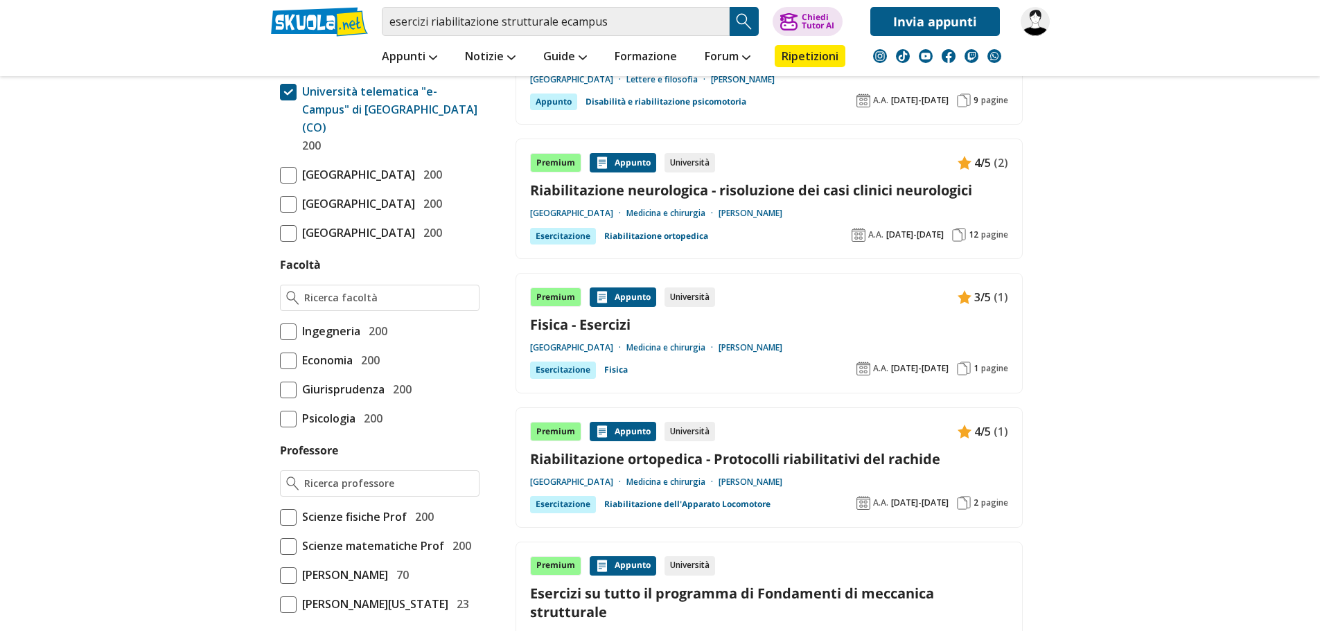
click at [288, 340] on span at bounding box center [288, 332] width 17 height 17
click at [280, 331] on input "Ingegneria 200" at bounding box center [280, 331] width 0 height 0
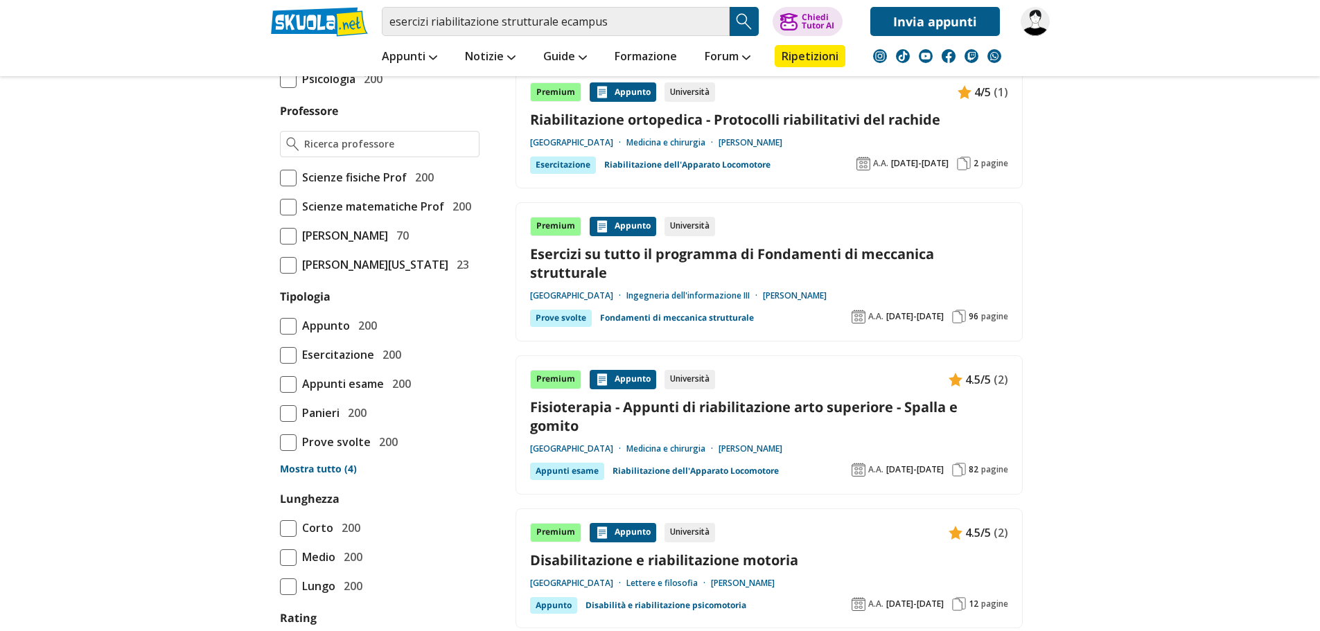
scroll to position [970, 0]
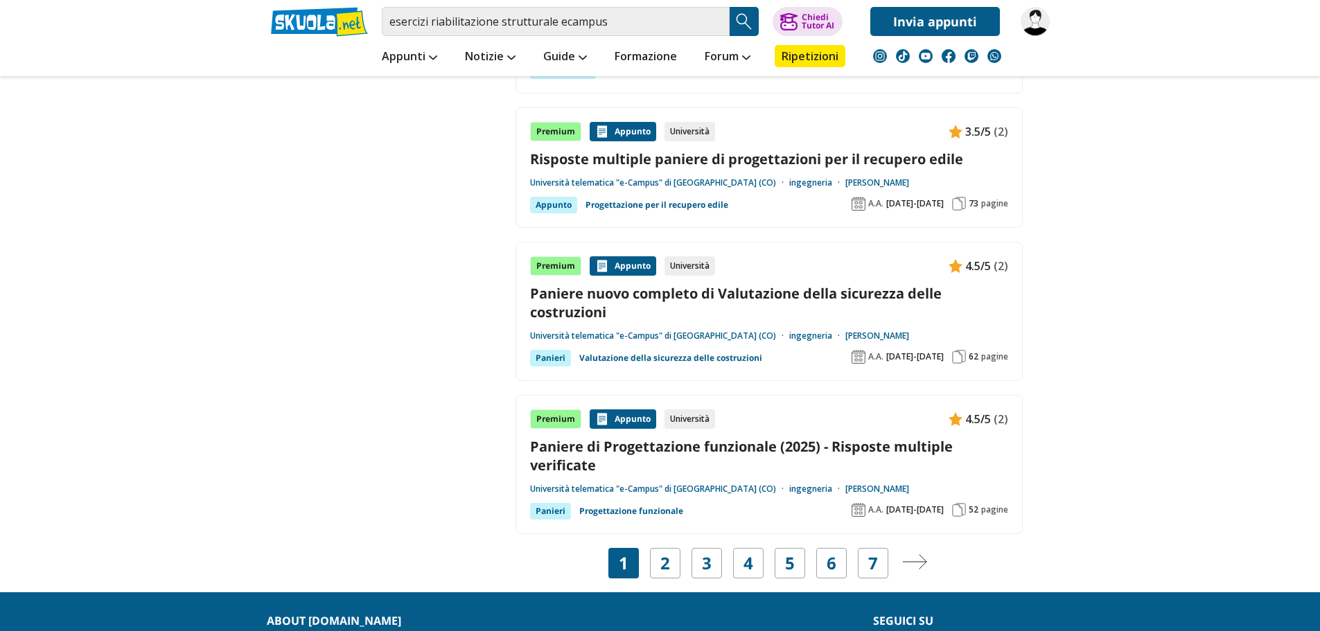
scroll to position [2634, 0]
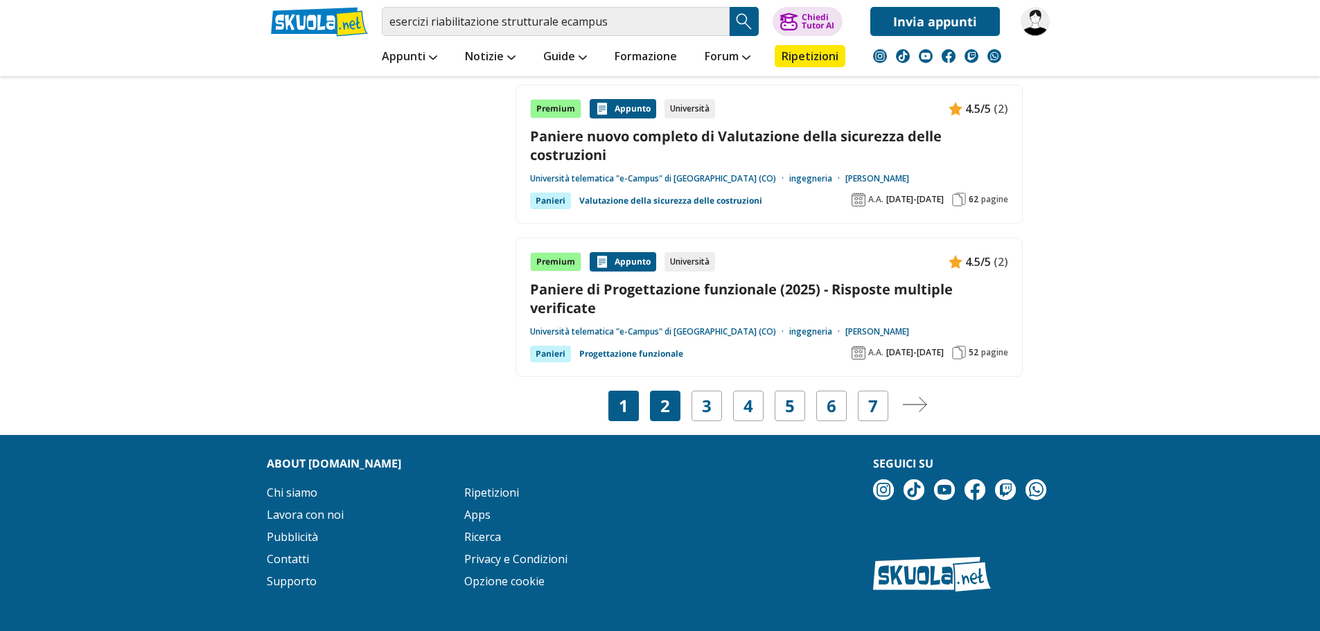
click at [665, 402] on link "2" at bounding box center [666, 405] width 10 height 19
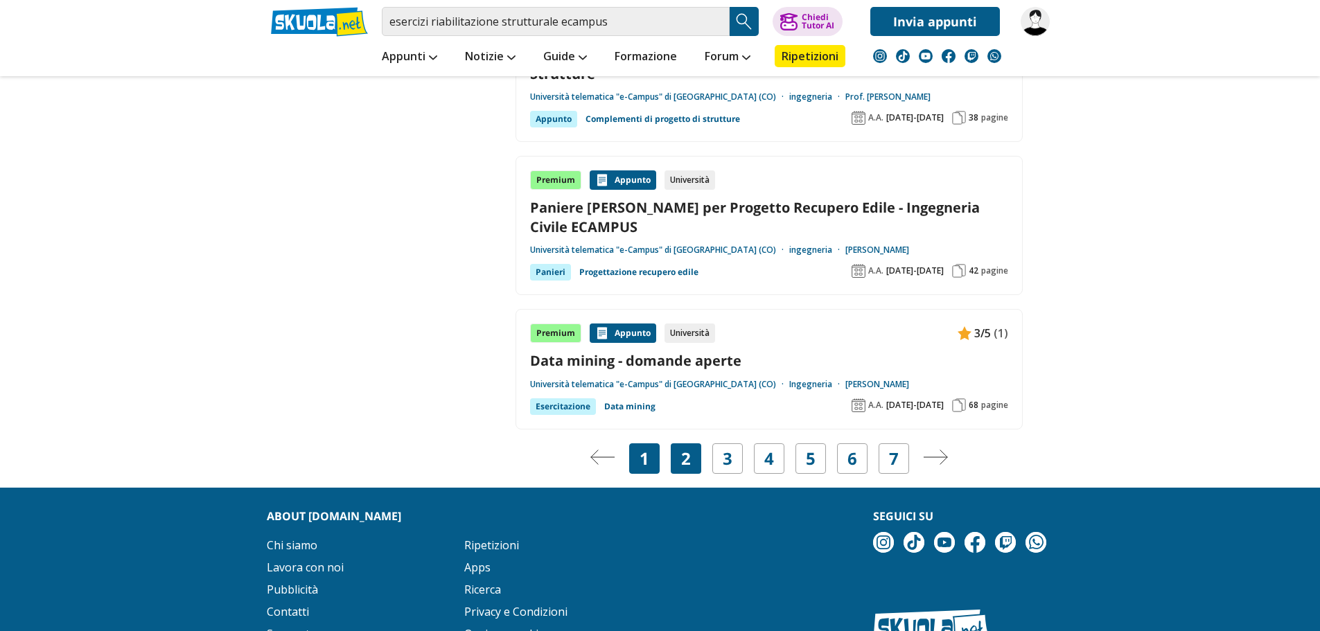
scroll to position [2557, 0]
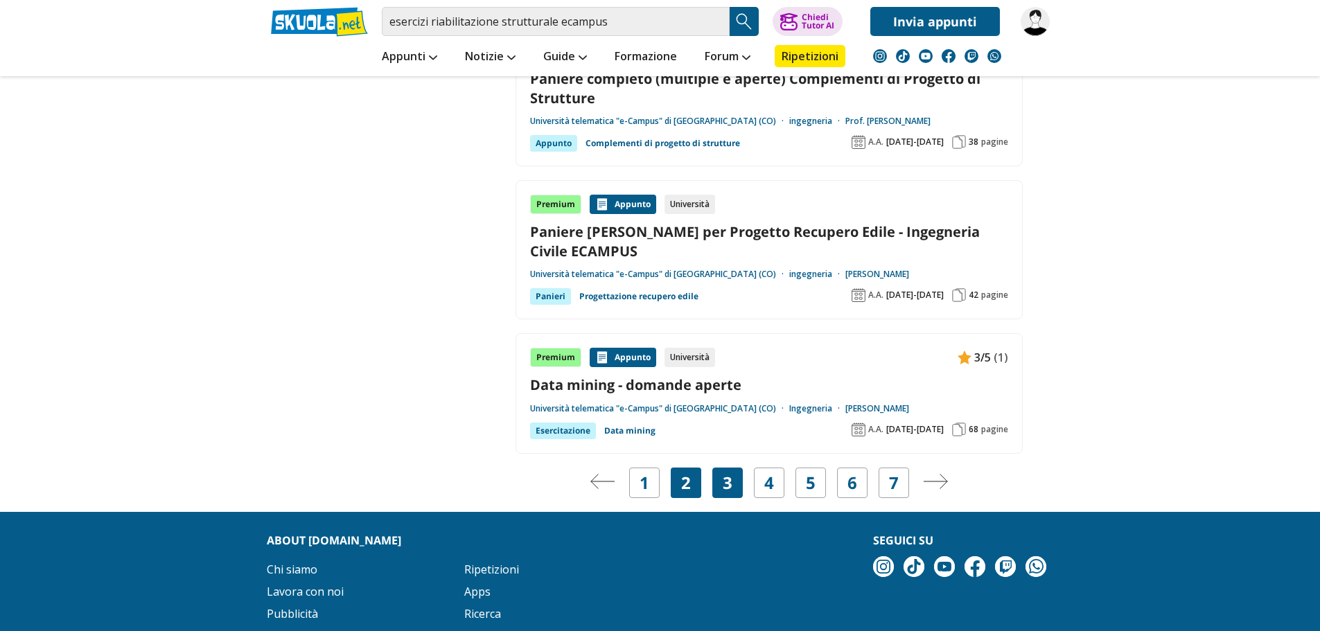
click at [724, 482] on link "3" at bounding box center [728, 482] width 10 height 19
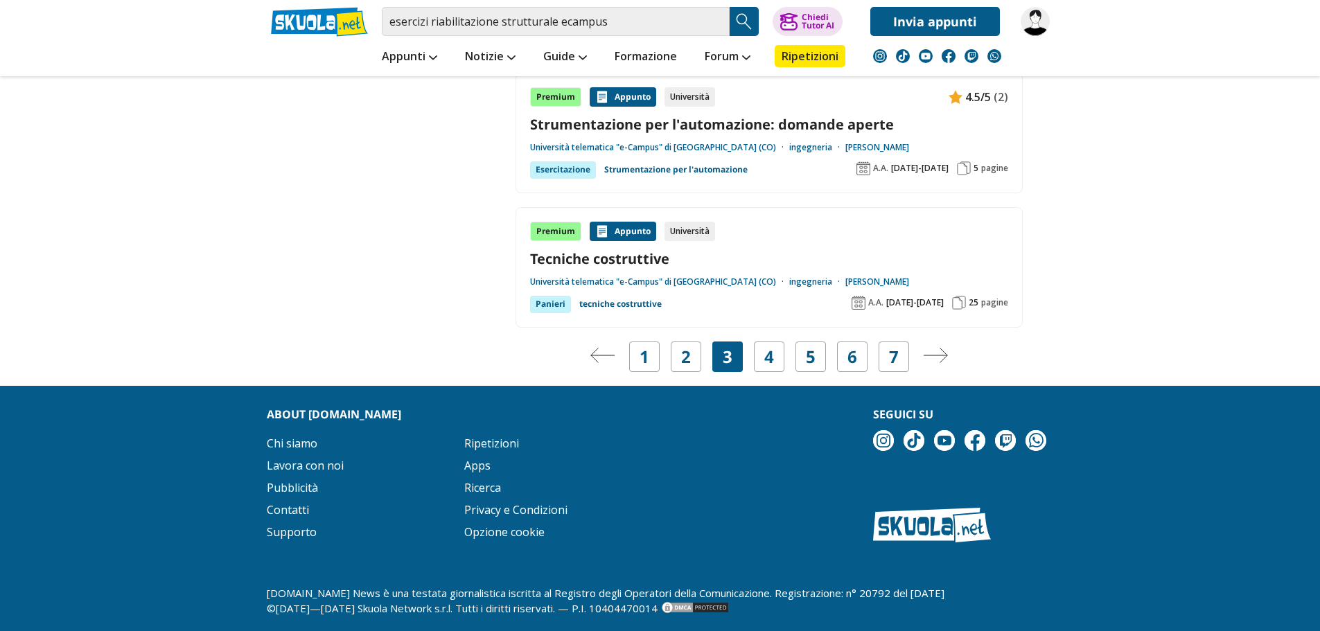
scroll to position [2639, 0]
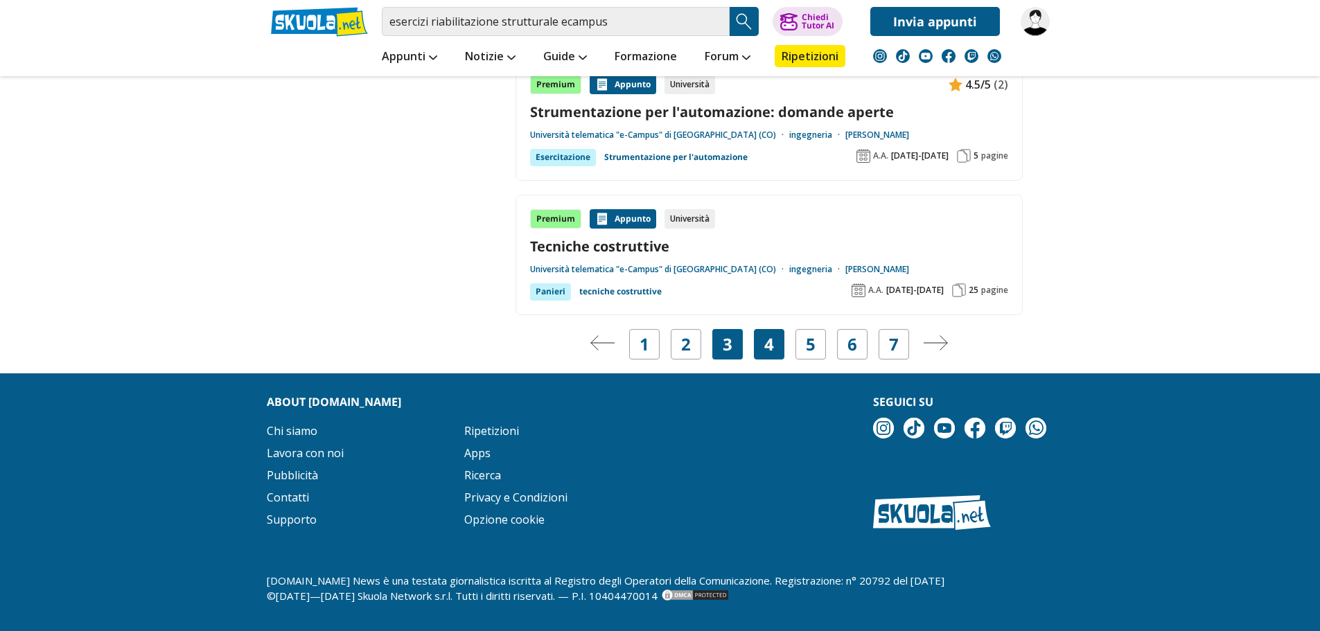
click at [763, 346] on div "4" at bounding box center [769, 344] width 30 height 30
click at [764, 349] on link "4" at bounding box center [769, 344] width 10 height 19
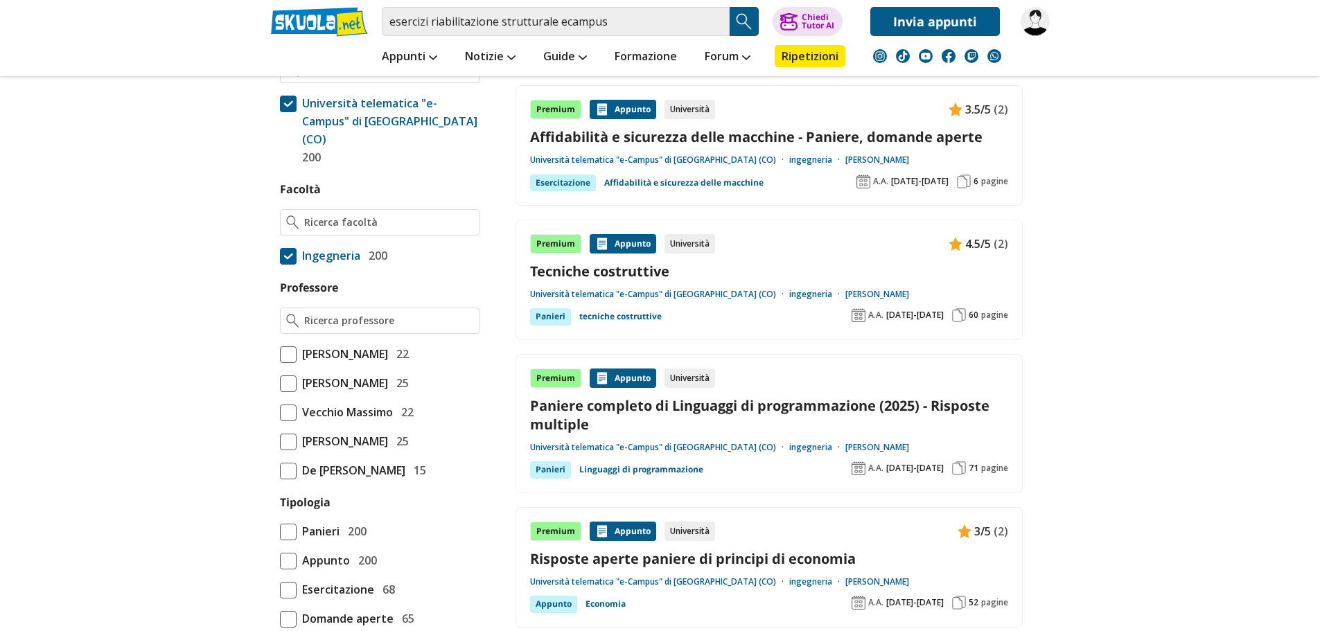
scroll to position [693, 0]
